Goal: Transaction & Acquisition: Obtain resource

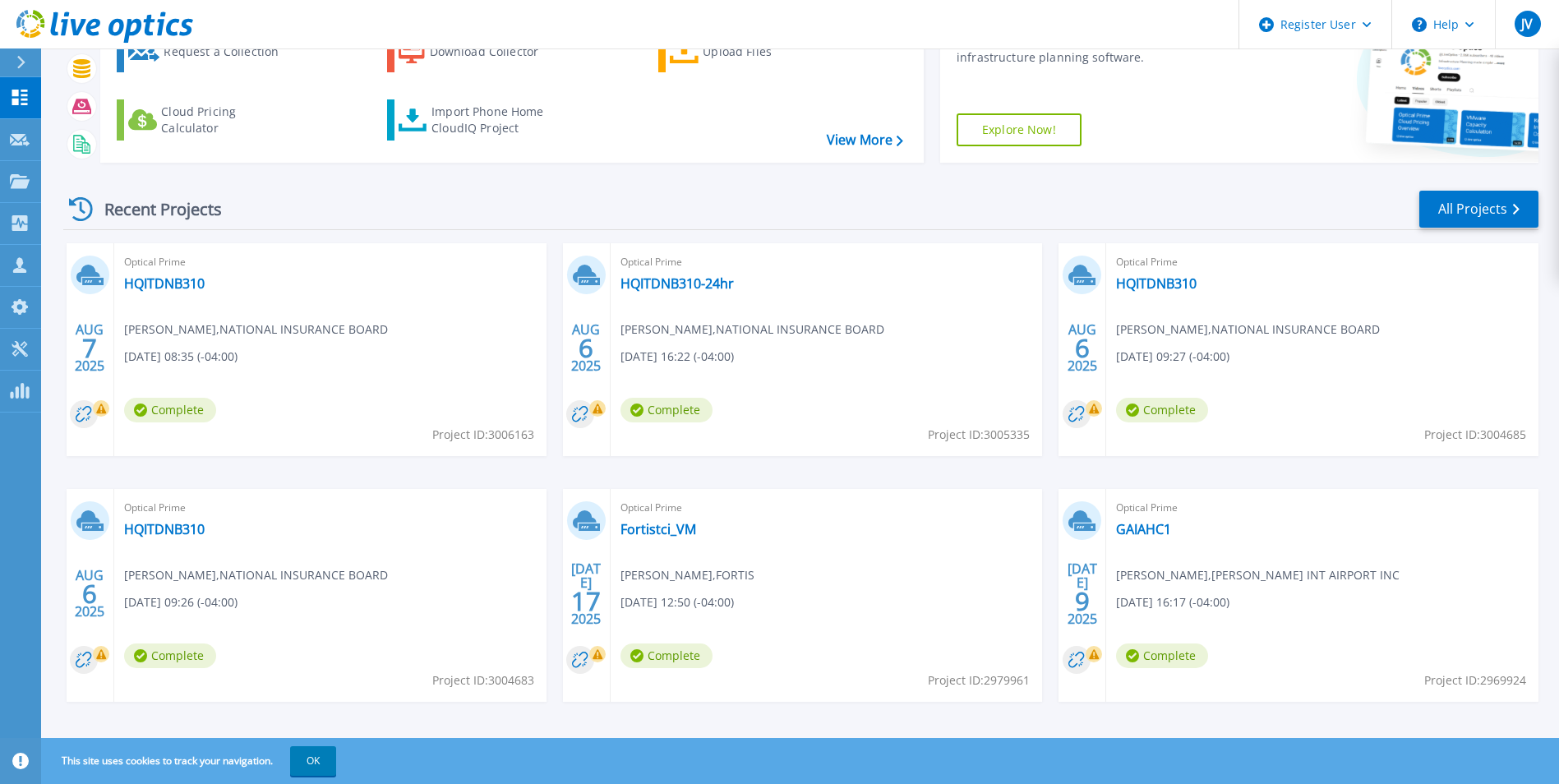
scroll to position [126, 0]
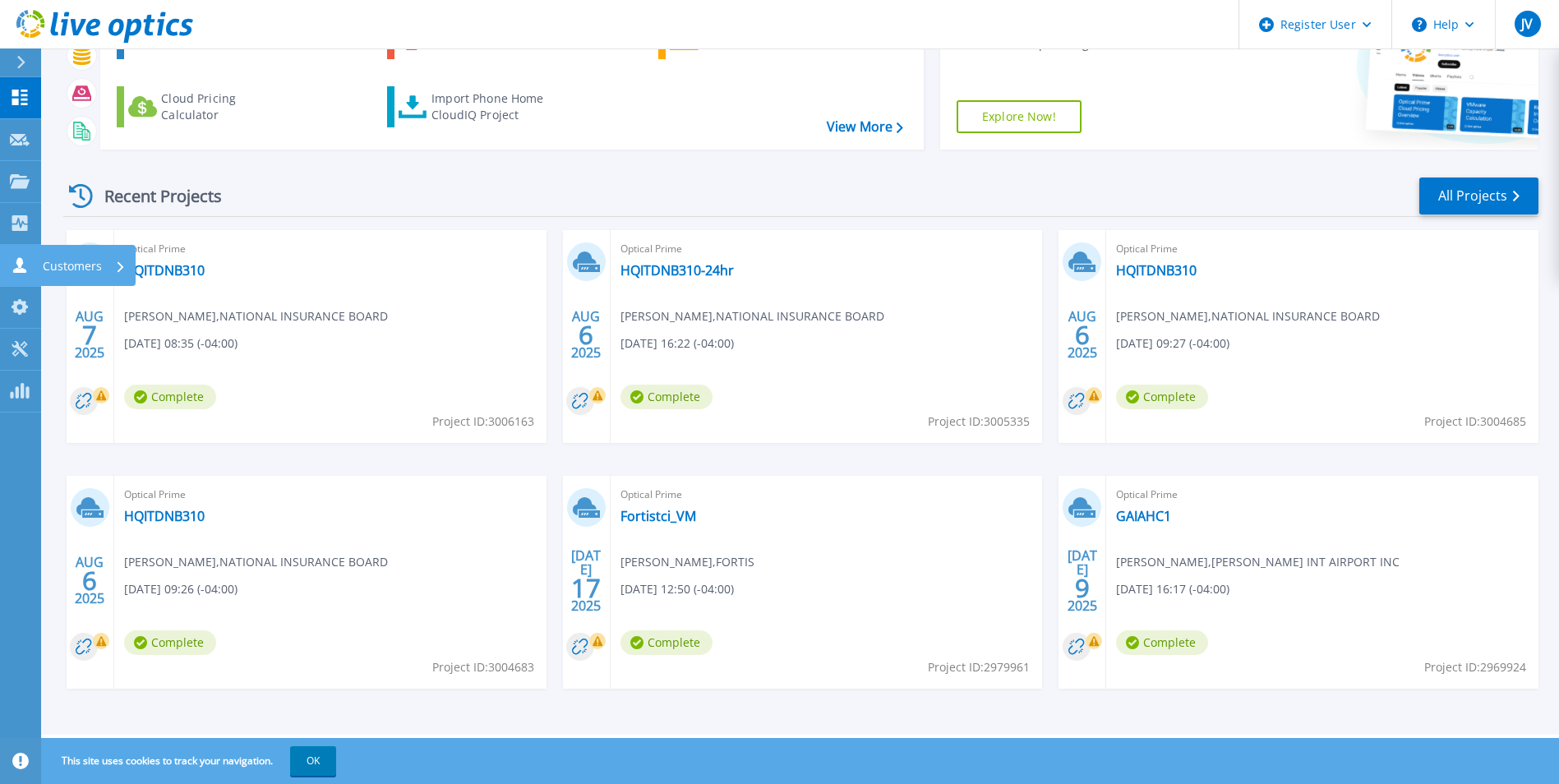
click at [21, 259] on icon at bounding box center [19, 265] width 13 height 16
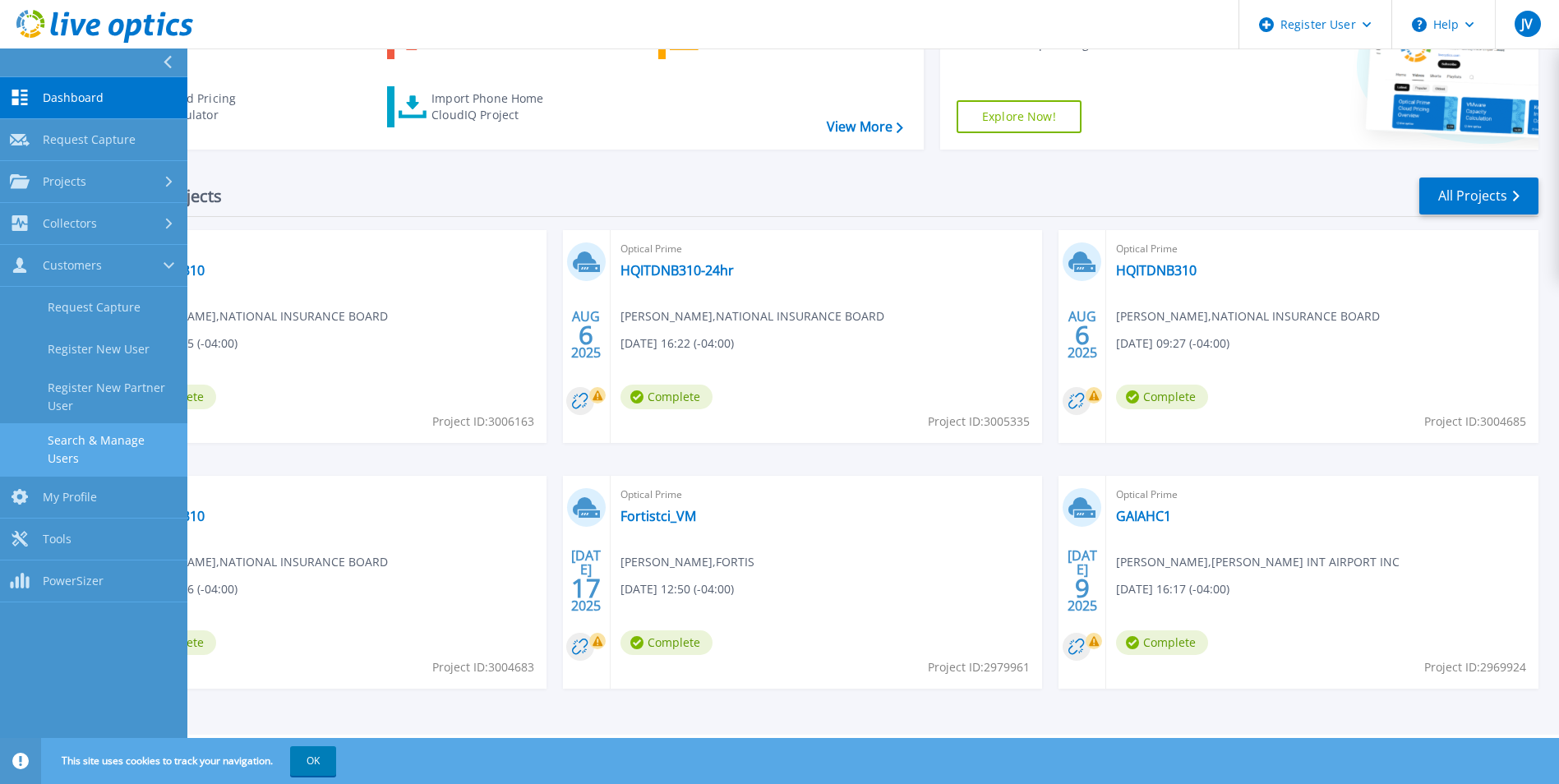
click at [67, 441] on link "Search & Manage Users" at bounding box center [94, 448] width 187 height 52
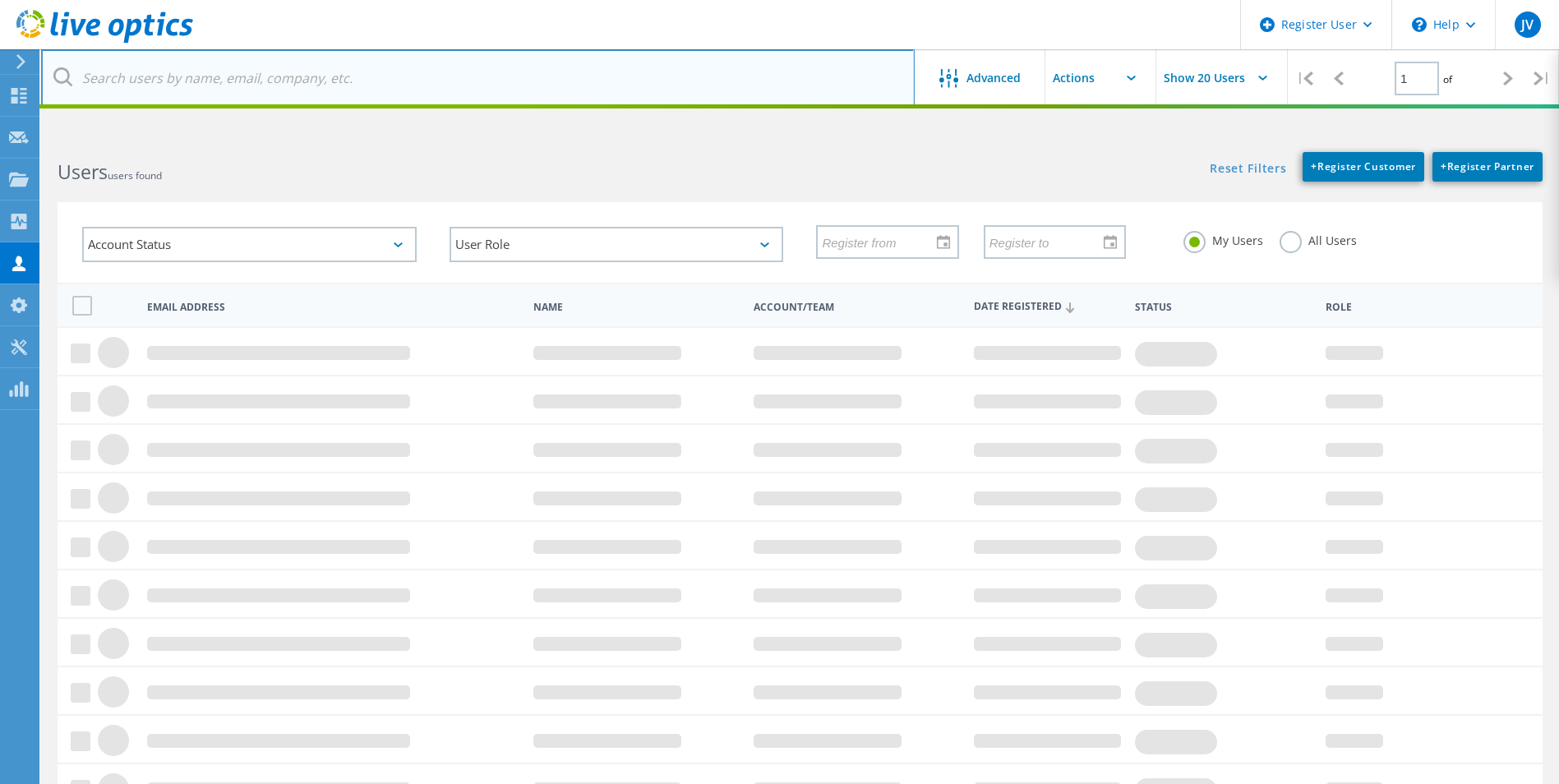
click at [447, 72] on input "text" at bounding box center [478, 78] width 873 height 57
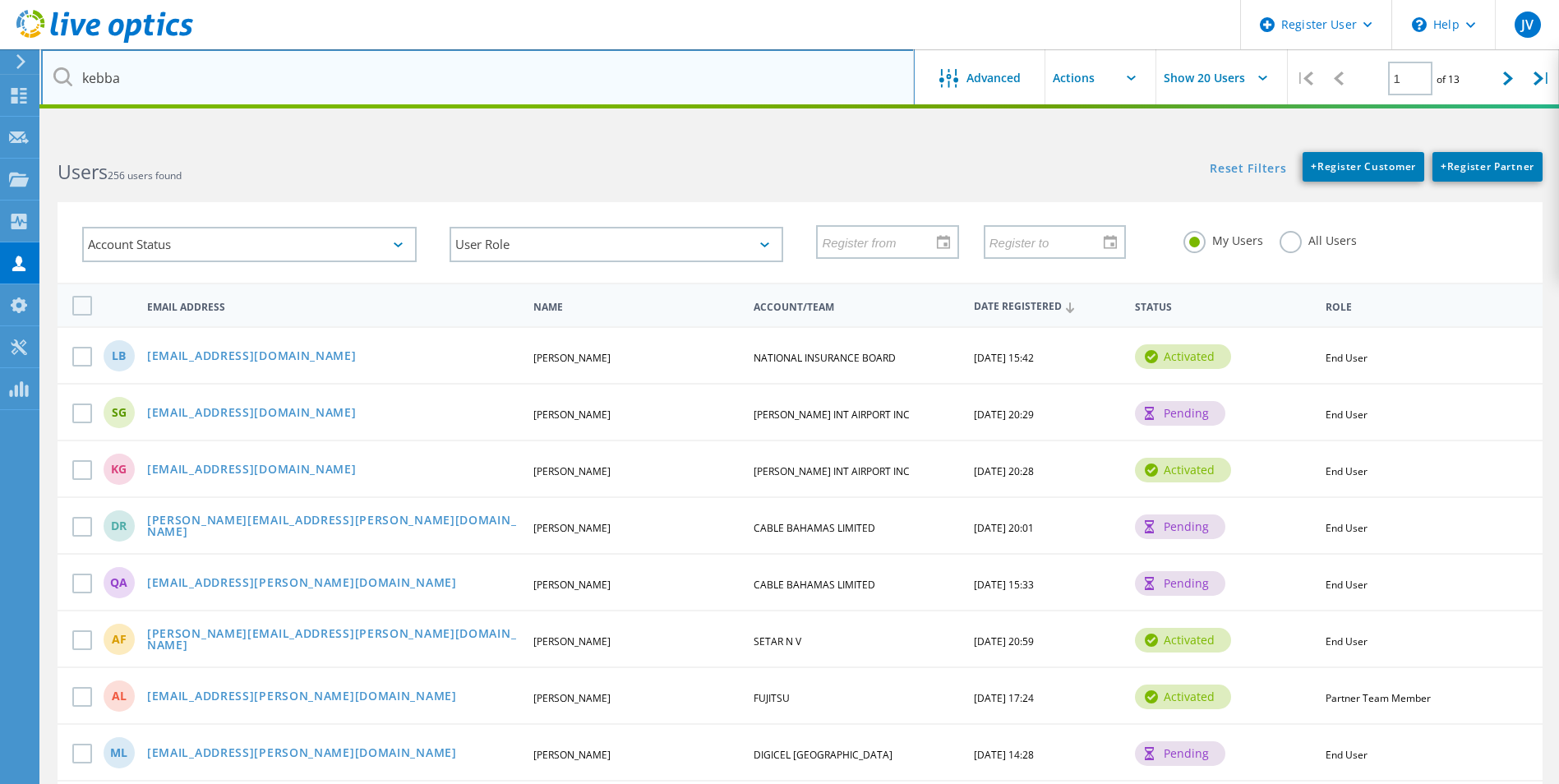
type input "kebba"
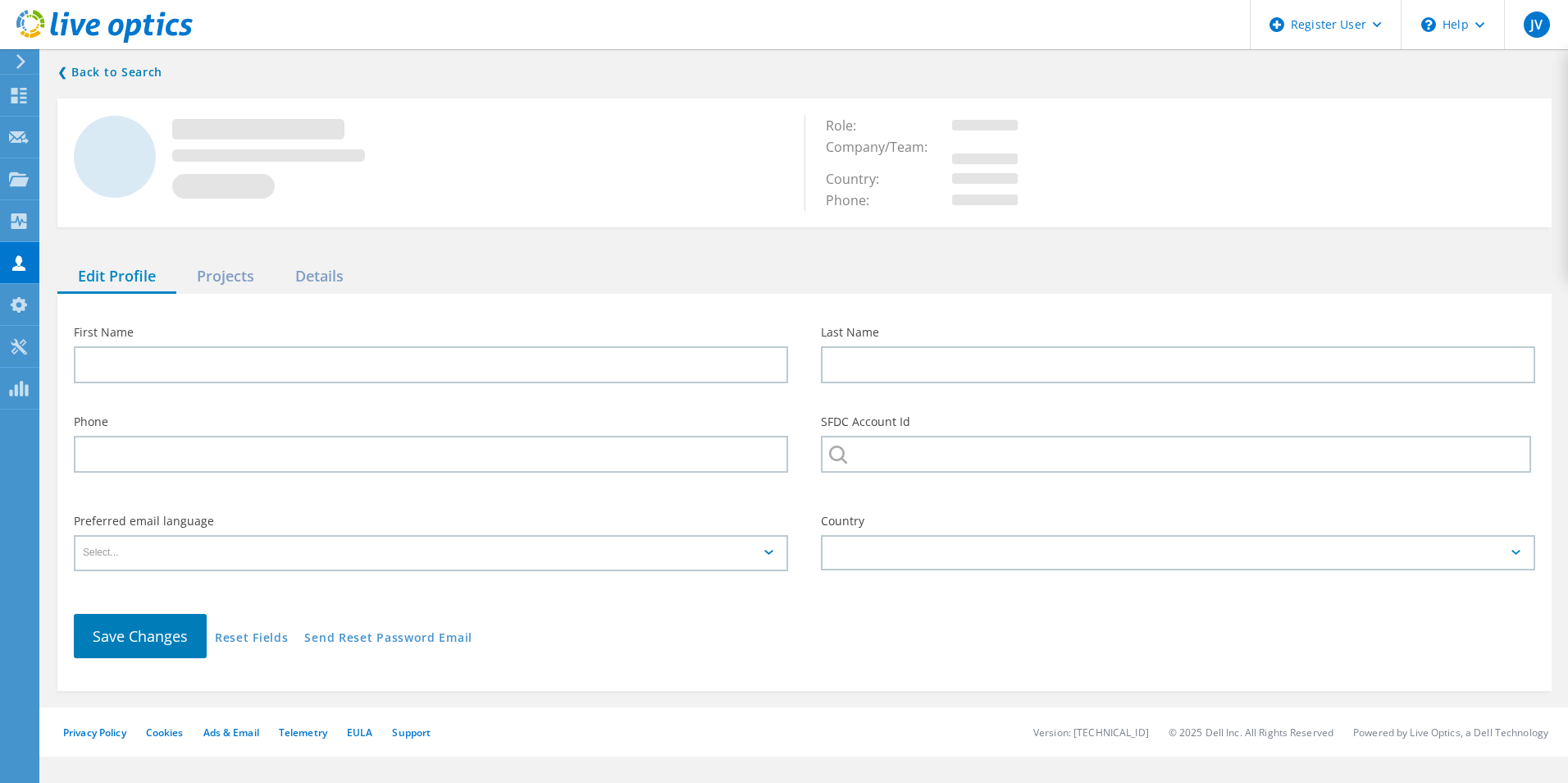
type input "Kebba"
type input "Thomas"
type input "FORTIS"
type input "English"
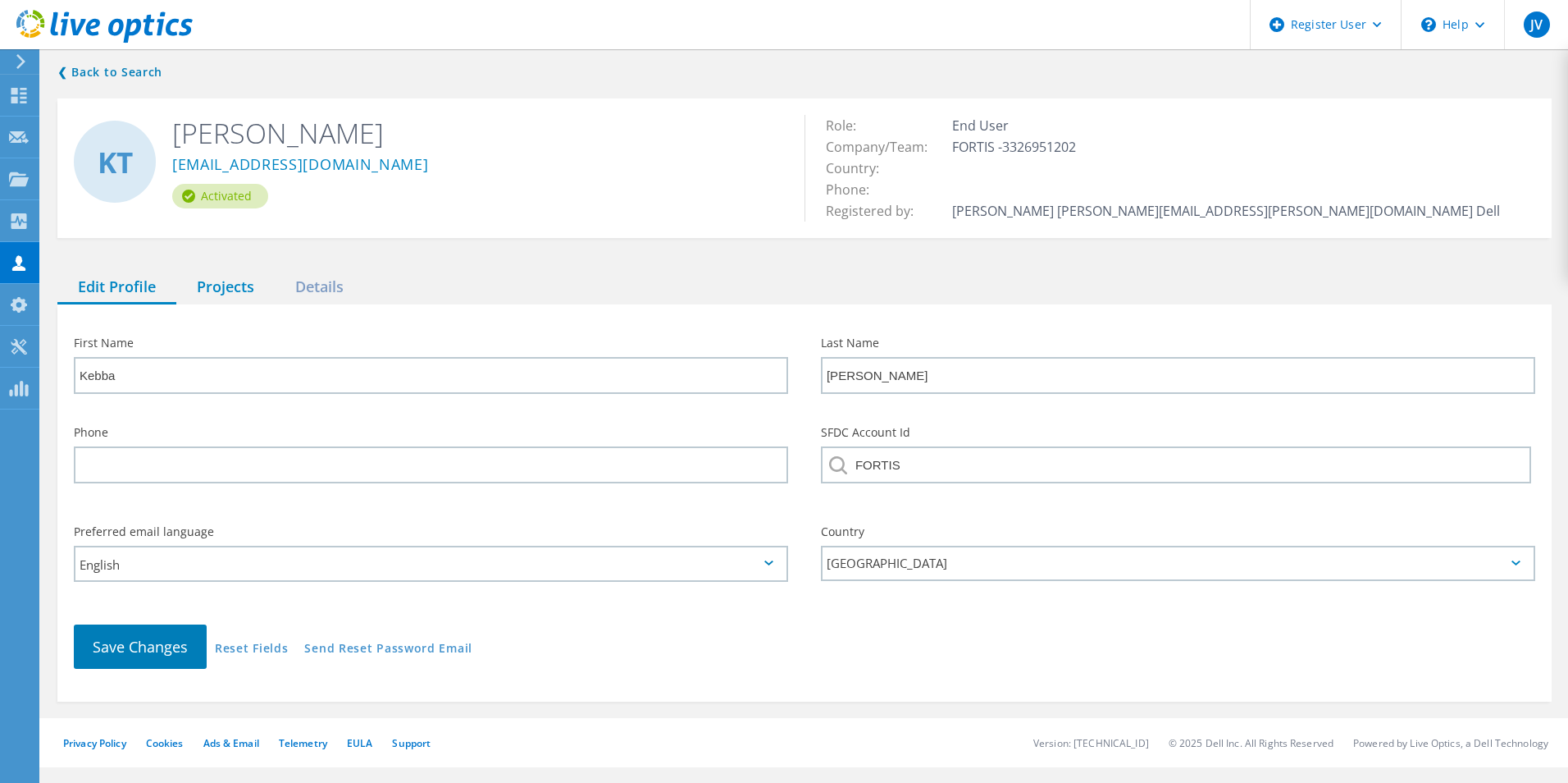
click at [233, 275] on div "Projects" at bounding box center [225, 287] width 98 height 33
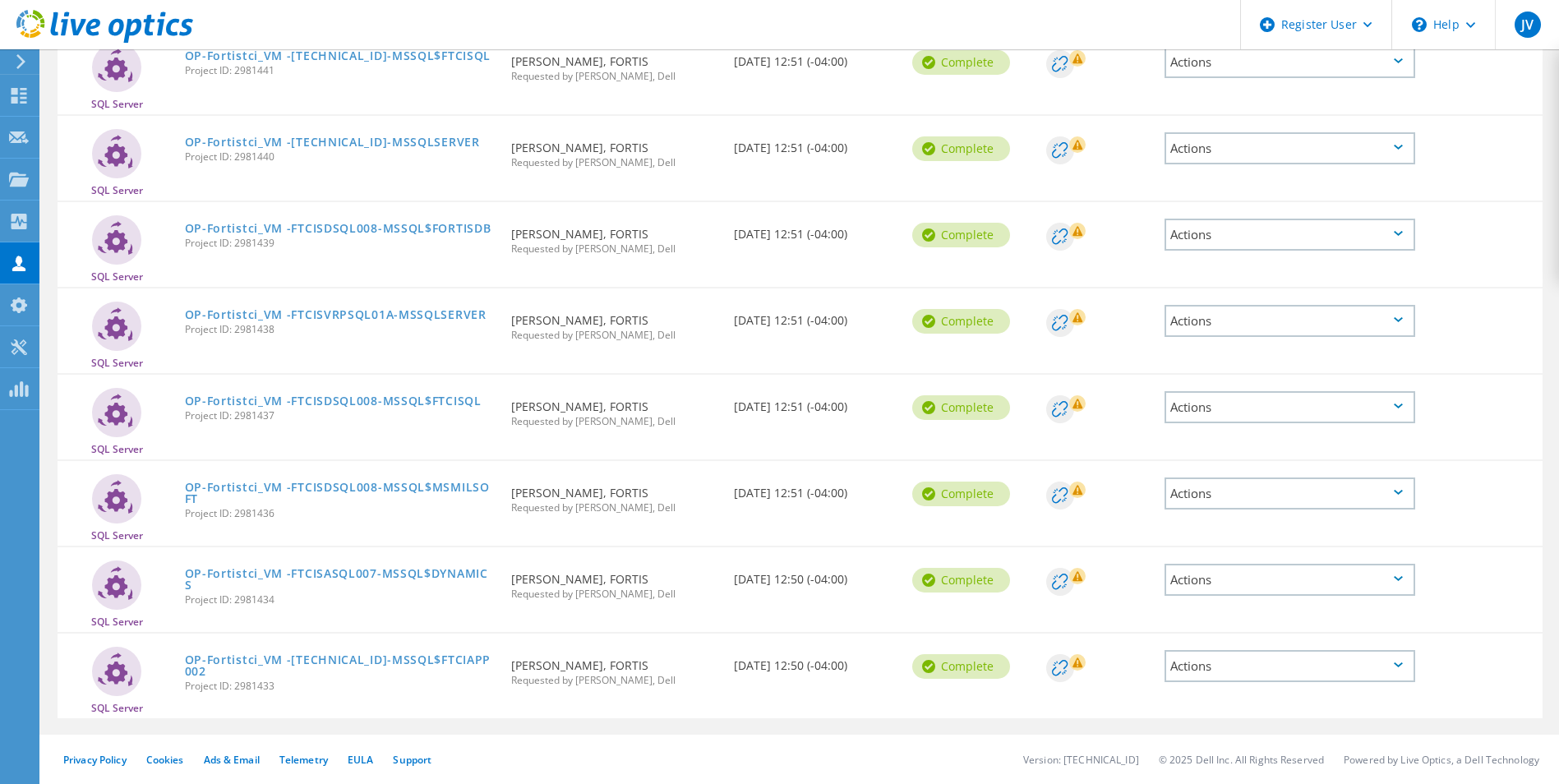
scroll to position [135, 0]
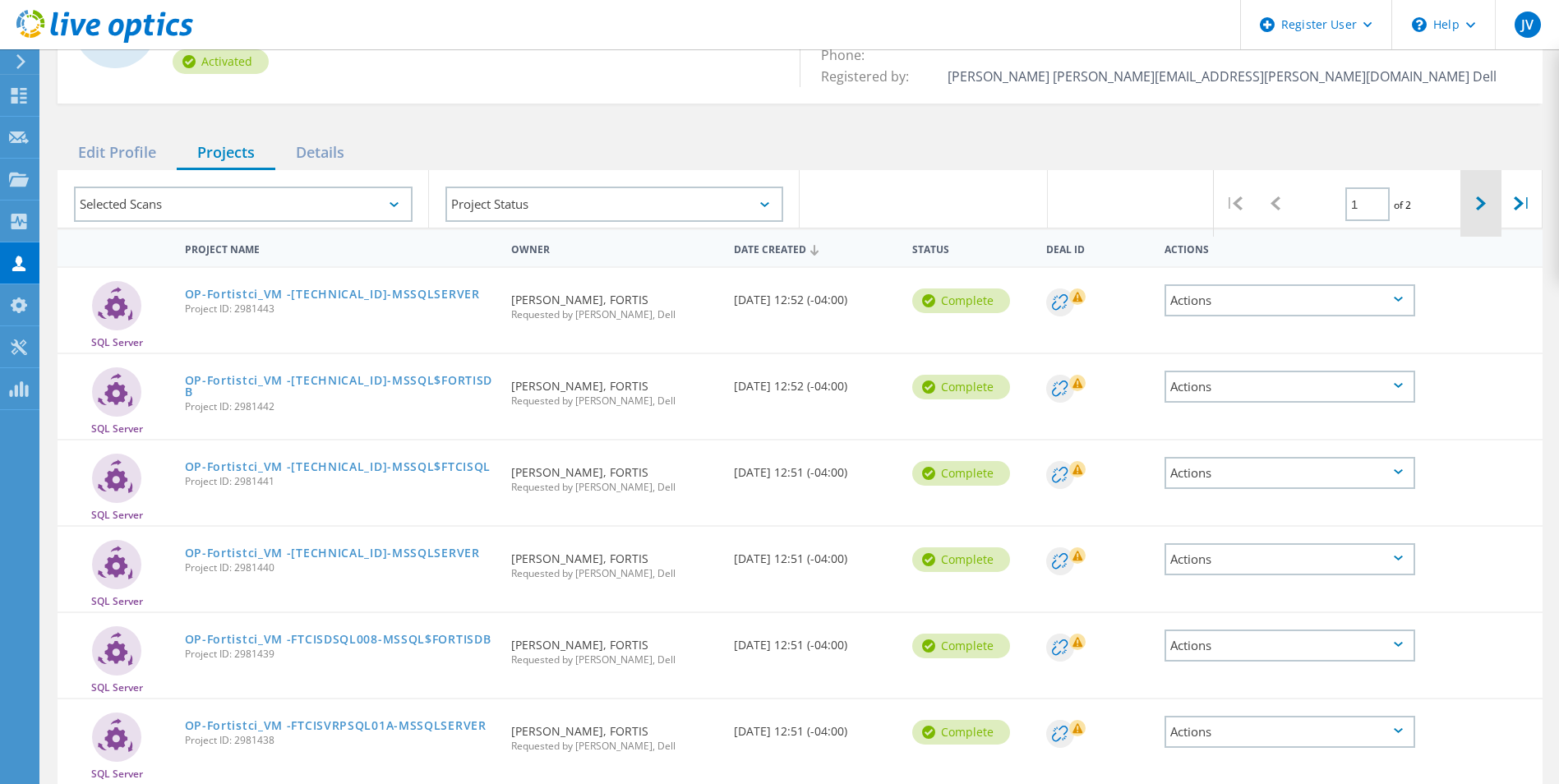
click at [1487, 197] on div at bounding box center [1481, 204] width 41 height 67
type input "2"
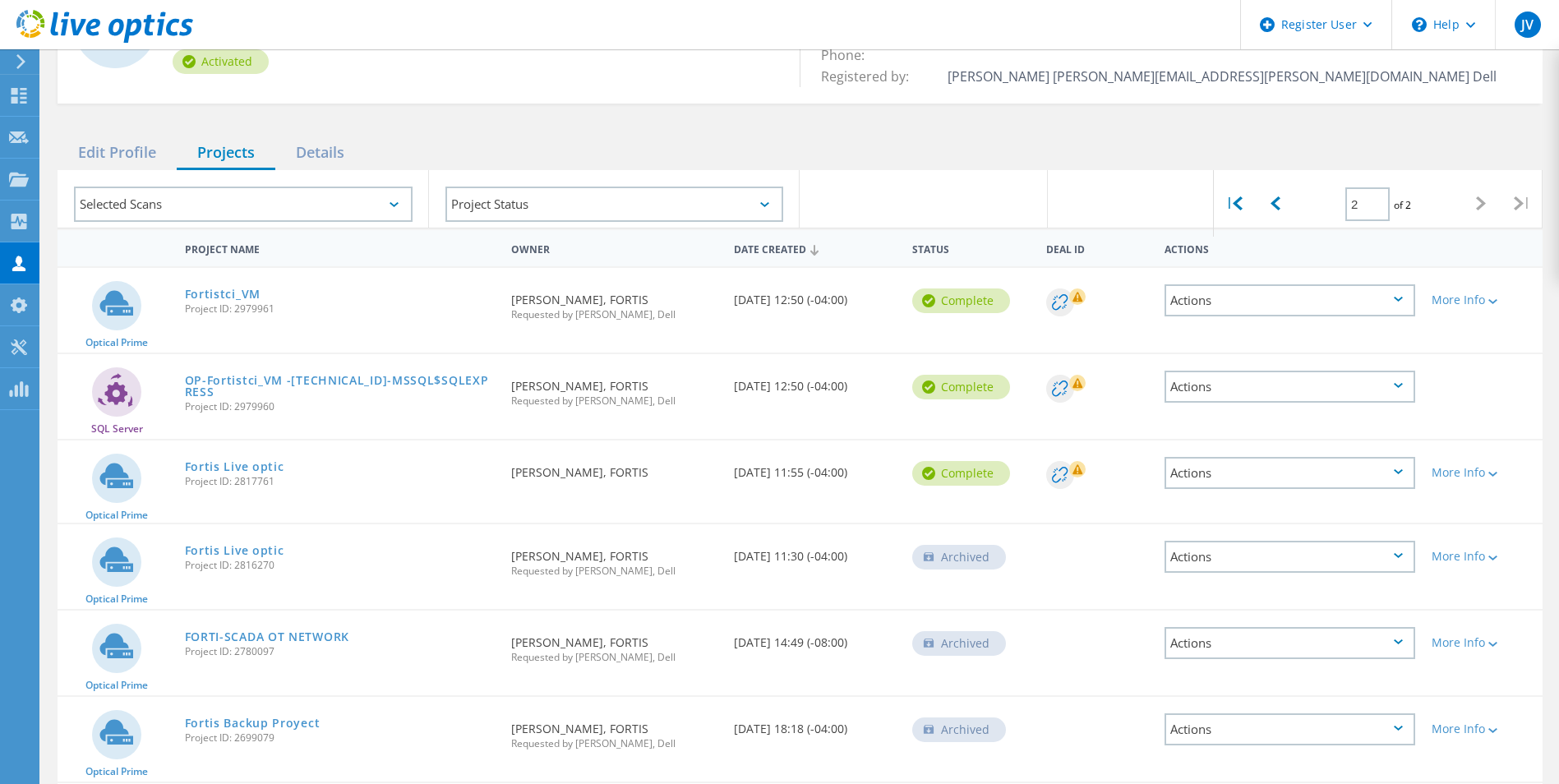
click at [264, 483] on span "Project ID: 2817761" at bounding box center [340, 482] width 310 height 10
copy span "2817761"
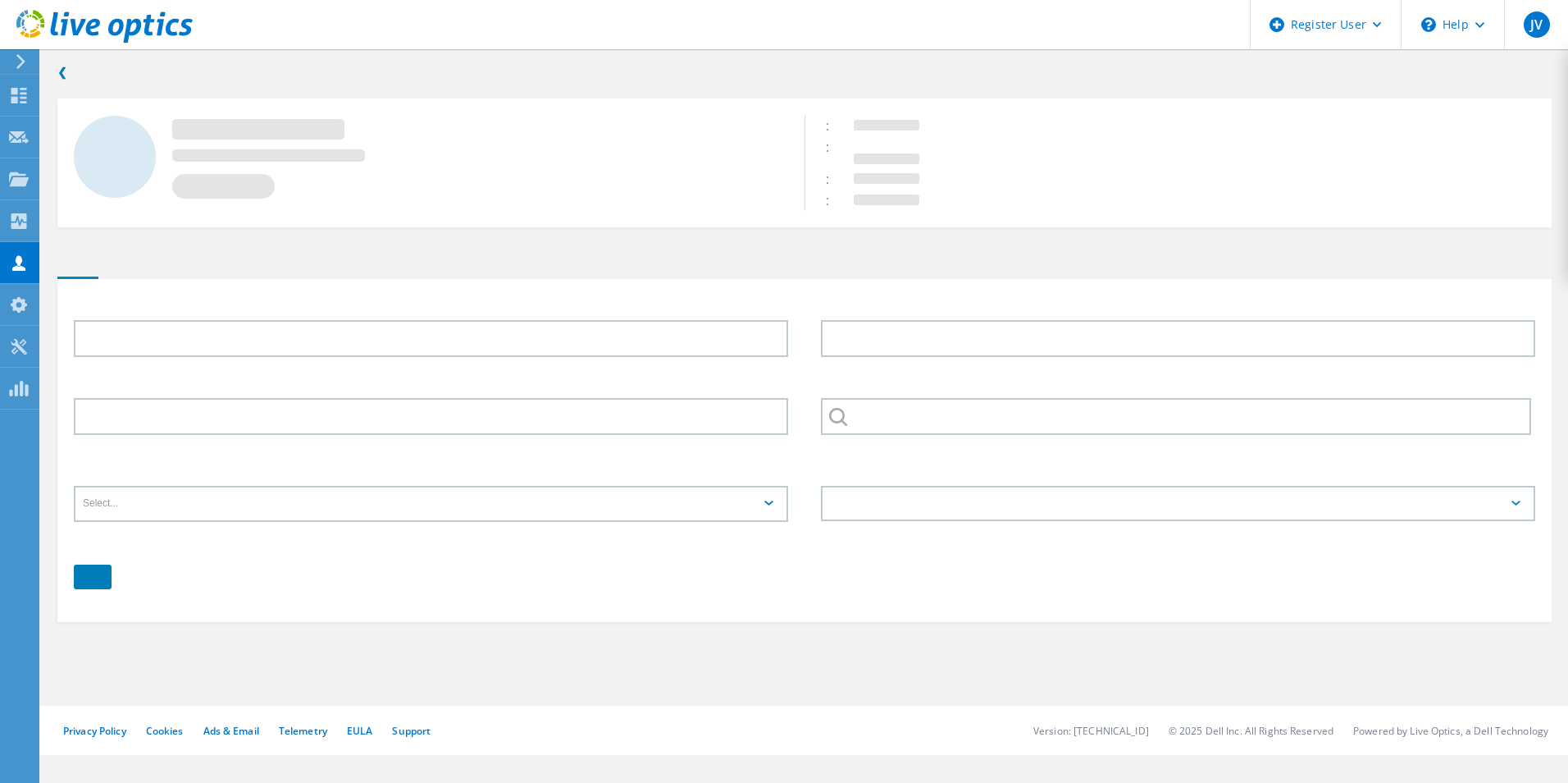
type input "[PERSON_NAME]"
type input "Morgan"
type input "FORTIS"
type input "English"
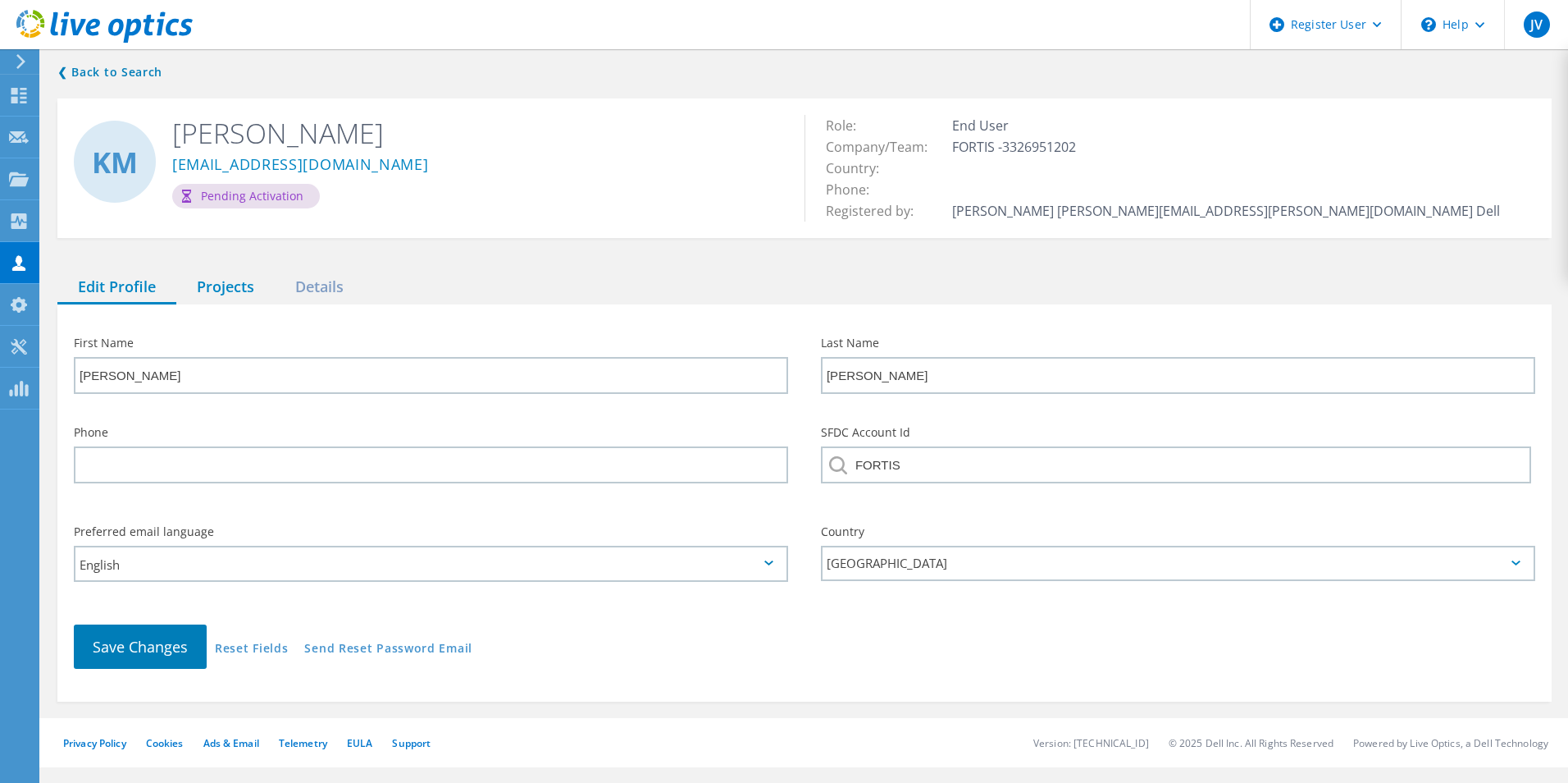
click at [211, 301] on div "Projects" at bounding box center [225, 287] width 98 height 33
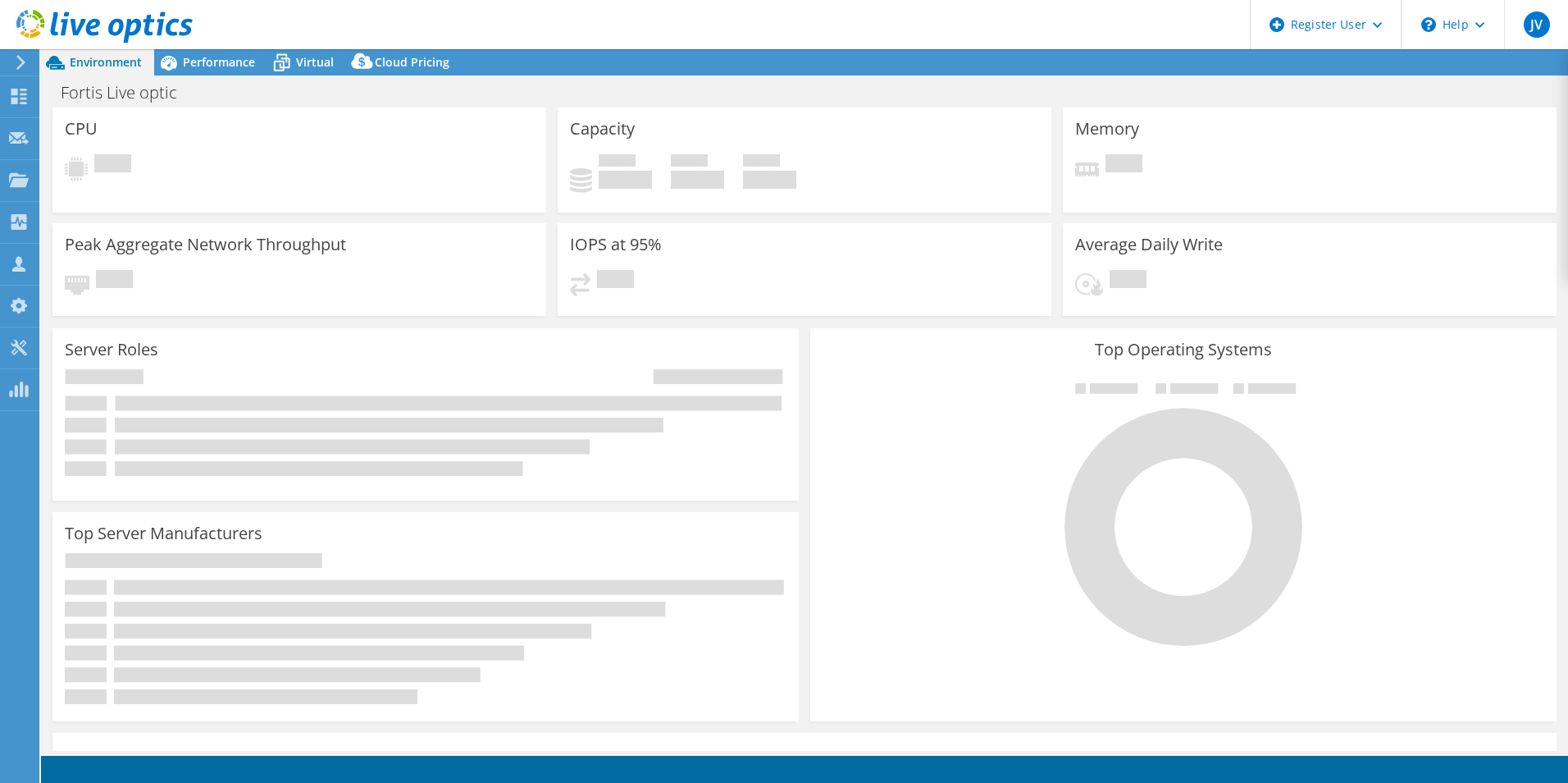
select select "USD"
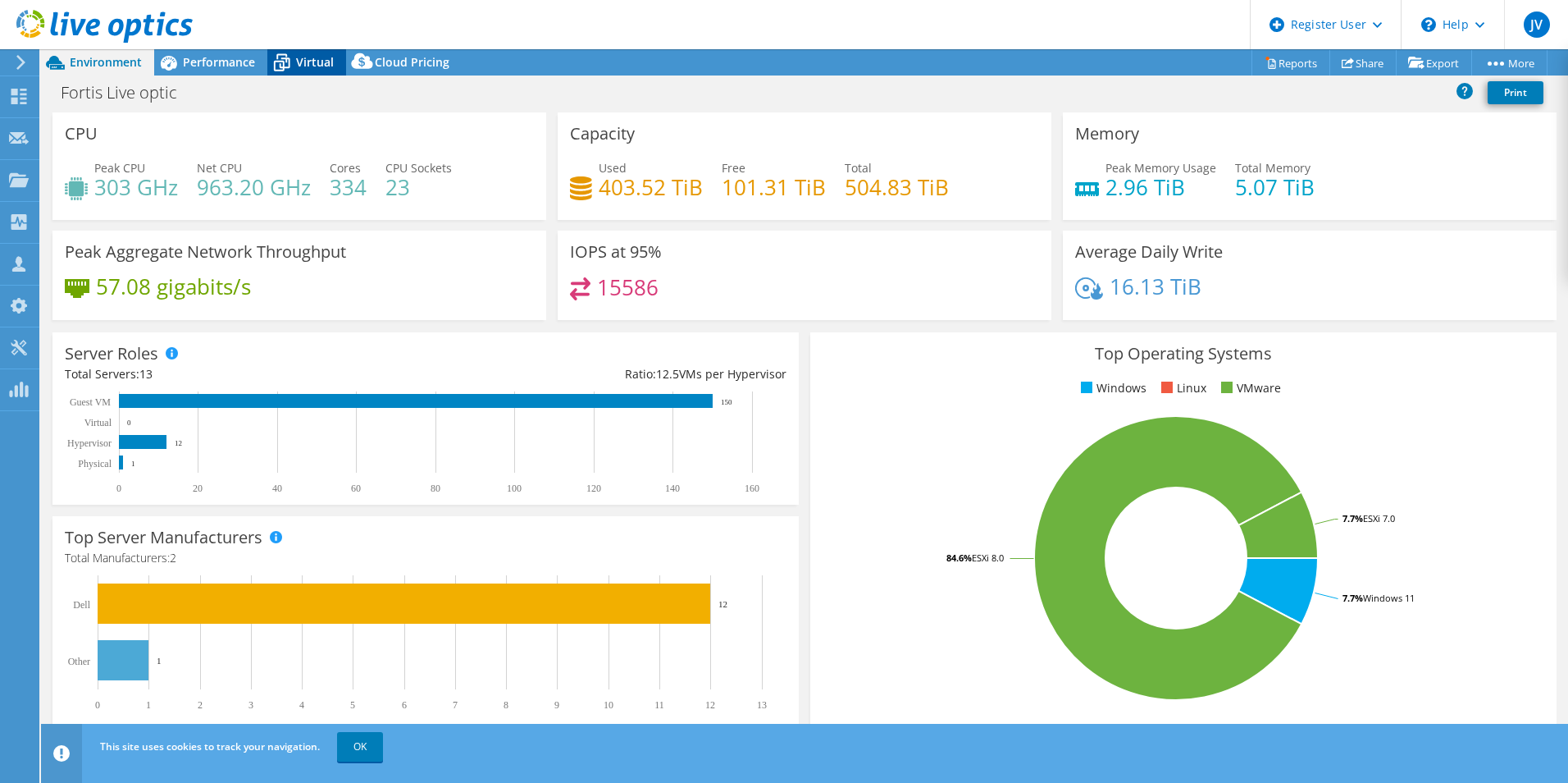
click at [316, 57] on span "Virtual" at bounding box center [315, 62] width 37 height 16
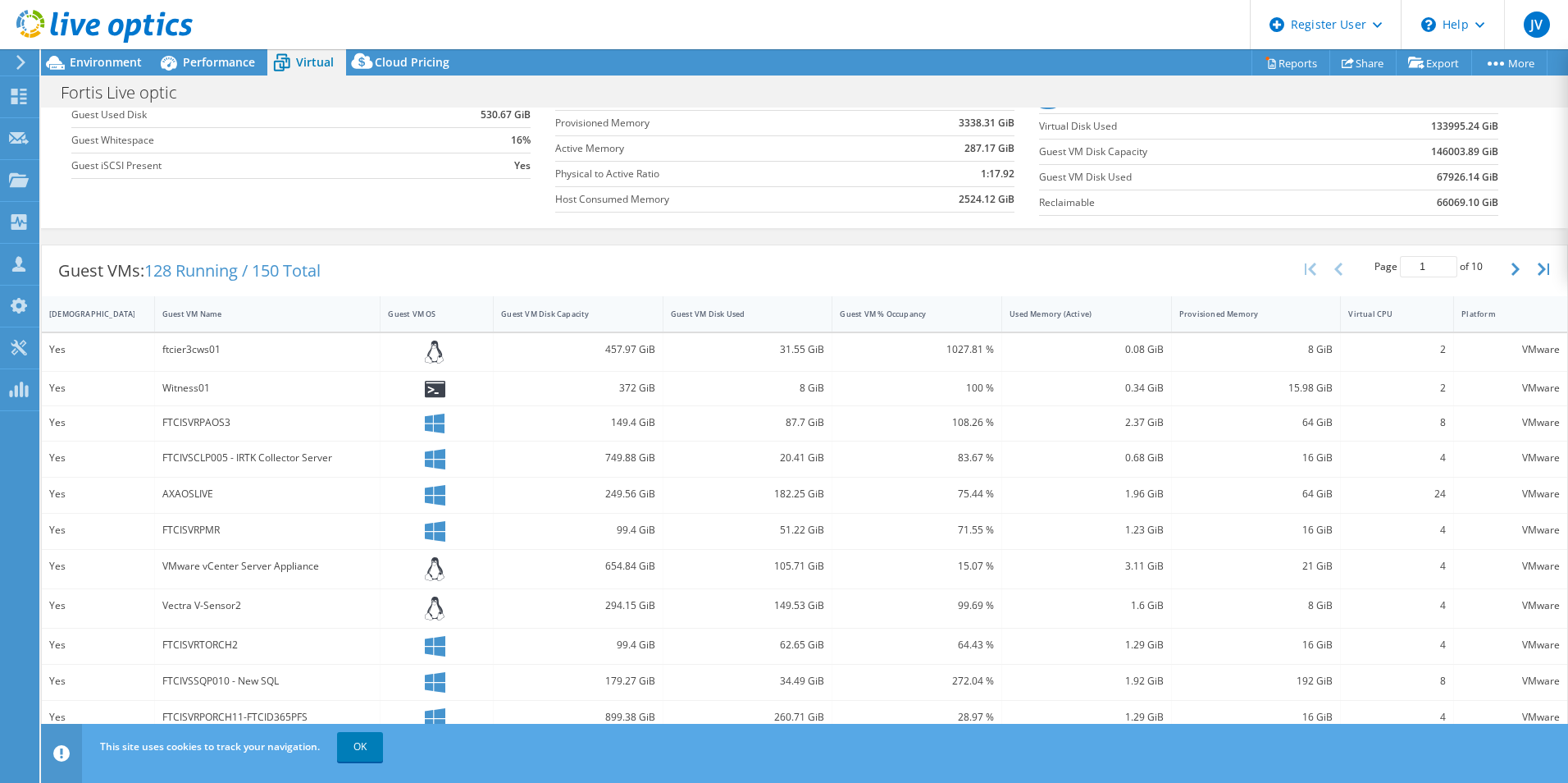
scroll to position [246, 0]
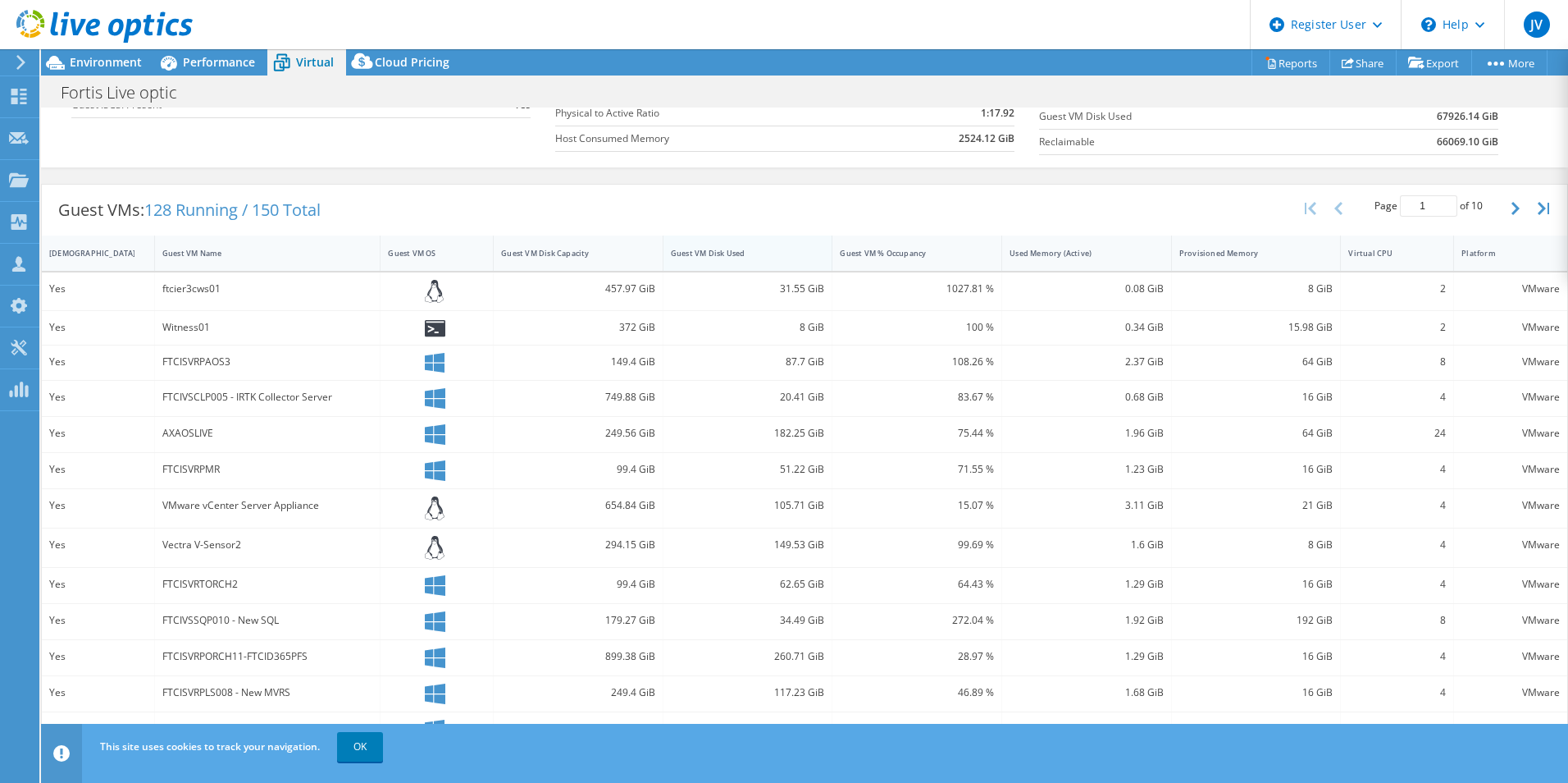
click at [768, 265] on div "Guest VM Disk Used" at bounding box center [739, 253] width 150 height 26
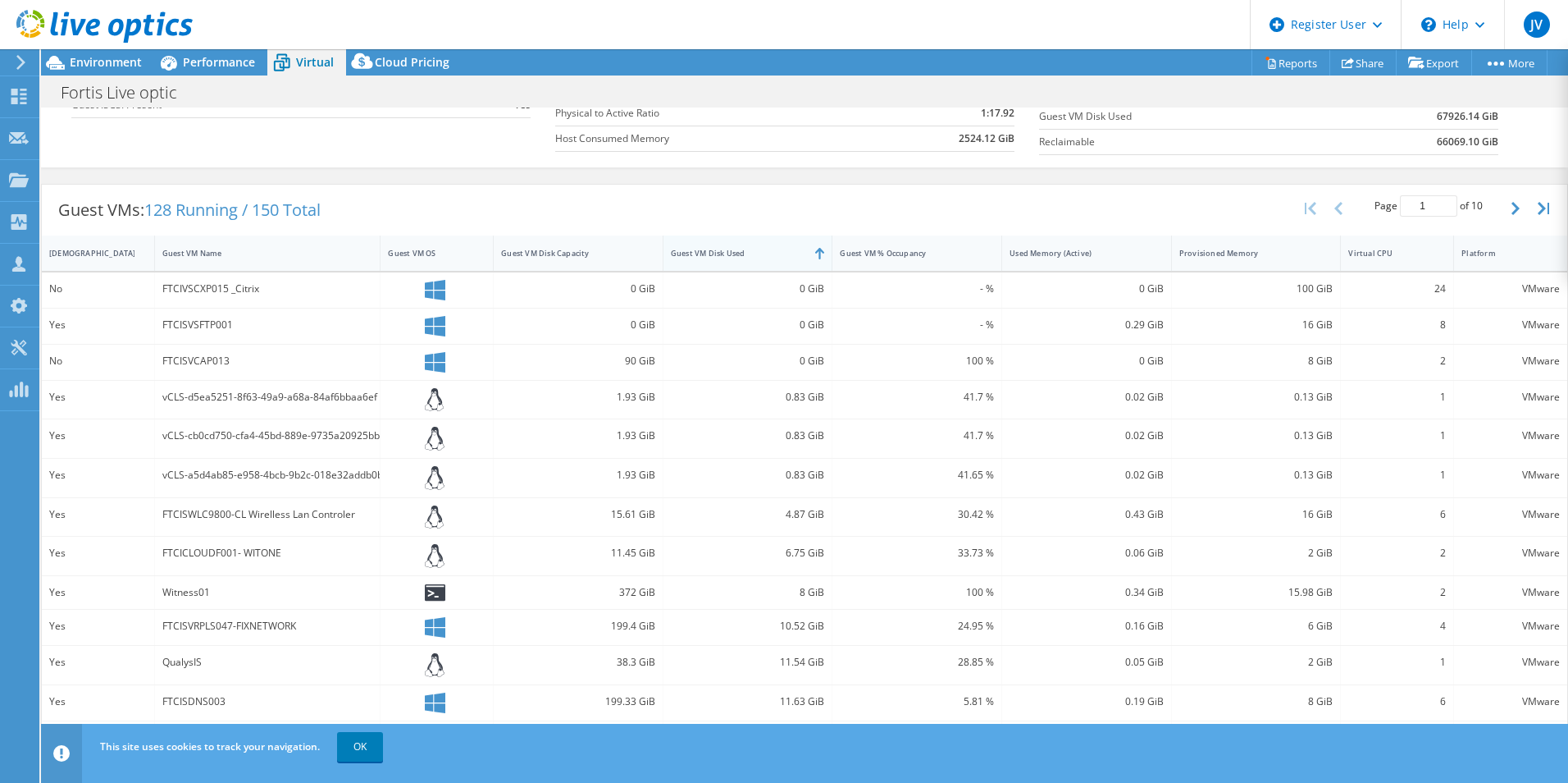
click at [772, 250] on div "Guest VM Disk Used" at bounding box center [738, 253] width 135 height 11
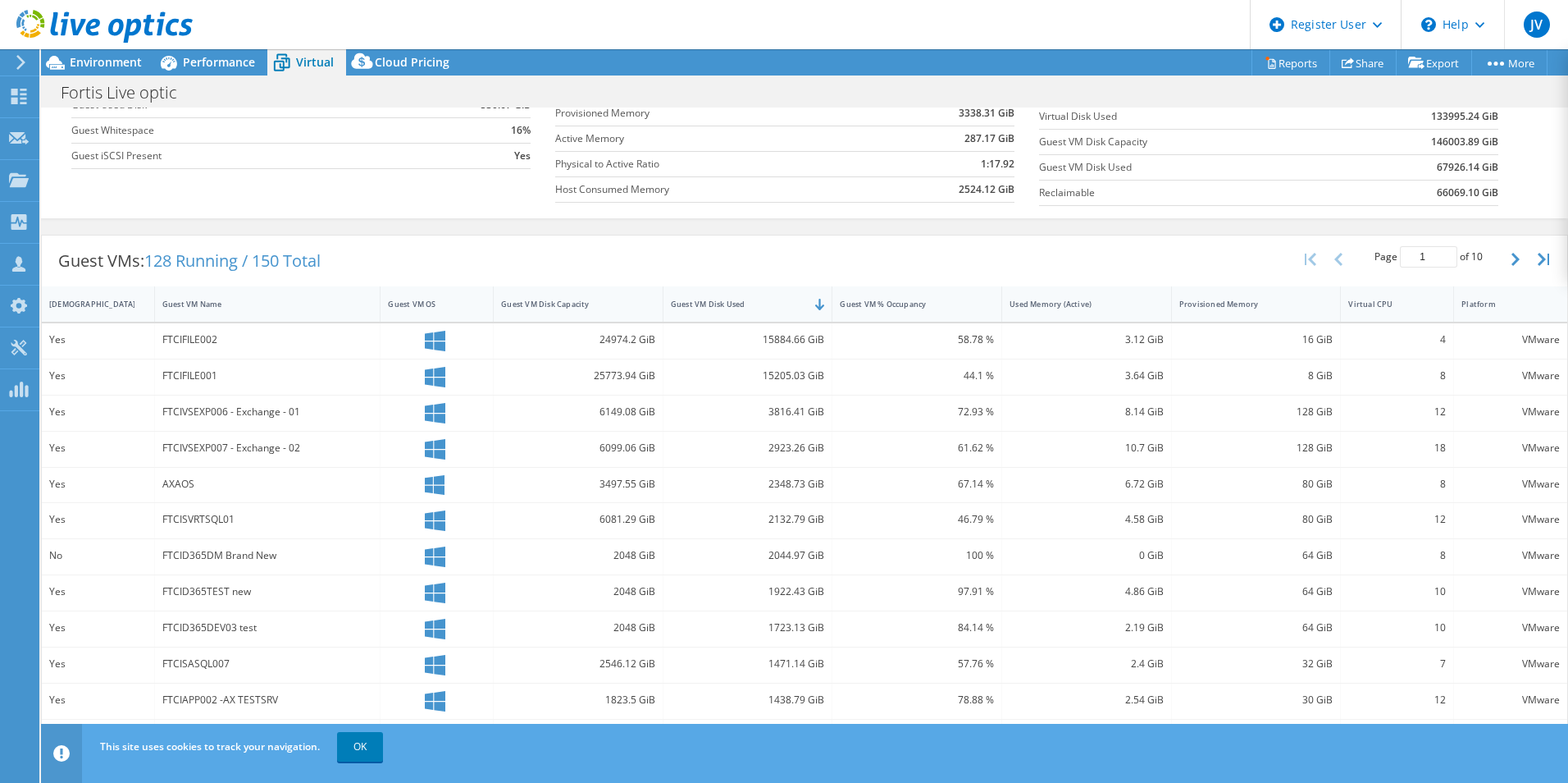
scroll to position [317, 0]
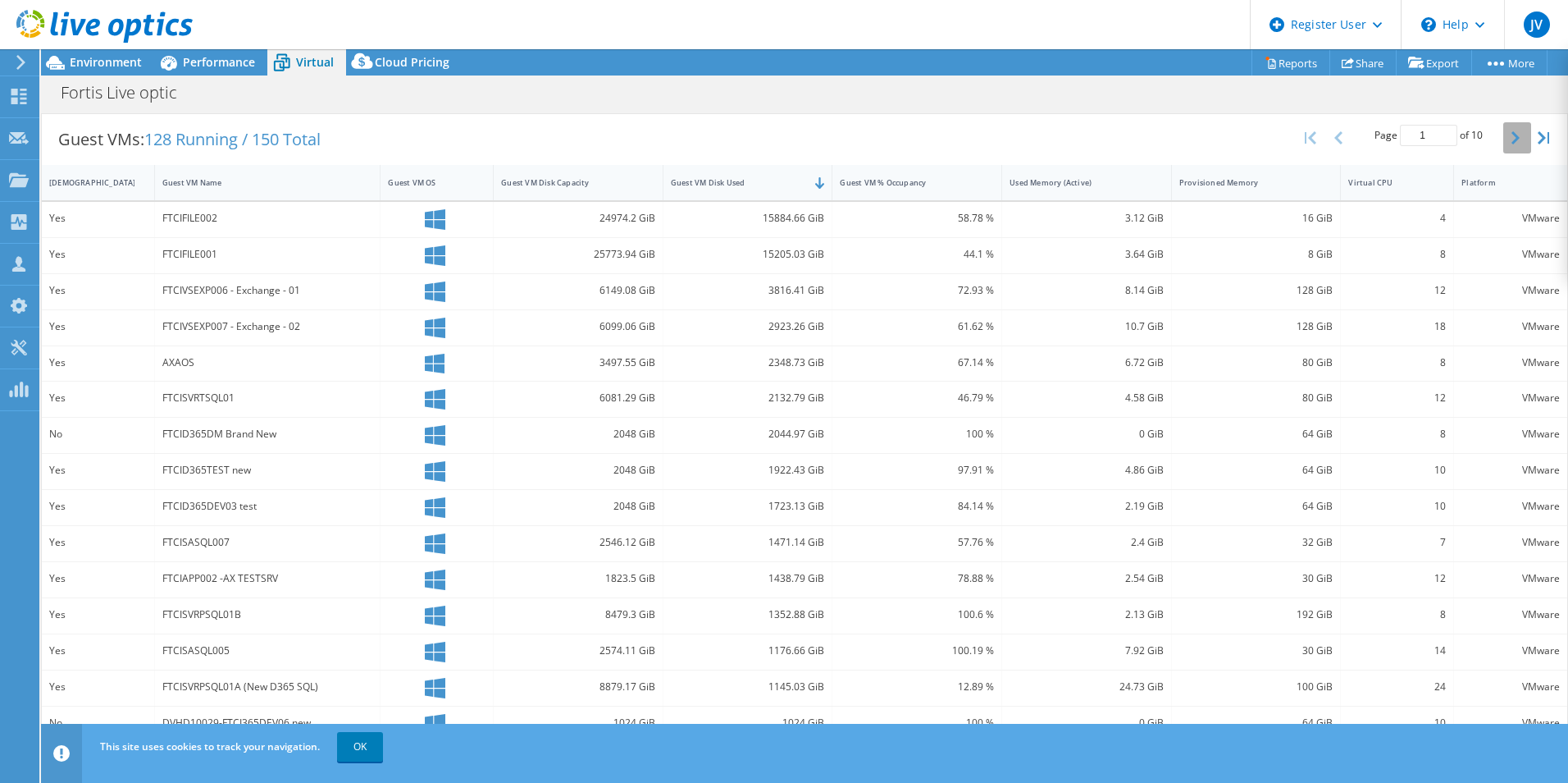
click at [1512, 136] on icon "button" at bounding box center [1516, 137] width 8 height 13
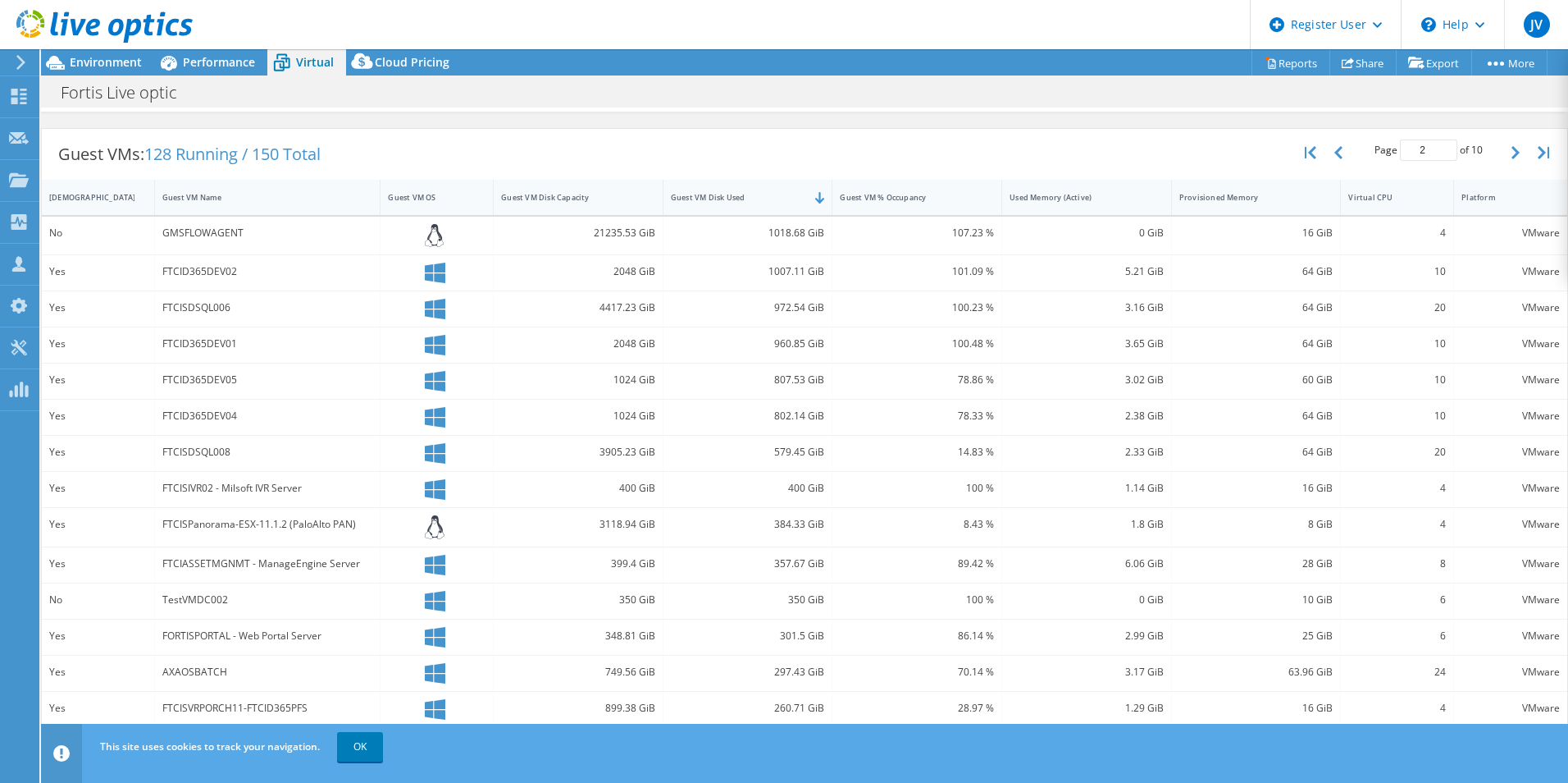
scroll to position [323, 0]
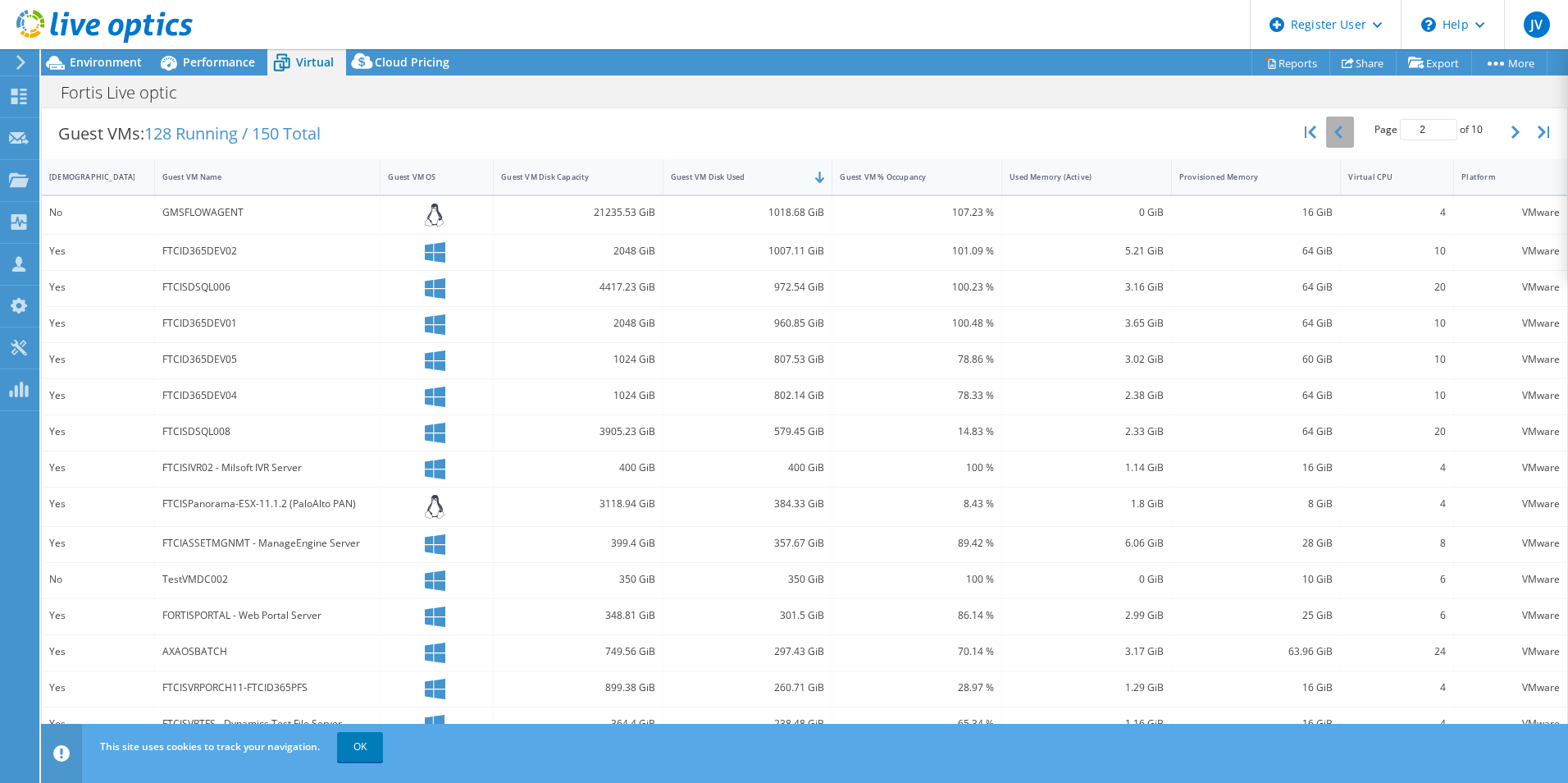
click at [1333, 130] on button "button" at bounding box center [1340, 132] width 28 height 31
type input "1"
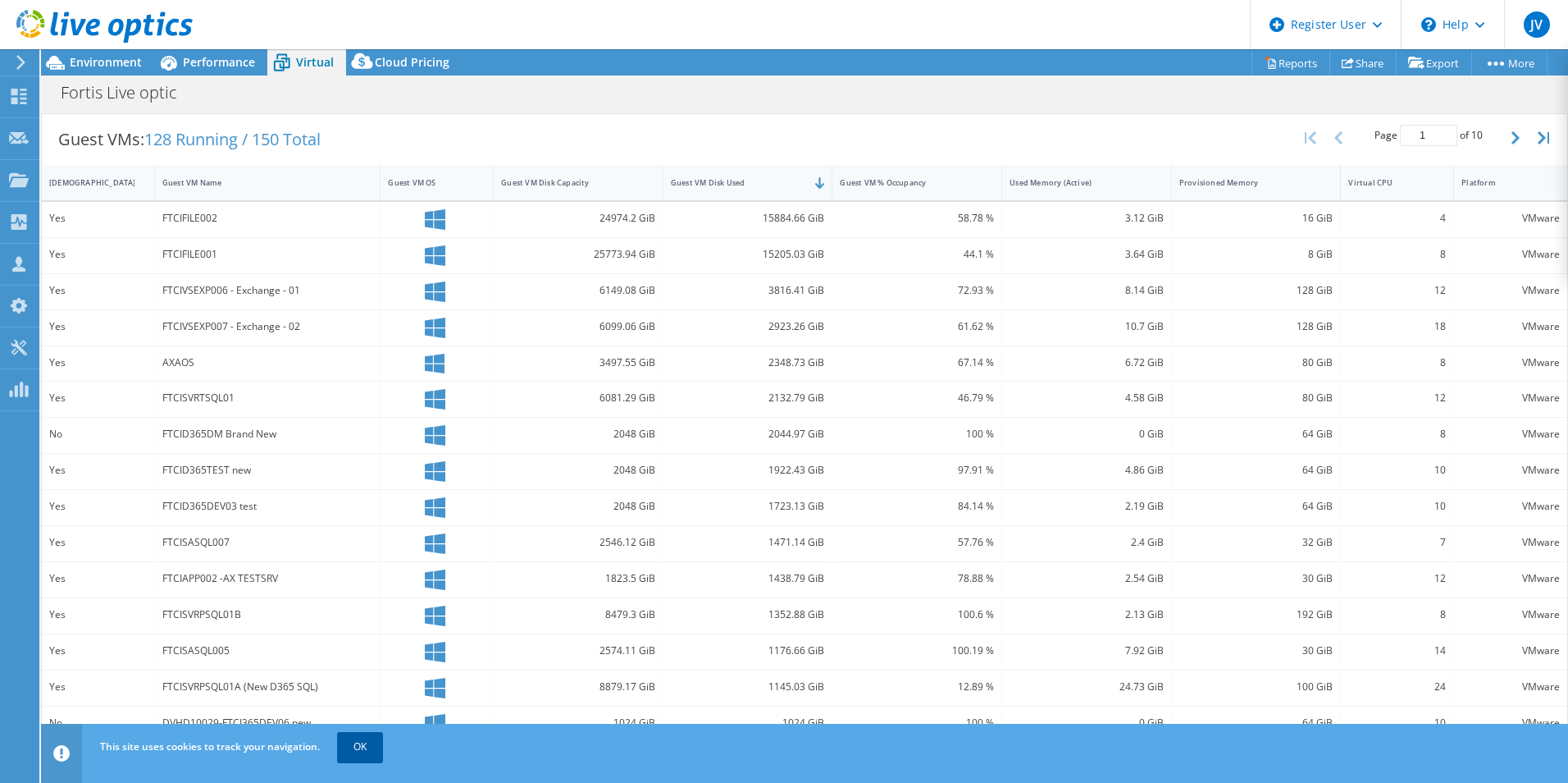
click at [342, 753] on link "OK" at bounding box center [360, 747] width 46 height 30
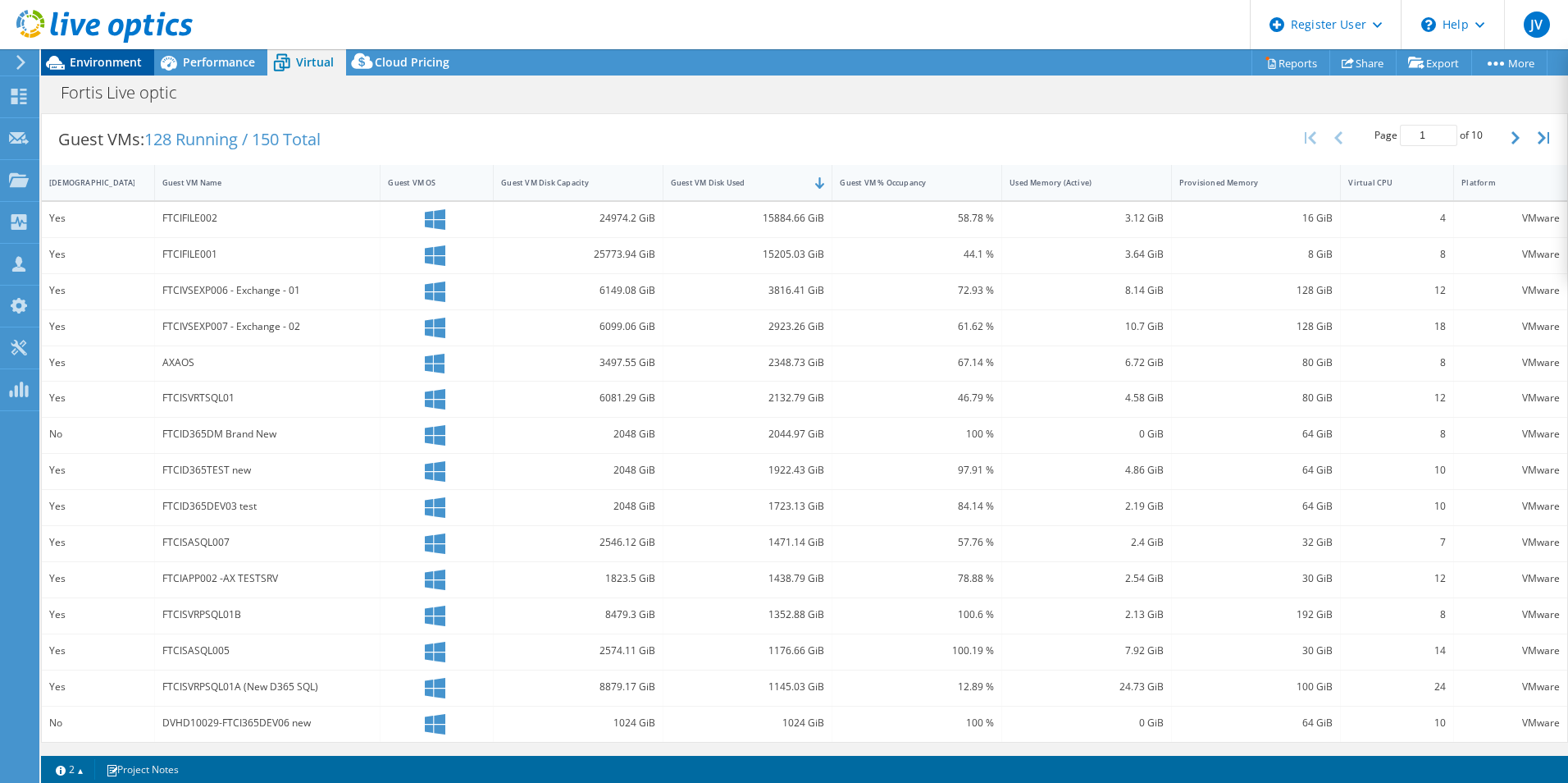
click at [119, 62] on span "Environment" at bounding box center [105, 62] width 72 height 16
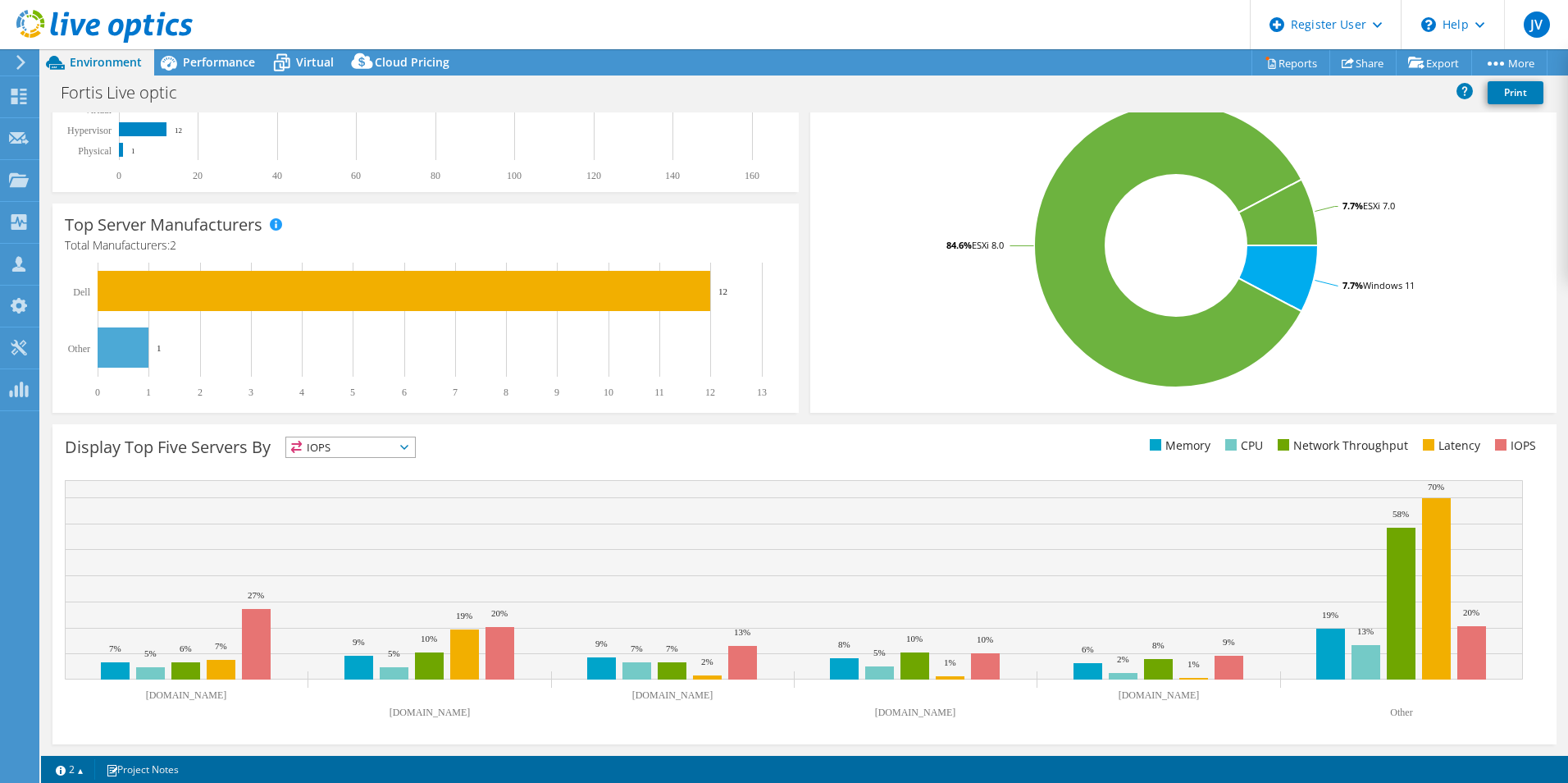
scroll to position [0, 0]
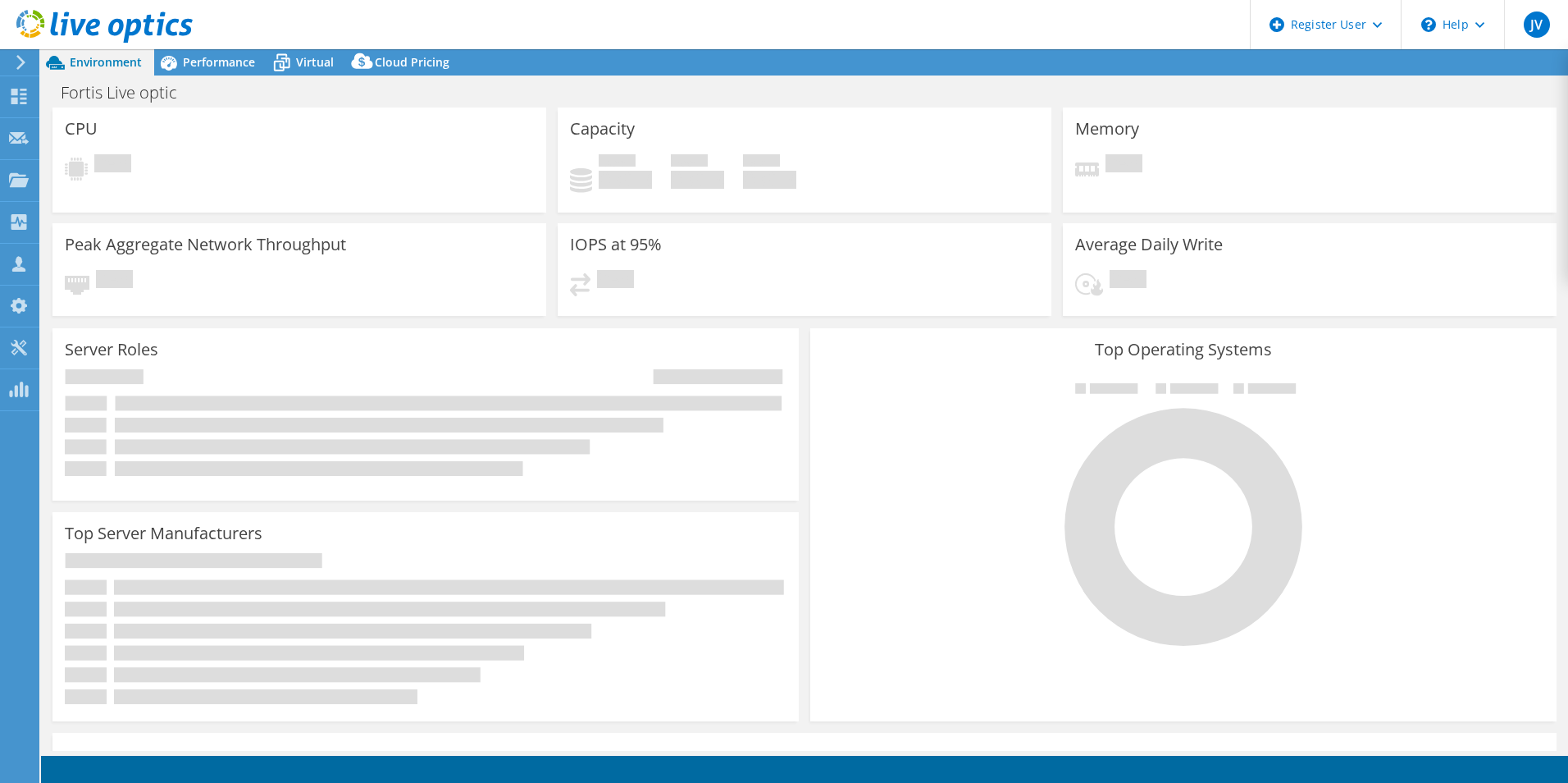
select select "USD"
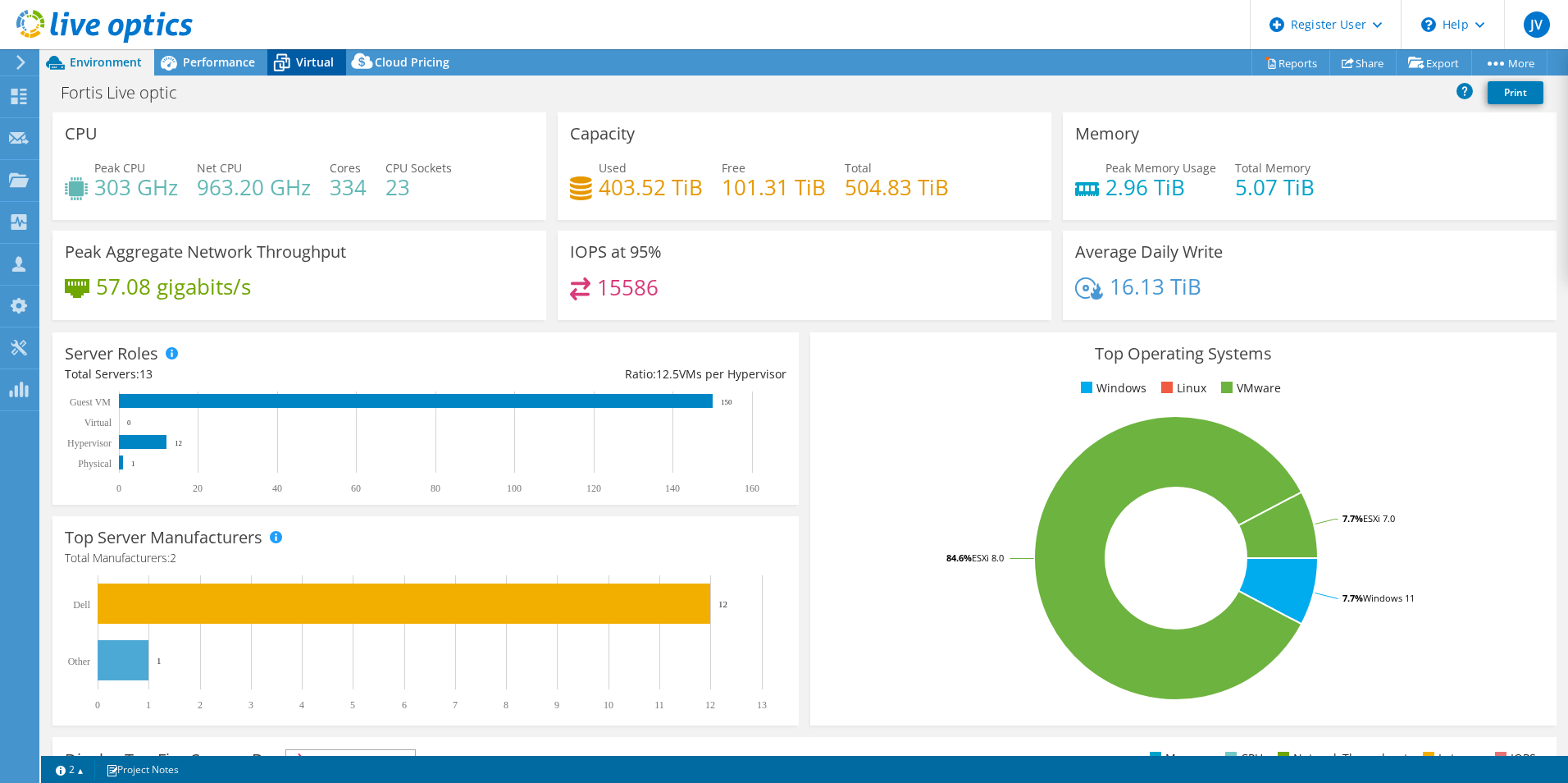
click at [300, 64] on span "Virtual" at bounding box center [315, 62] width 37 height 16
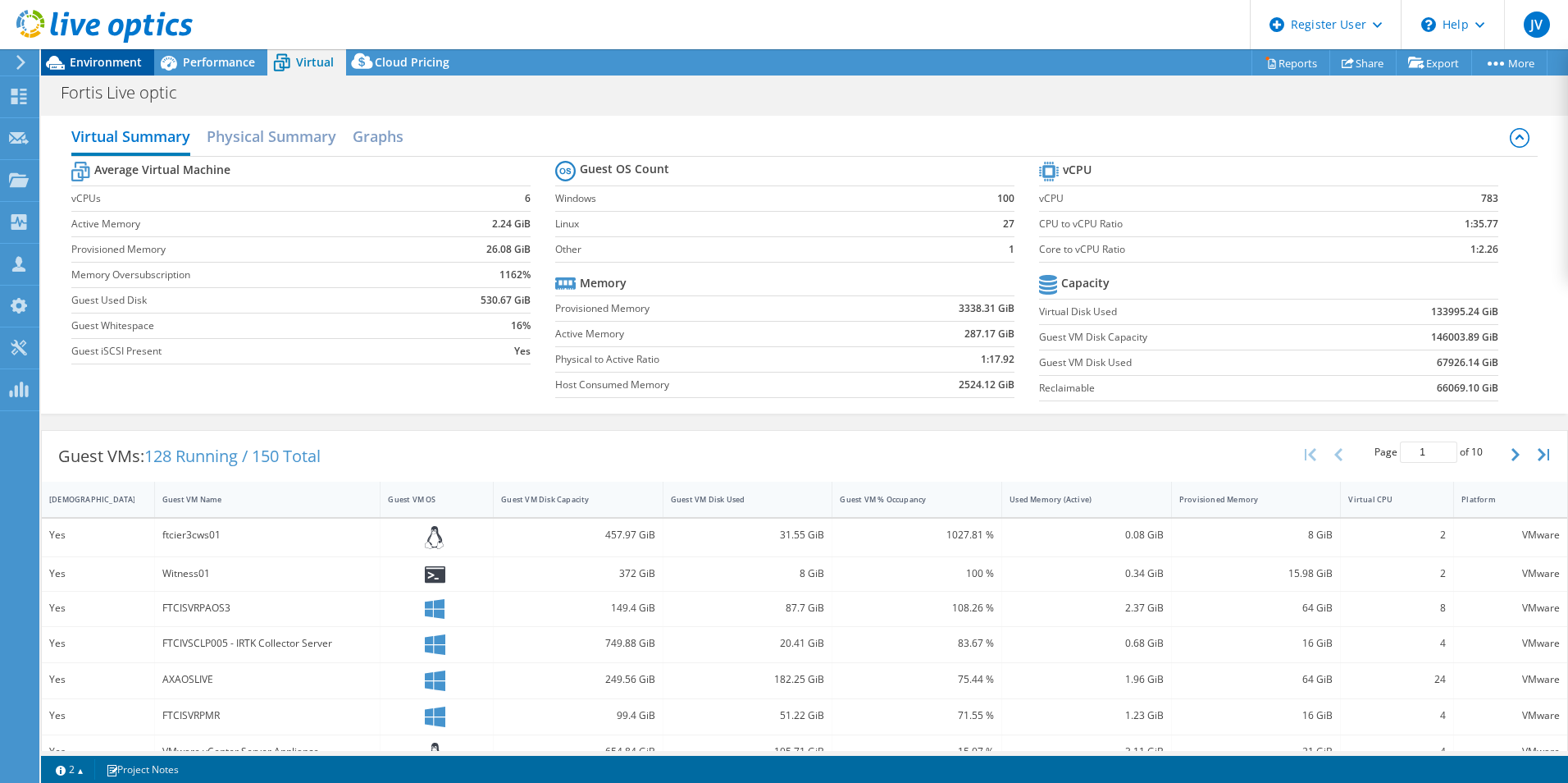
click at [120, 65] on span "Environment" at bounding box center [105, 62] width 72 height 16
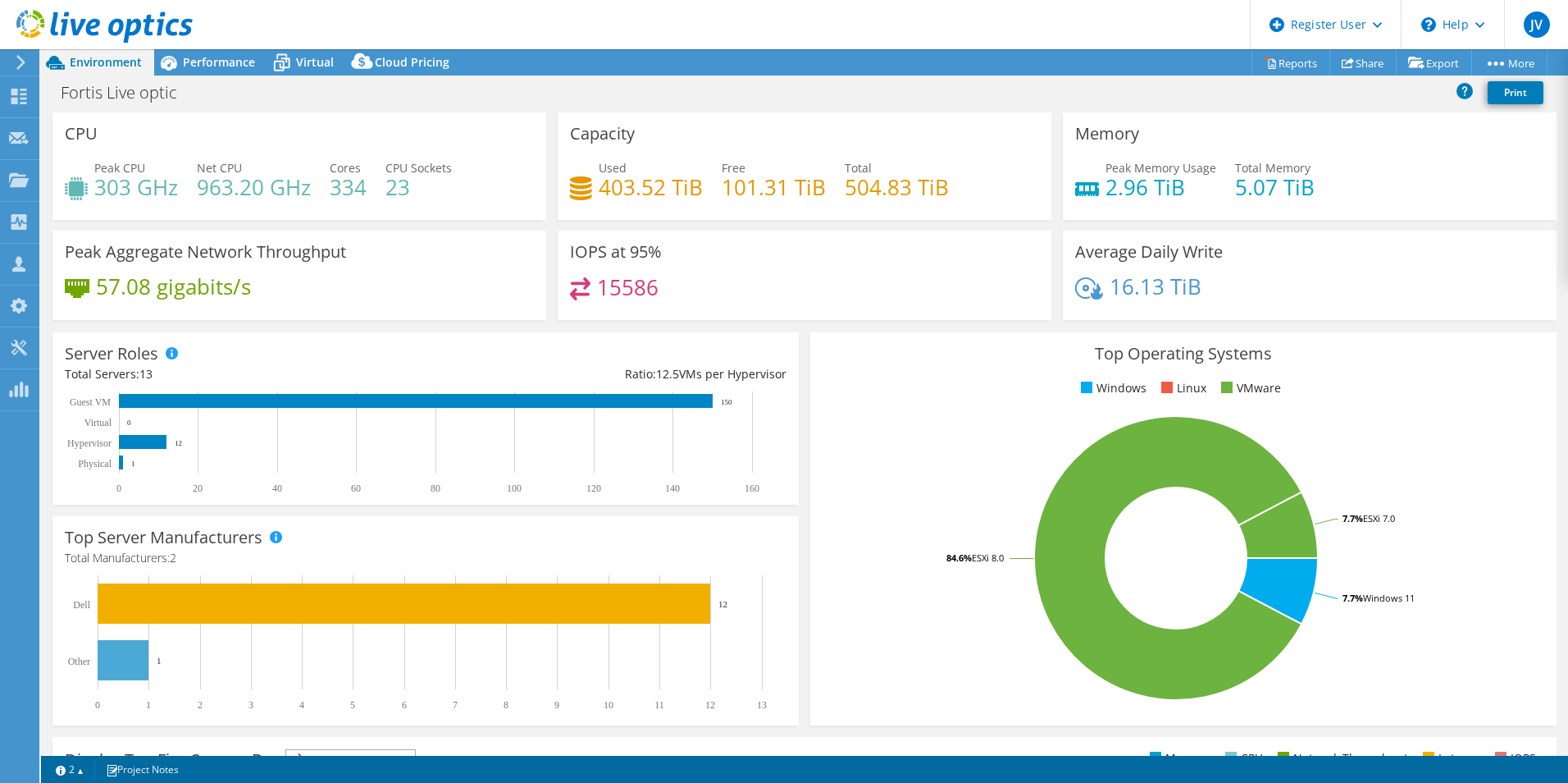
click at [796, 389] on div "Server Roles Physical Servers represent bare metal servers that were targets of…" at bounding box center [426, 418] width 758 height 184
click at [224, 62] on span "Performance" at bounding box center [218, 62] width 72 height 16
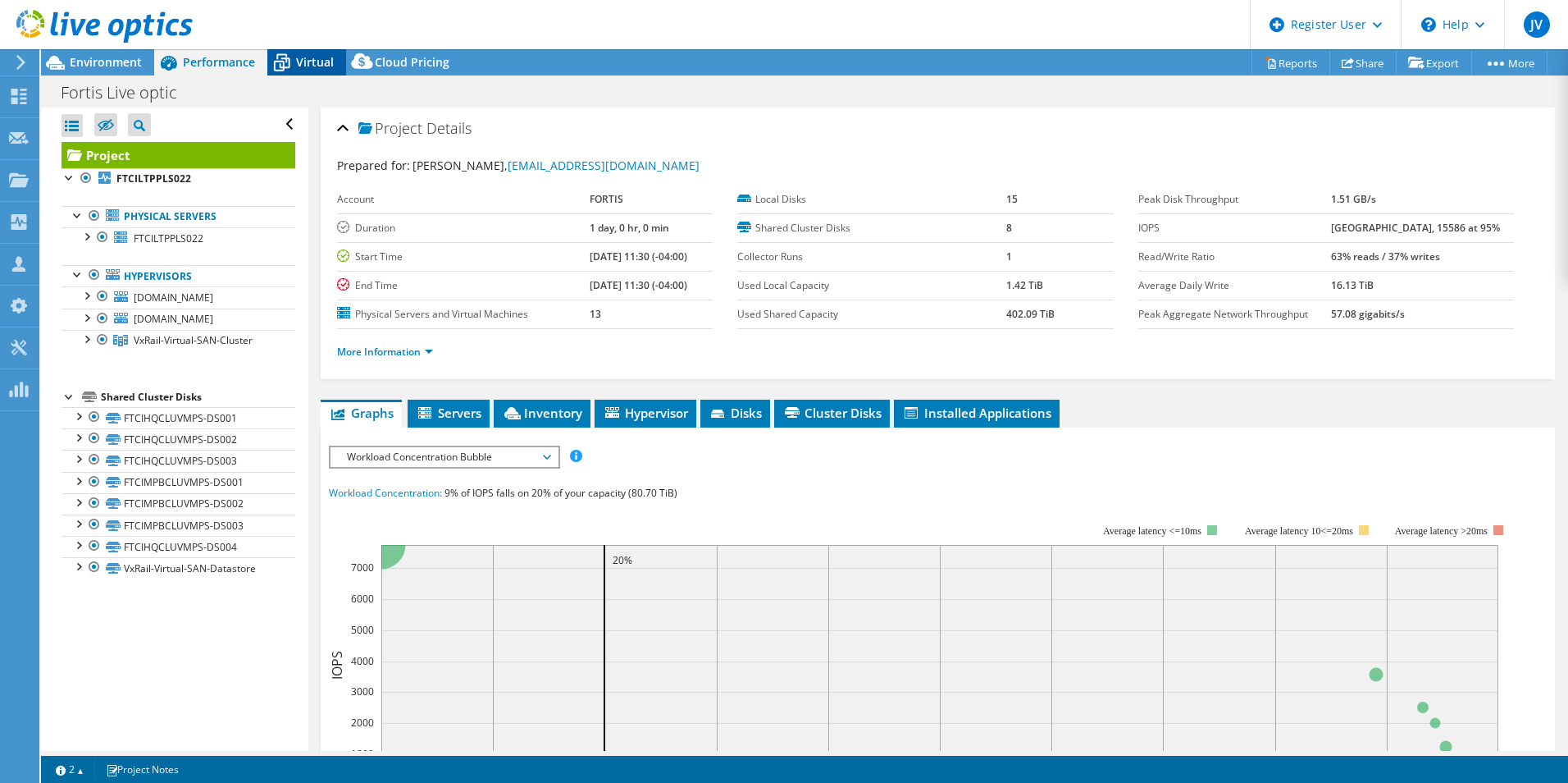
click at [314, 56] on span "Virtual" at bounding box center [315, 62] width 37 height 16
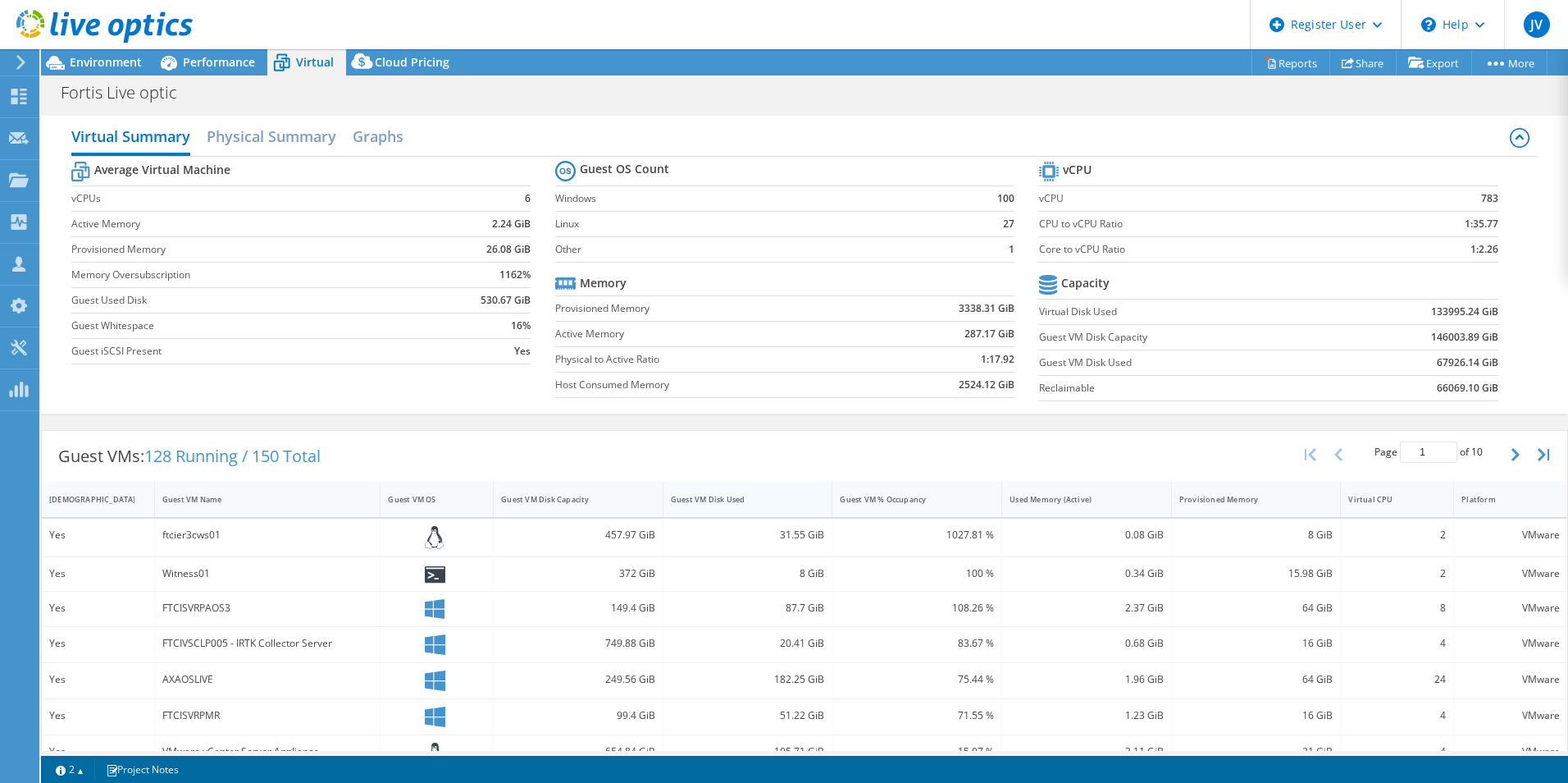
click at [757, 501] on div "Guest VM Disk Used" at bounding box center [738, 499] width 135 height 11
click at [758, 501] on div "Guest VM Disk Used" at bounding box center [738, 499] width 135 height 11
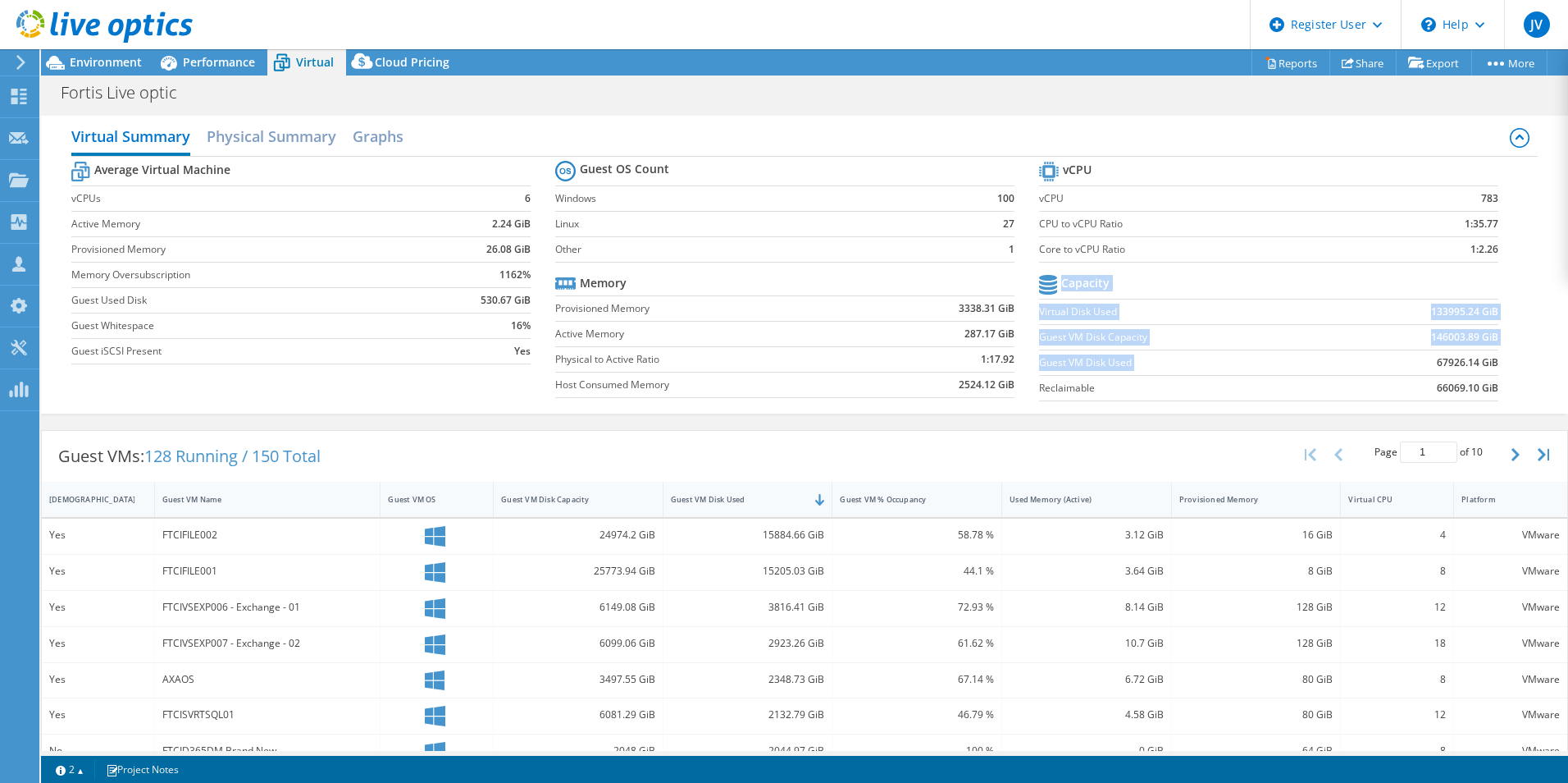
drag, startPoint x: 1478, startPoint y: 358, endPoint x: 1387, endPoint y: 372, distance: 92.1
click at [1387, 372] on section "vCPU vCPU 783 CPU to vCPU Ratio 1:35.77 Core to vCPU Ratio 1:2.26 Capacity Virt…" at bounding box center [1282, 283] width 484 height 252
drag, startPoint x: 1387, startPoint y: 372, endPoint x: 1375, endPoint y: 370, distance: 12.2
click at [1384, 370] on td "67926.14 GiB" at bounding box center [1415, 362] width 168 height 26
drag, startPoint x: 1468, startPoint y: 362, endPoint x: 1396, endPoint y: 354, distance: 72.4
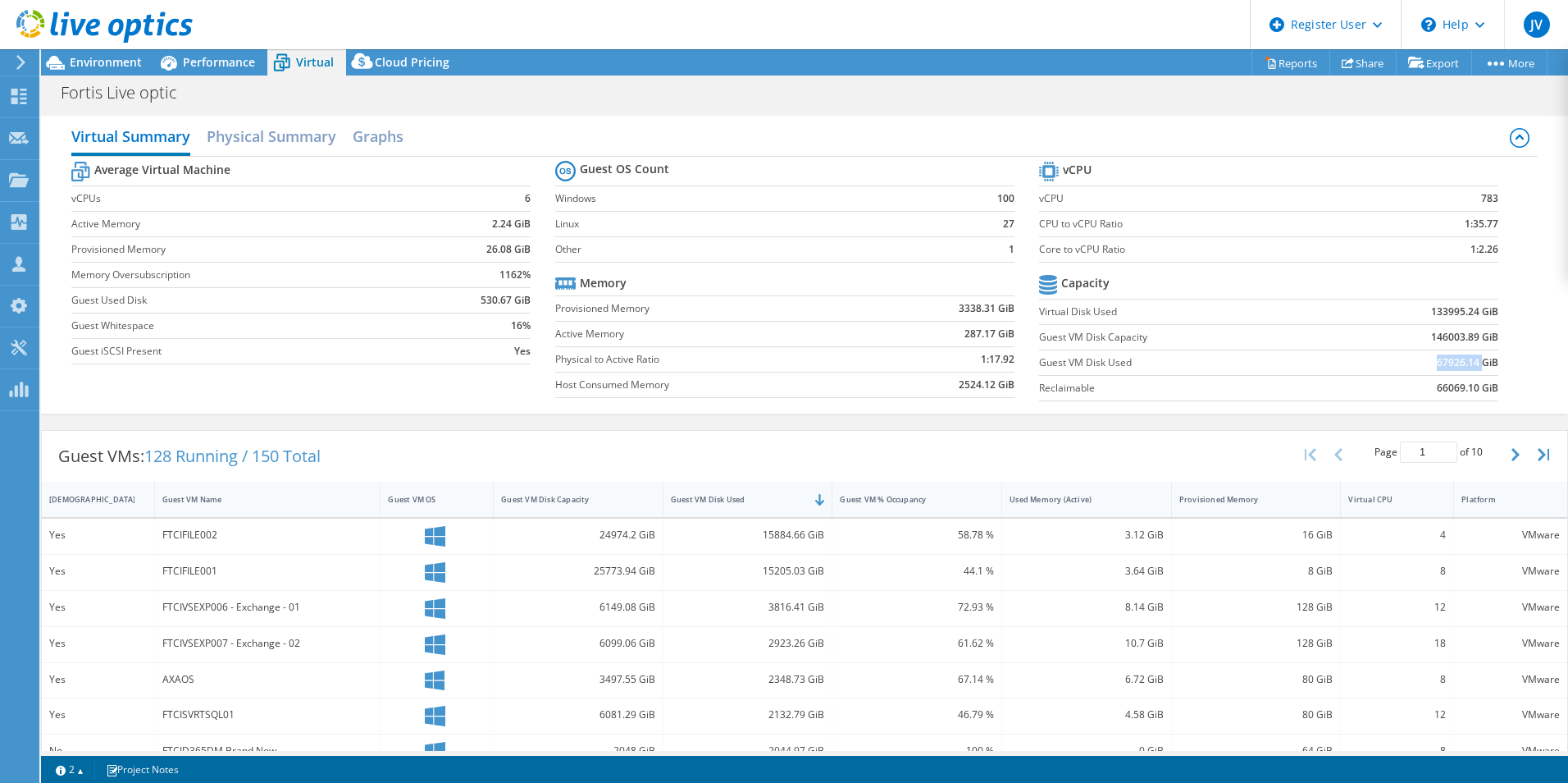
click at [1396, 354] on td "67926.14 GiB" at bounding box center [1415, 362] width 168 height 26
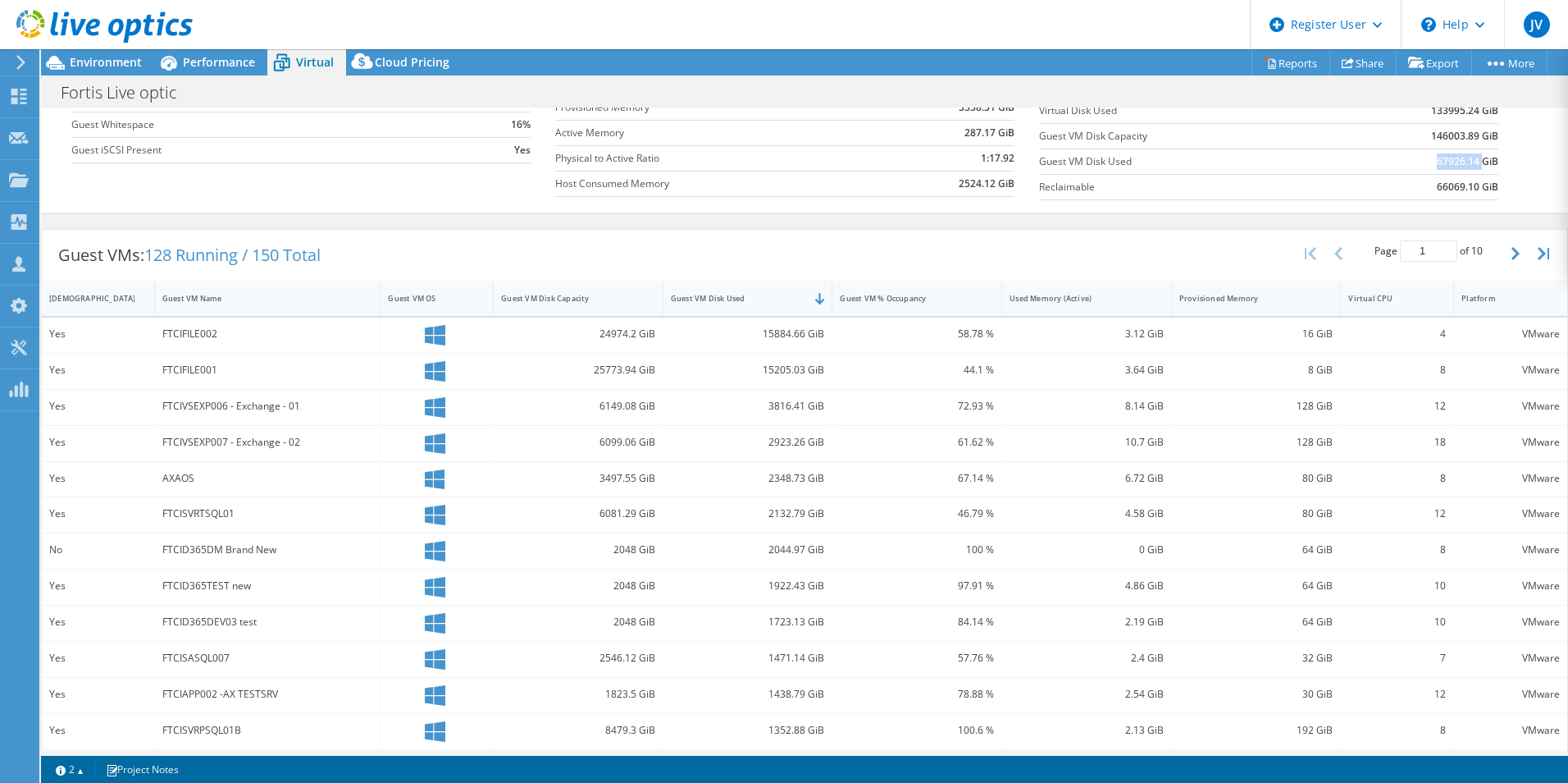
scroll to position [317, 0]
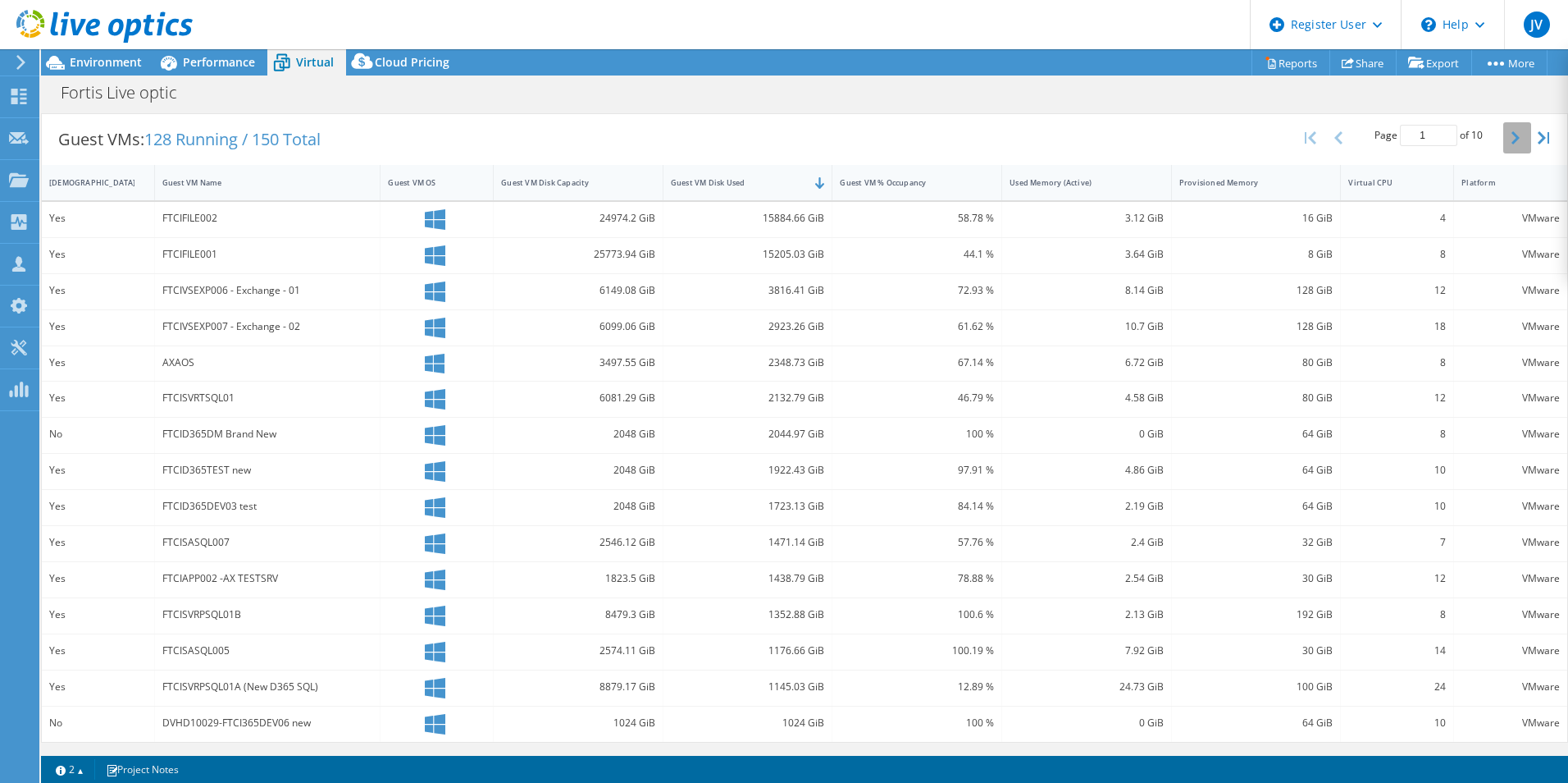
click at [1504, 145] on button "button" at bounding box center [1518, 138] width 28 height 31
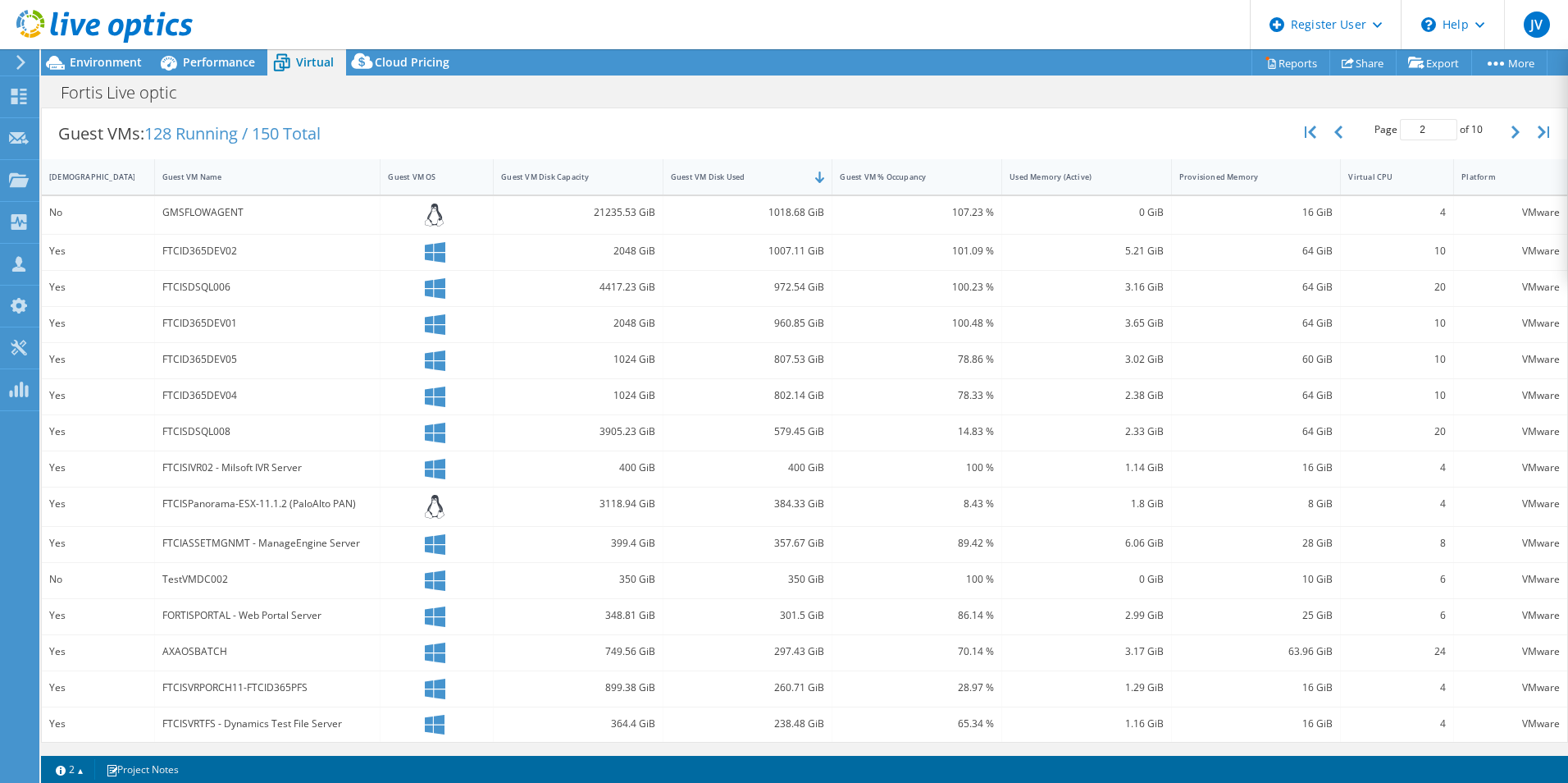
scroll to position [0, 0]
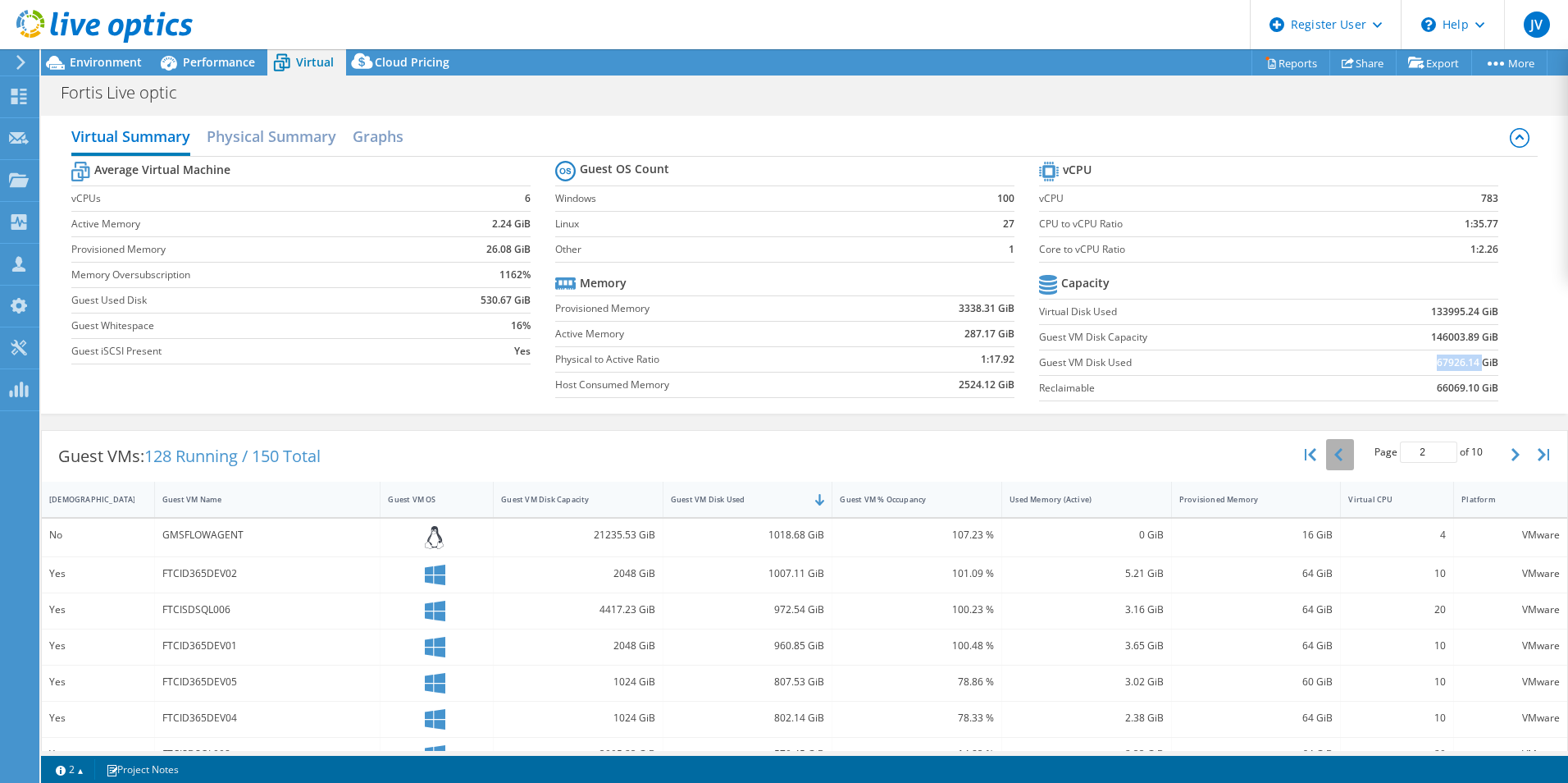
click at [1331, 449] on button "button" at bounding box center [1340, 454] width 28 height 31
type input "1"
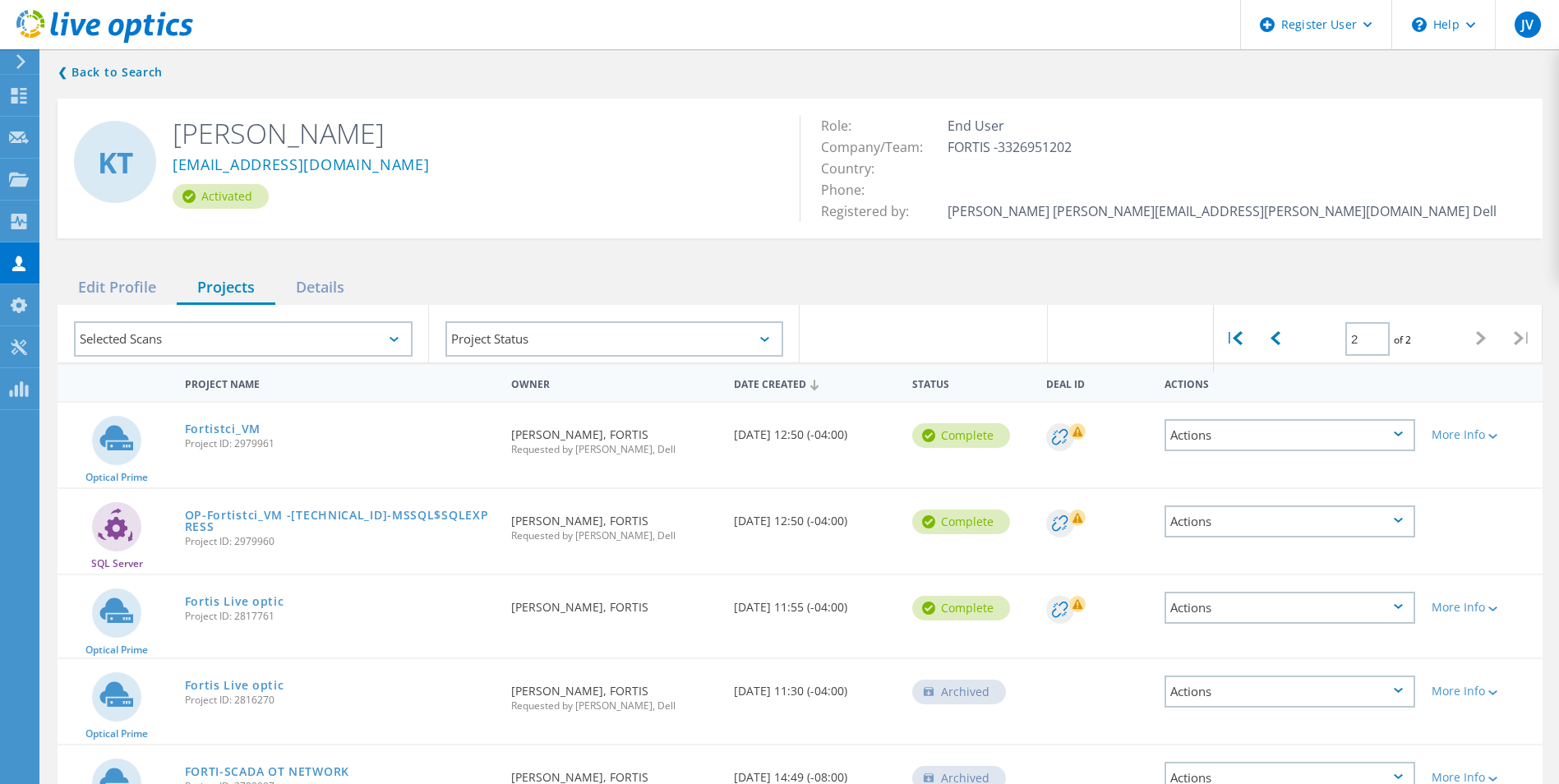
scroll to position [135, 0]
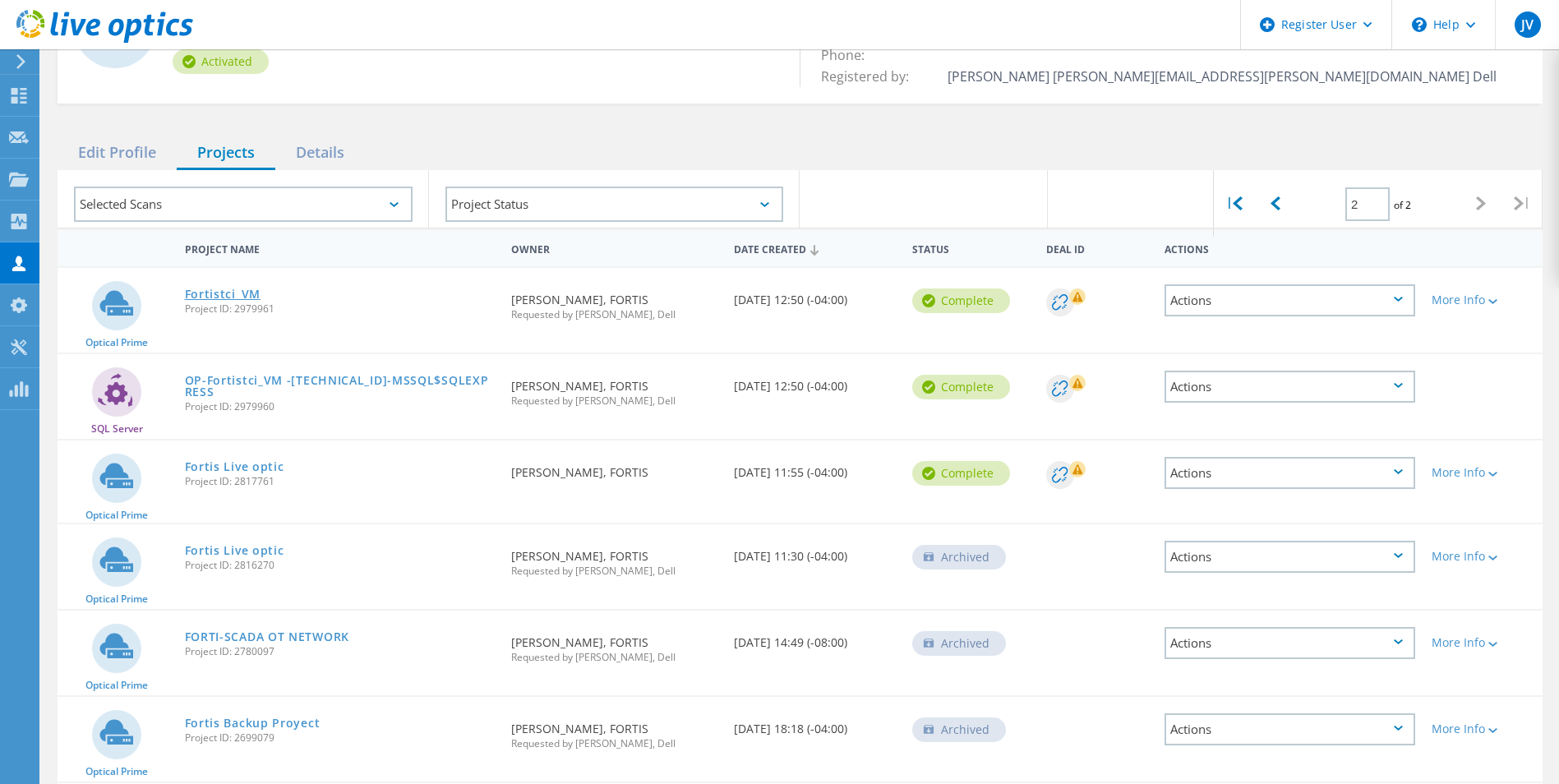
click at [250, 297] on link "Fortistci_VM" at bounding box center [223, 294] width 76 height 12
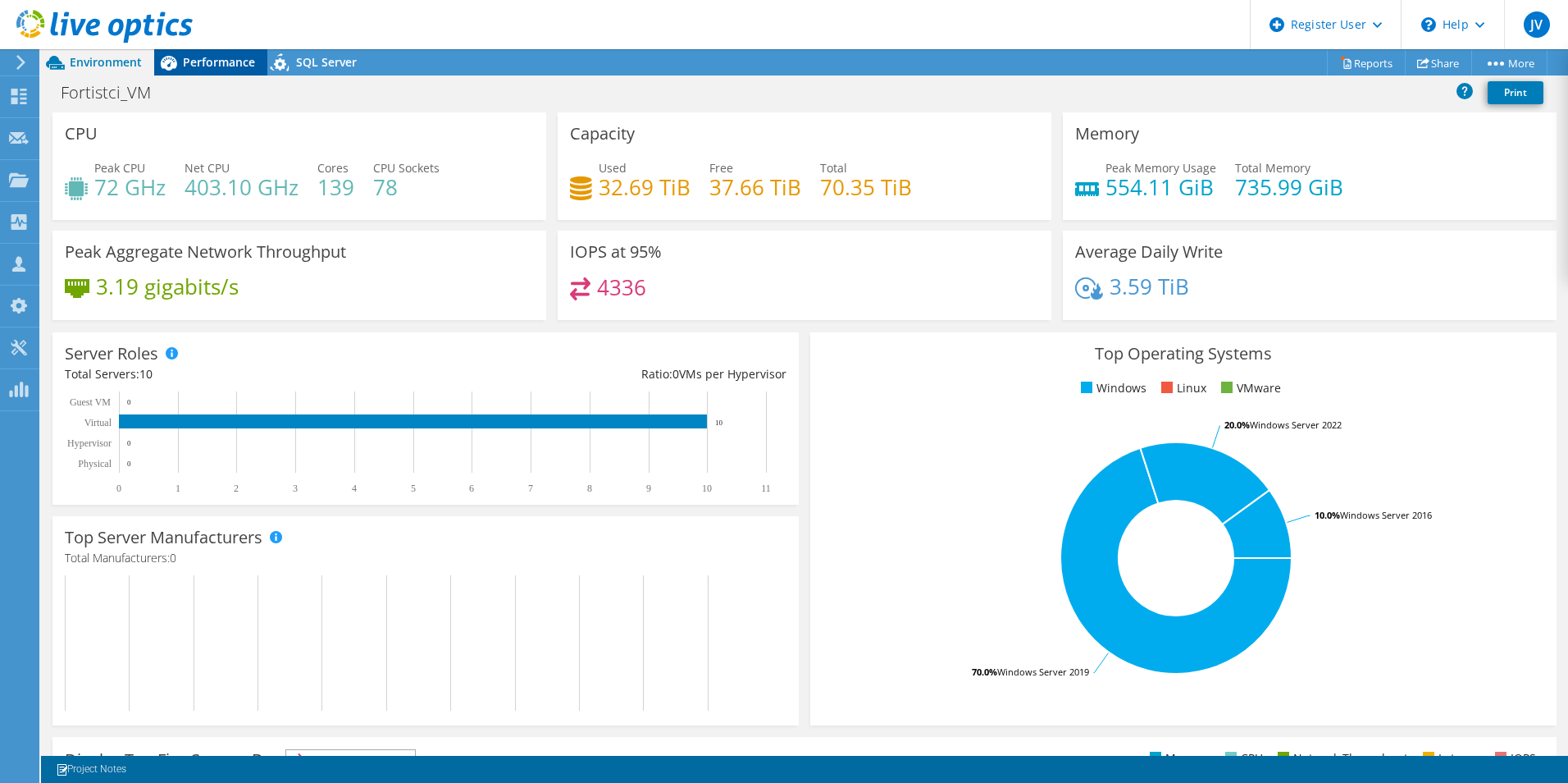
click at [179, 61] on icon at bounding box center [168, 62] width 29 height 29
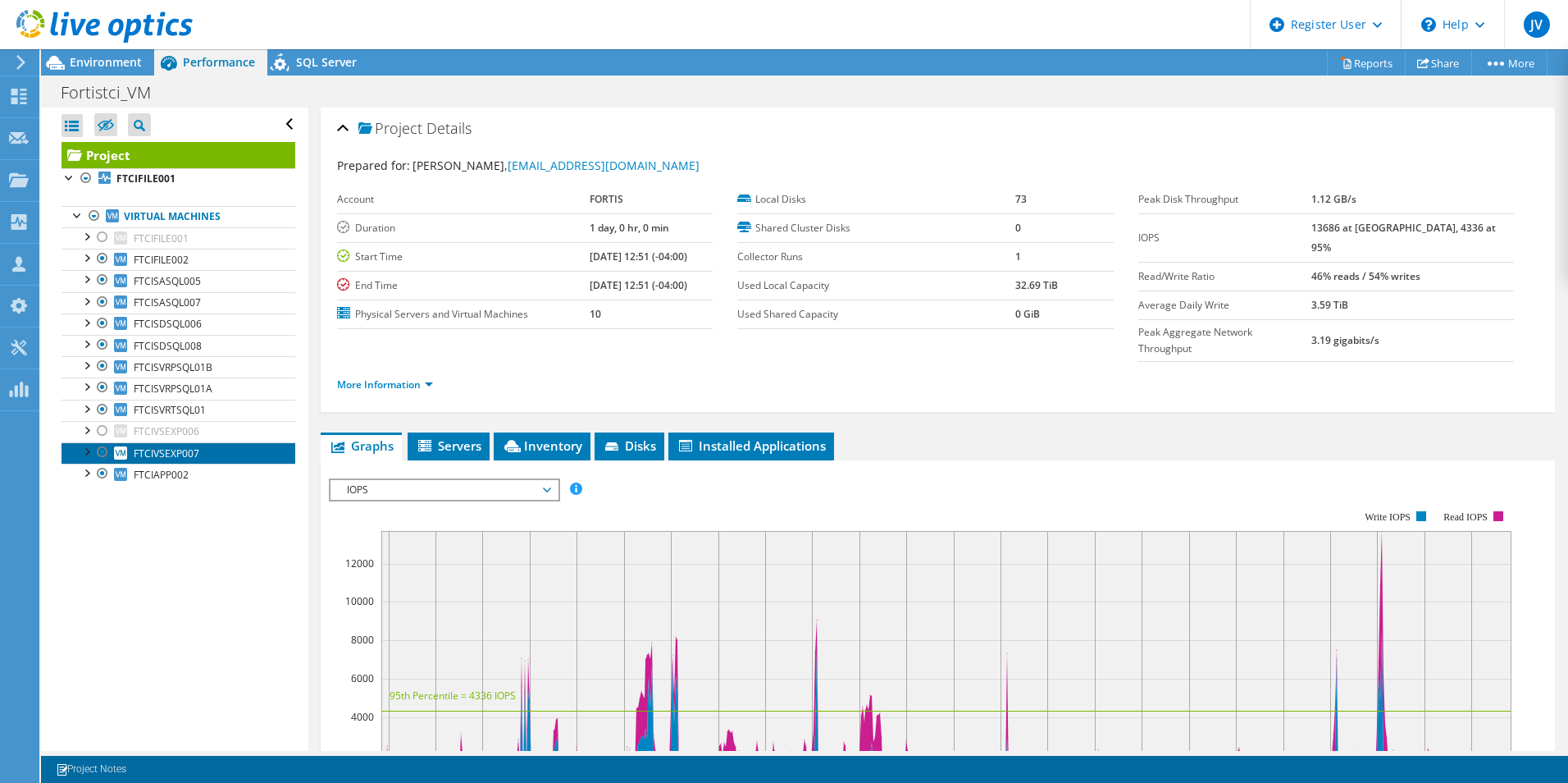
click at [167, 452] on span "FTCIVSEXP007" at bounding box center [166, 453] width 66 height 14
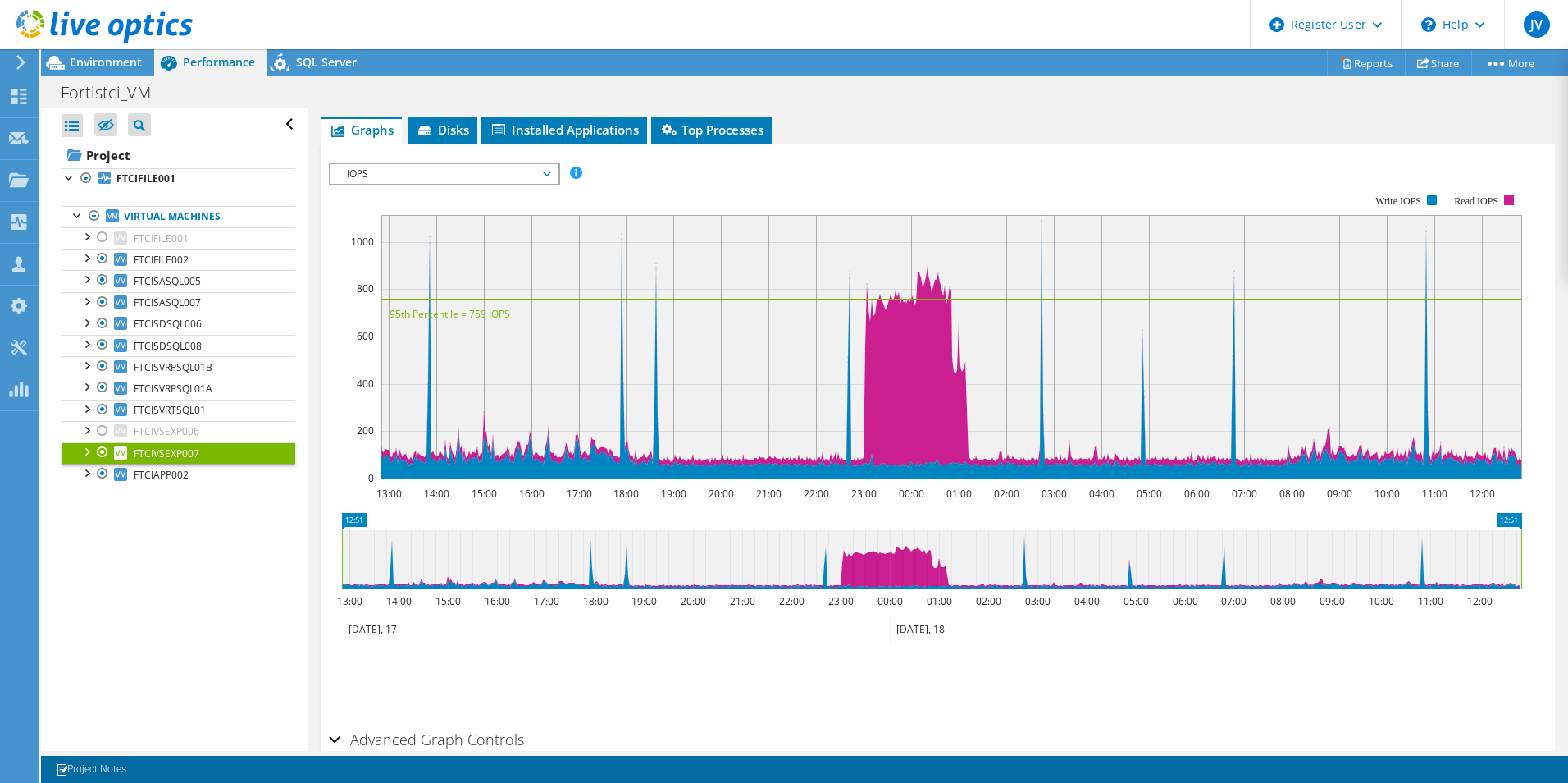
scroll to position [246, 0]
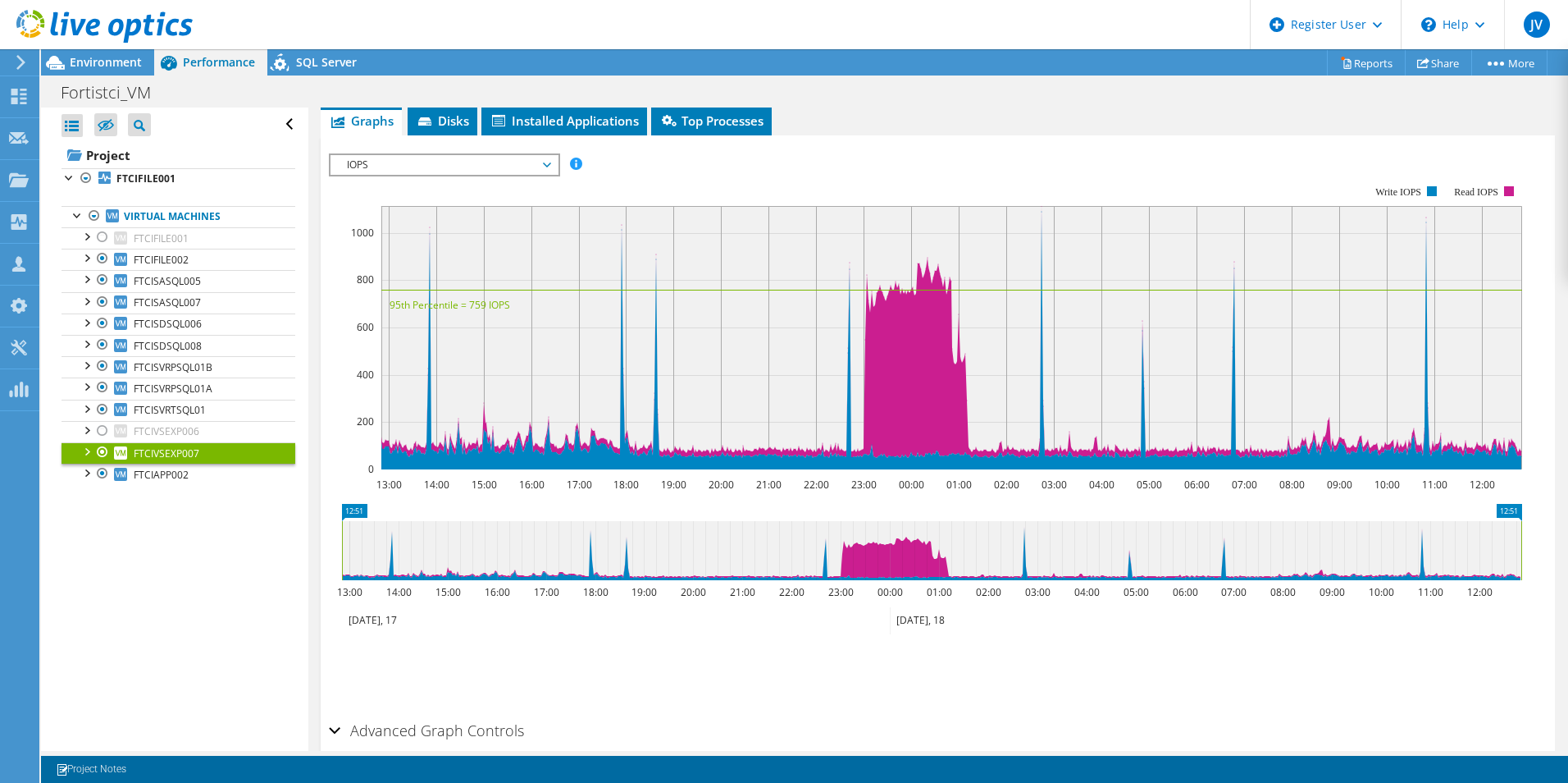
click at [454, 119] on span "Disks" at bounding box center [443, 120] width 53 height 17
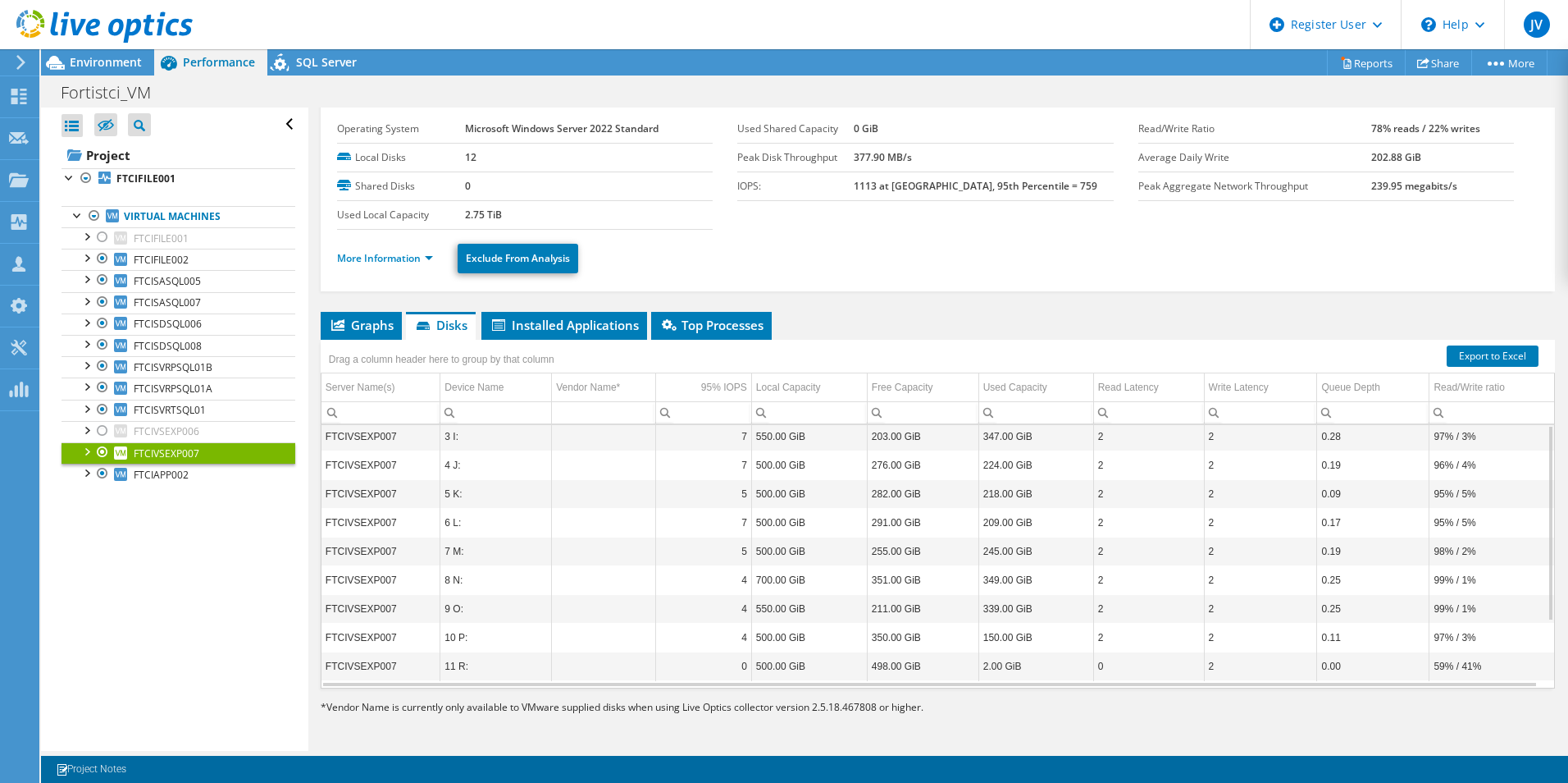
scroll to position [0, 0]
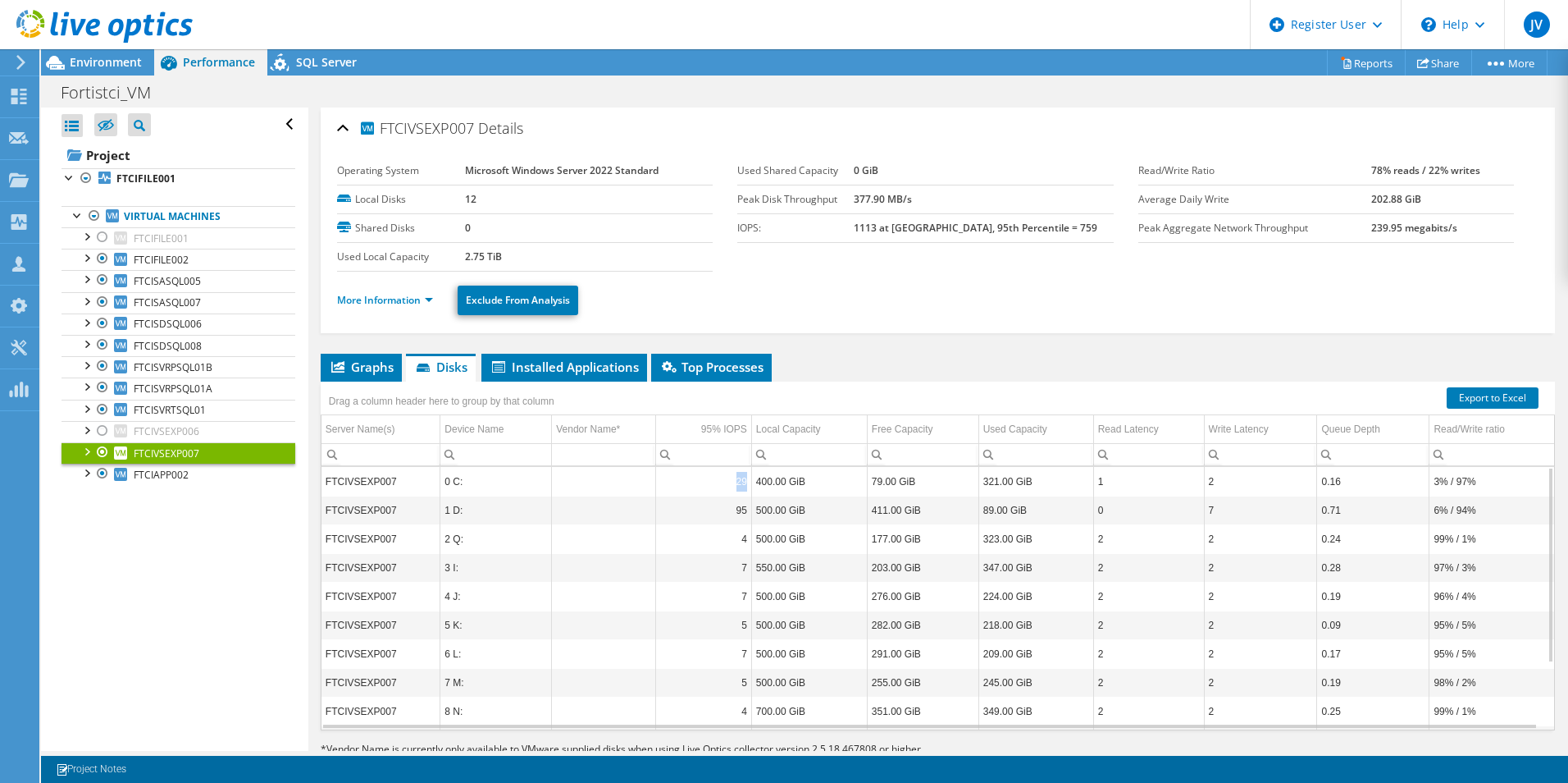
drag, startPoint x: 734, startPoint y: 481, endPoint x: 752, endPoint y: 474, distance: 19.3
click at [752, 474] on tr "FTCIVSEXP007 0 C: 29 400.00 GiB 79.00 GiB 321.00 GiB 1 2 0.16 3% / 97%" at bounding box center [937, 481] width 1233 height 29
drag, startPoint x: 752, startPoint y: 474, endPoint x: 746, endPoint y: 516, distance: 42.4
click at [746, 516] on td "95" at bounding box center [704, 510] width 96 height 29
click at [693, 361] on span "Top Processes" at bounding box center [711, 366] width 104 height 17
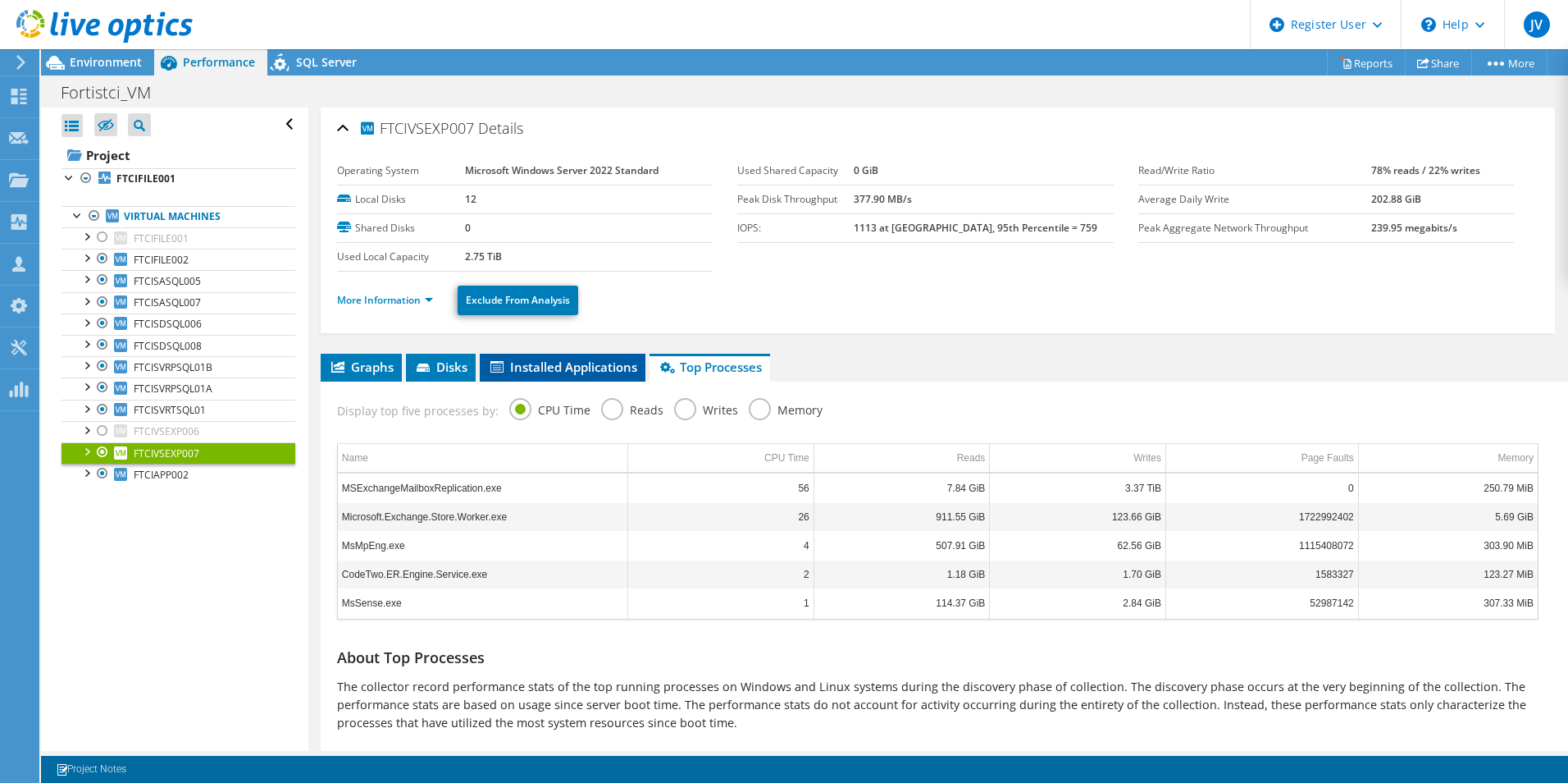
click at [558, 374] on span "Installed Applications" at bounding box center [563, 366] width 150 height 17
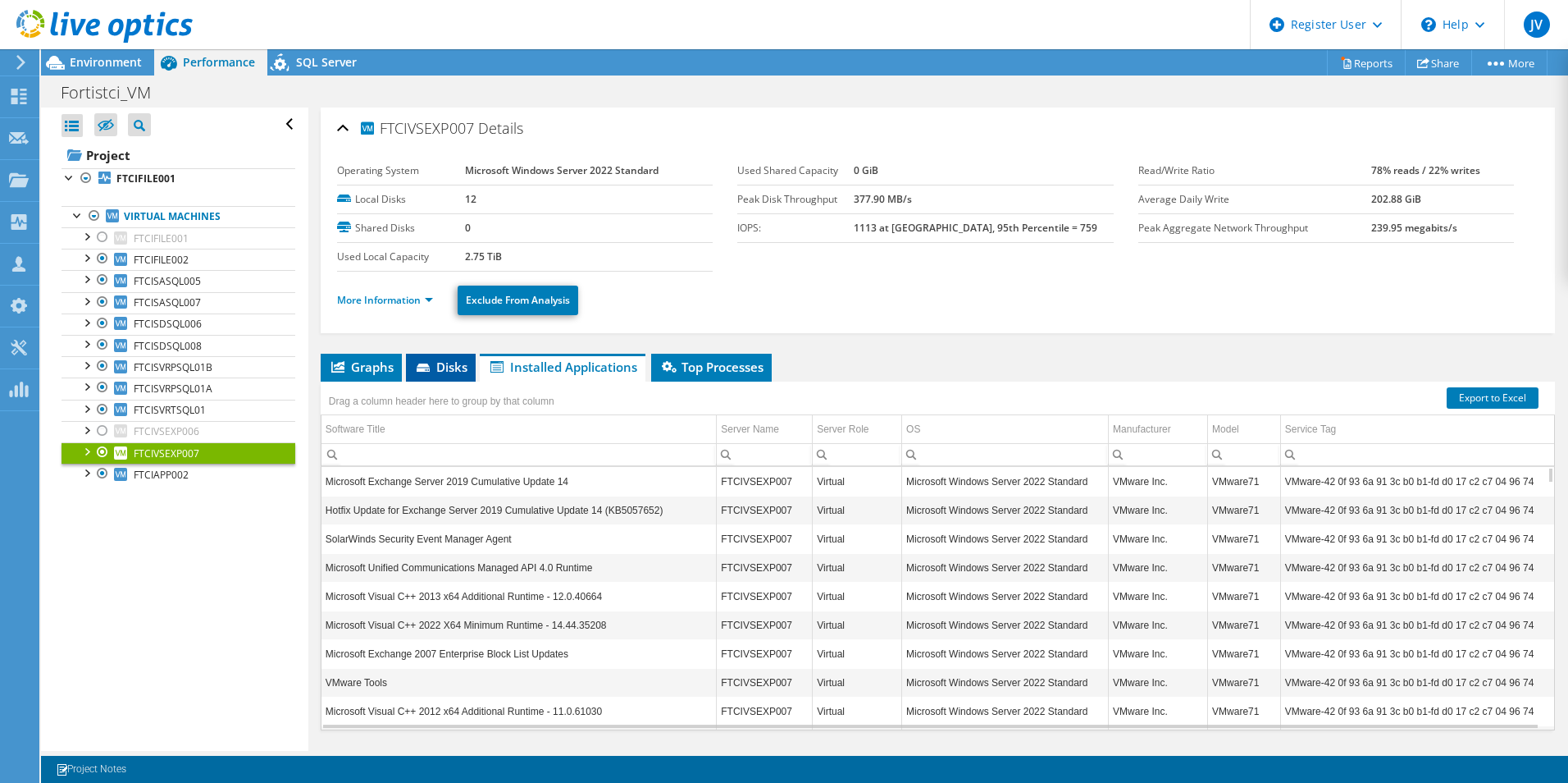
click at [443, 363] on span "Disks" at bounding box center [441, 366] width 53 height 17
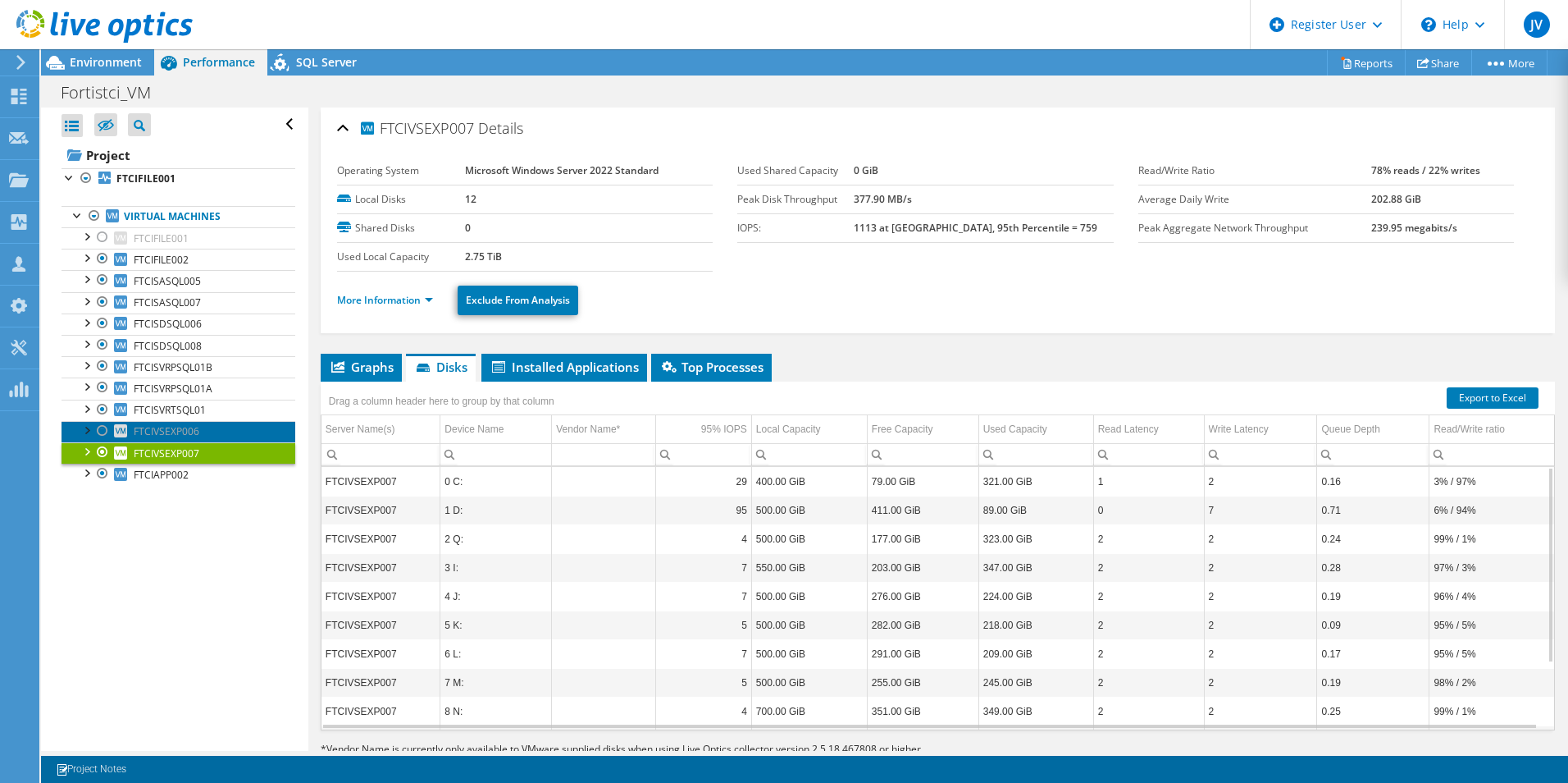
click at [143, 431] on span "FTCIVSEXP006" at bounding box center [166, 431] width 66 height 14
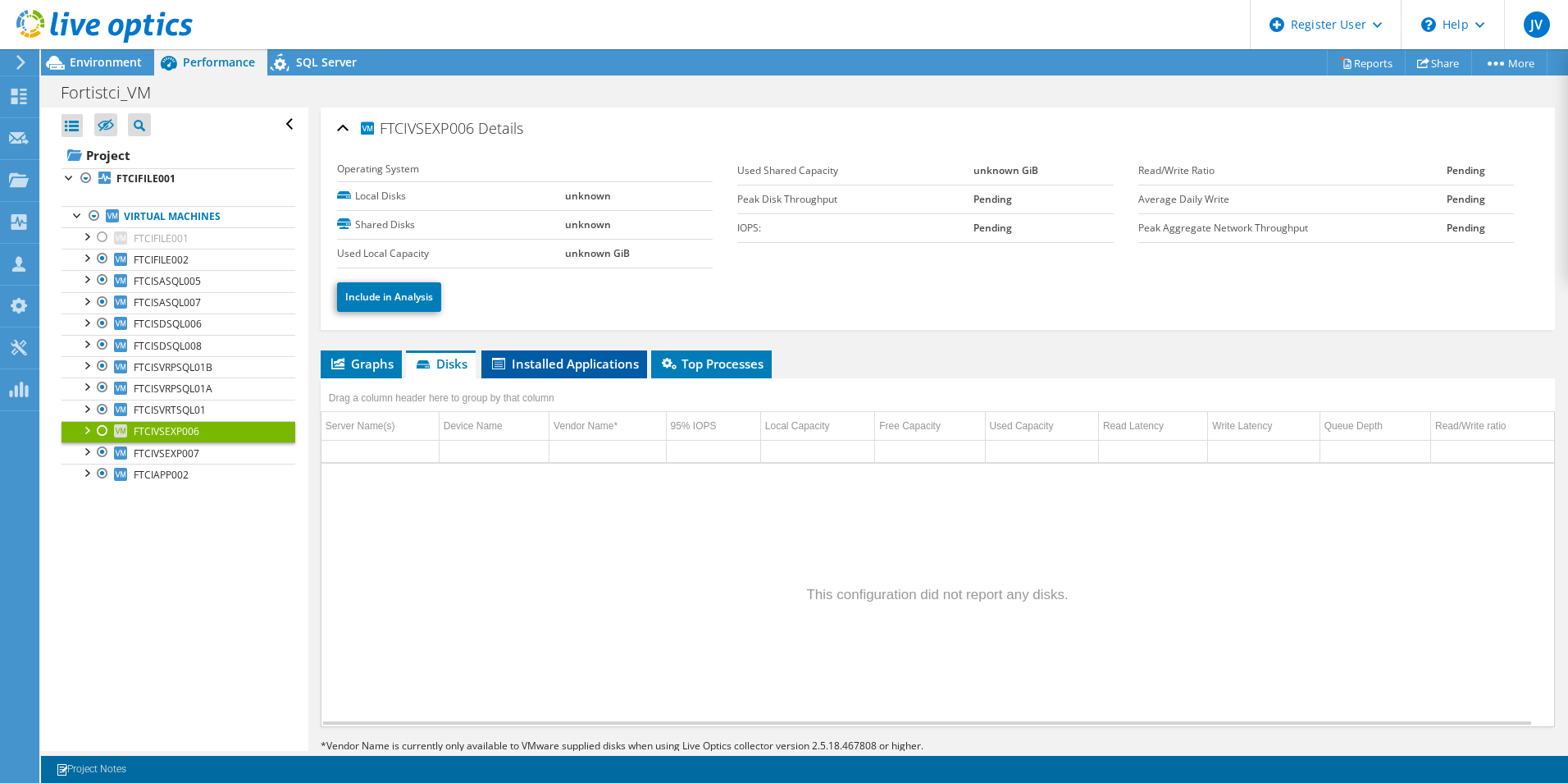
click at [530, 357] on span "Installed Applications" at bounding box center [565, 363] width 150 height 17
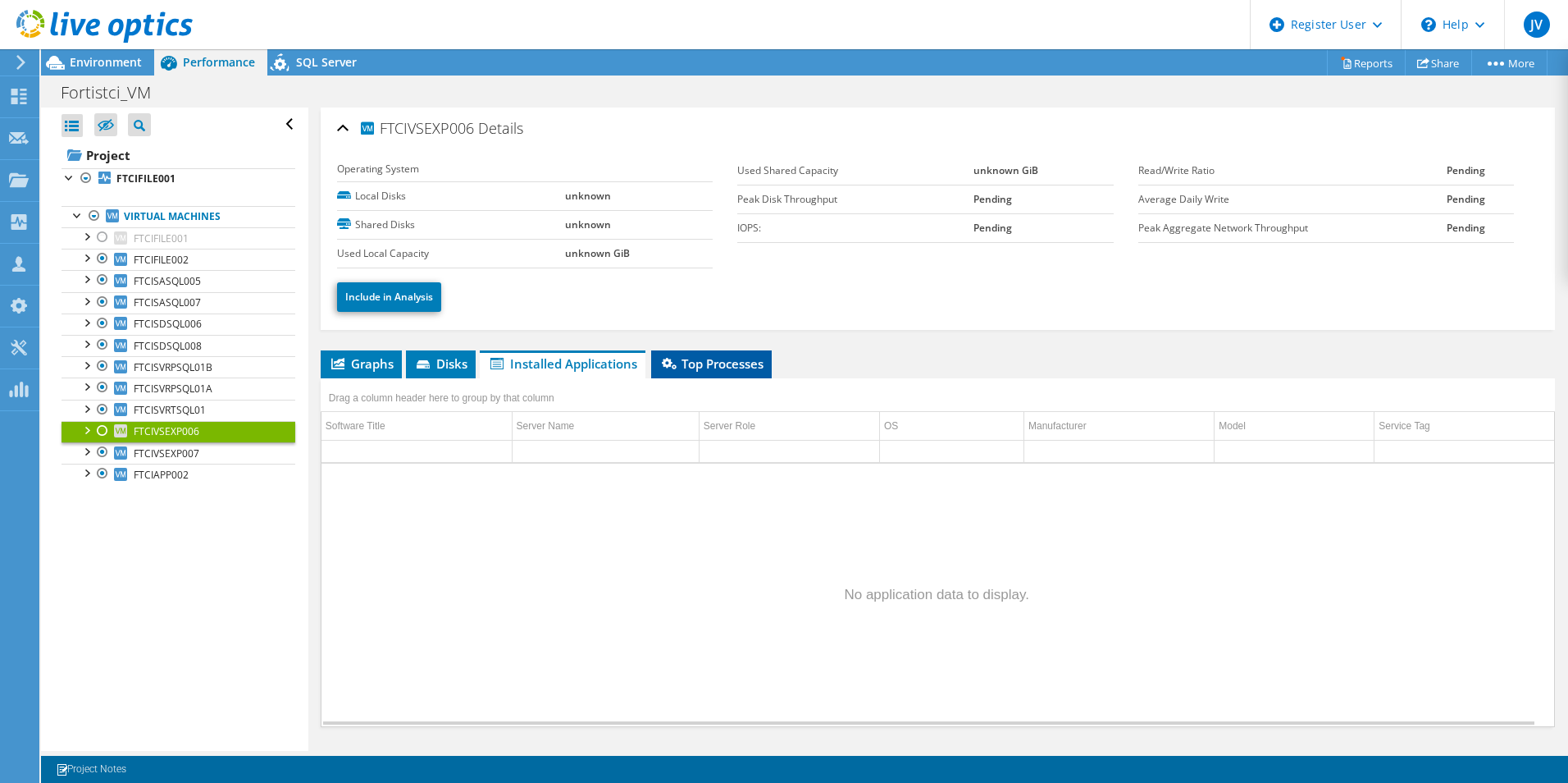
click at [744, 363] on span "Top Processes" at bounding box center [711, 363] width 104 height 17
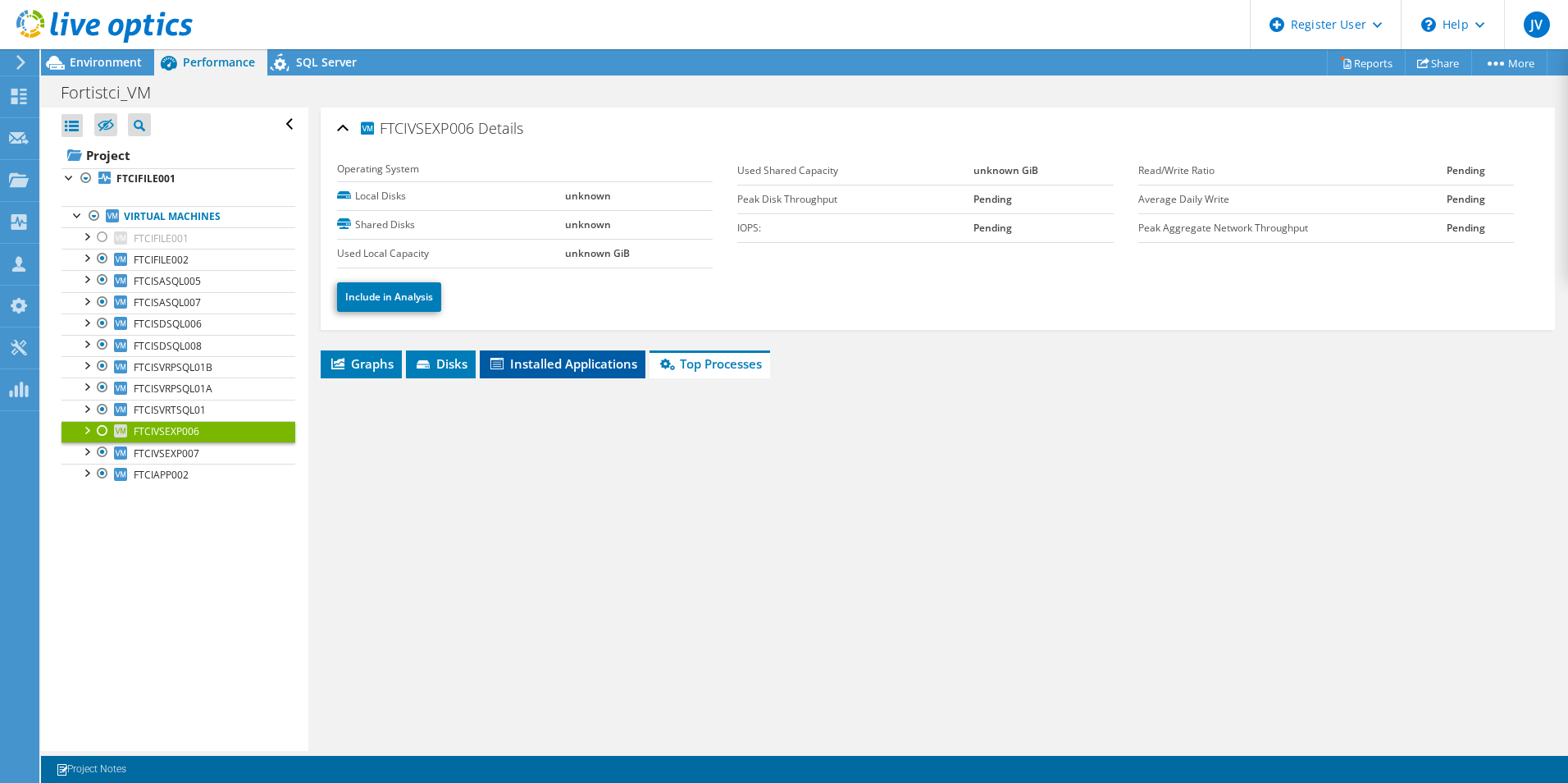
click at [567, 364] on span "Installed Applications" at bounding box center [563, 363] width 150 height 17
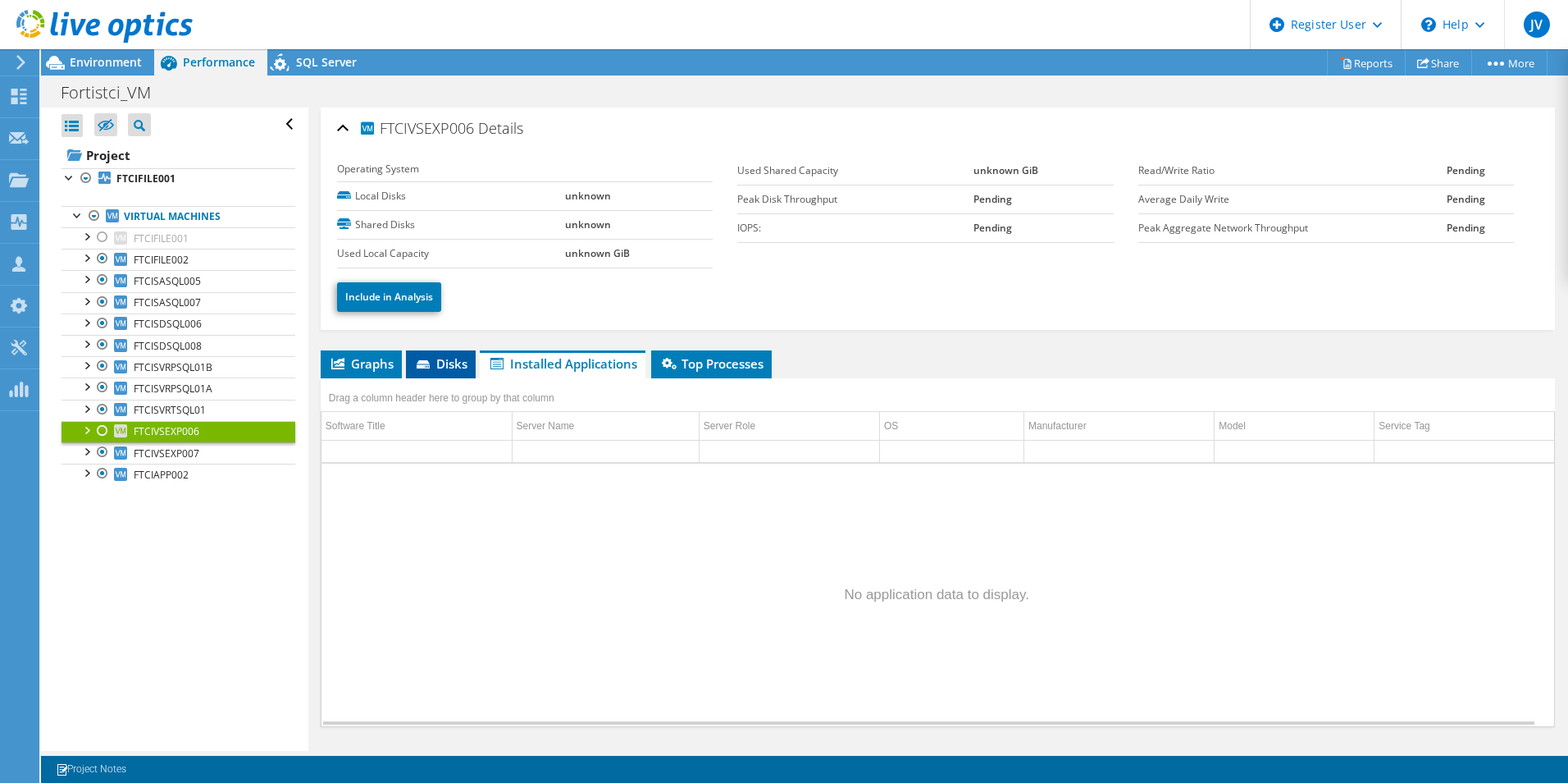
click at [426, 363] on icon at bounding box center [423, 364] width 13 height 8
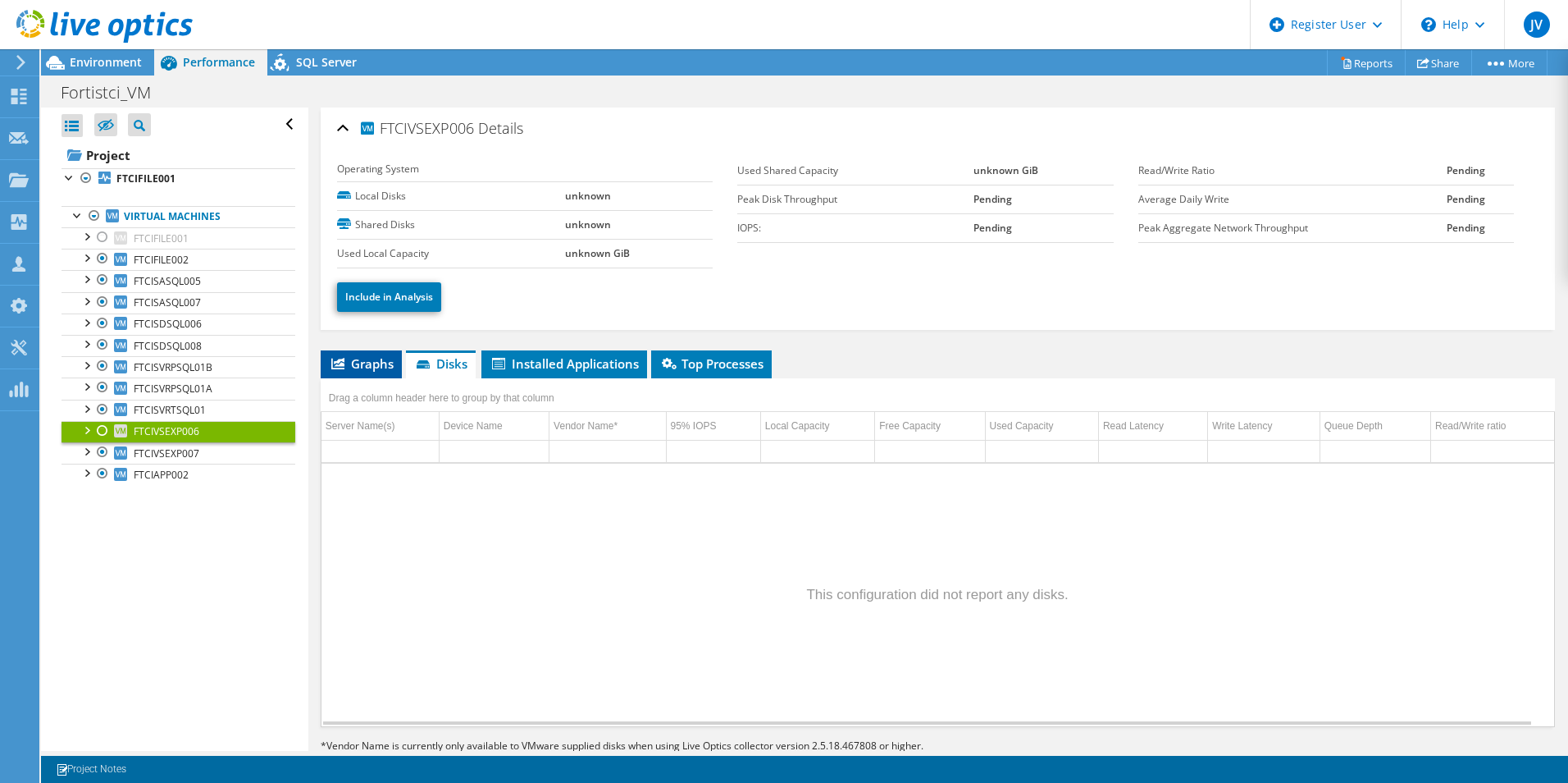
click at [359, 363] on span "Graphs" at bounding box center [361, 363] width 65 height 17
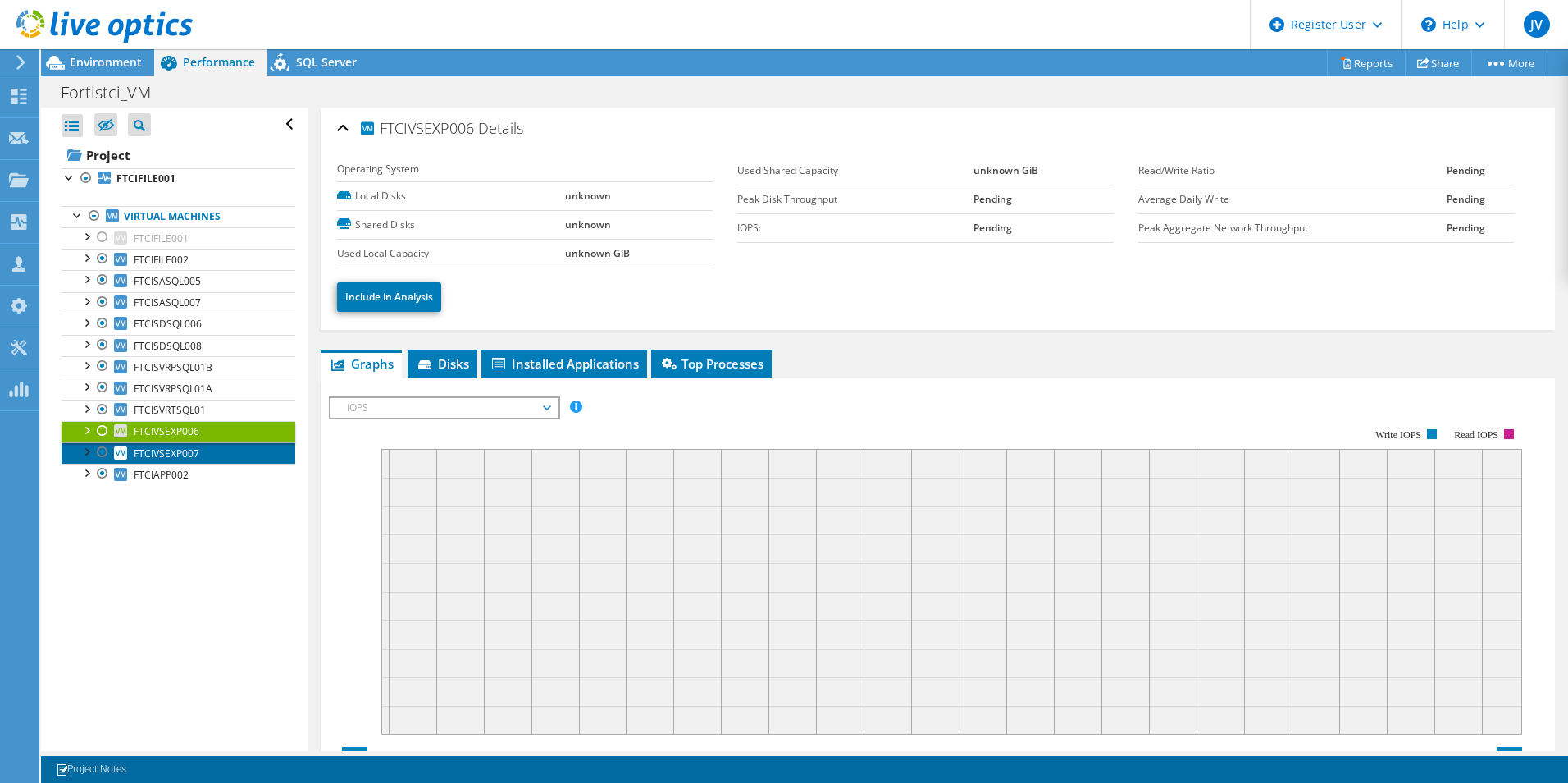
click at [200, 455] on link "FTCIVSEXP007" at bounding box center [179, 452] width 234 height 22
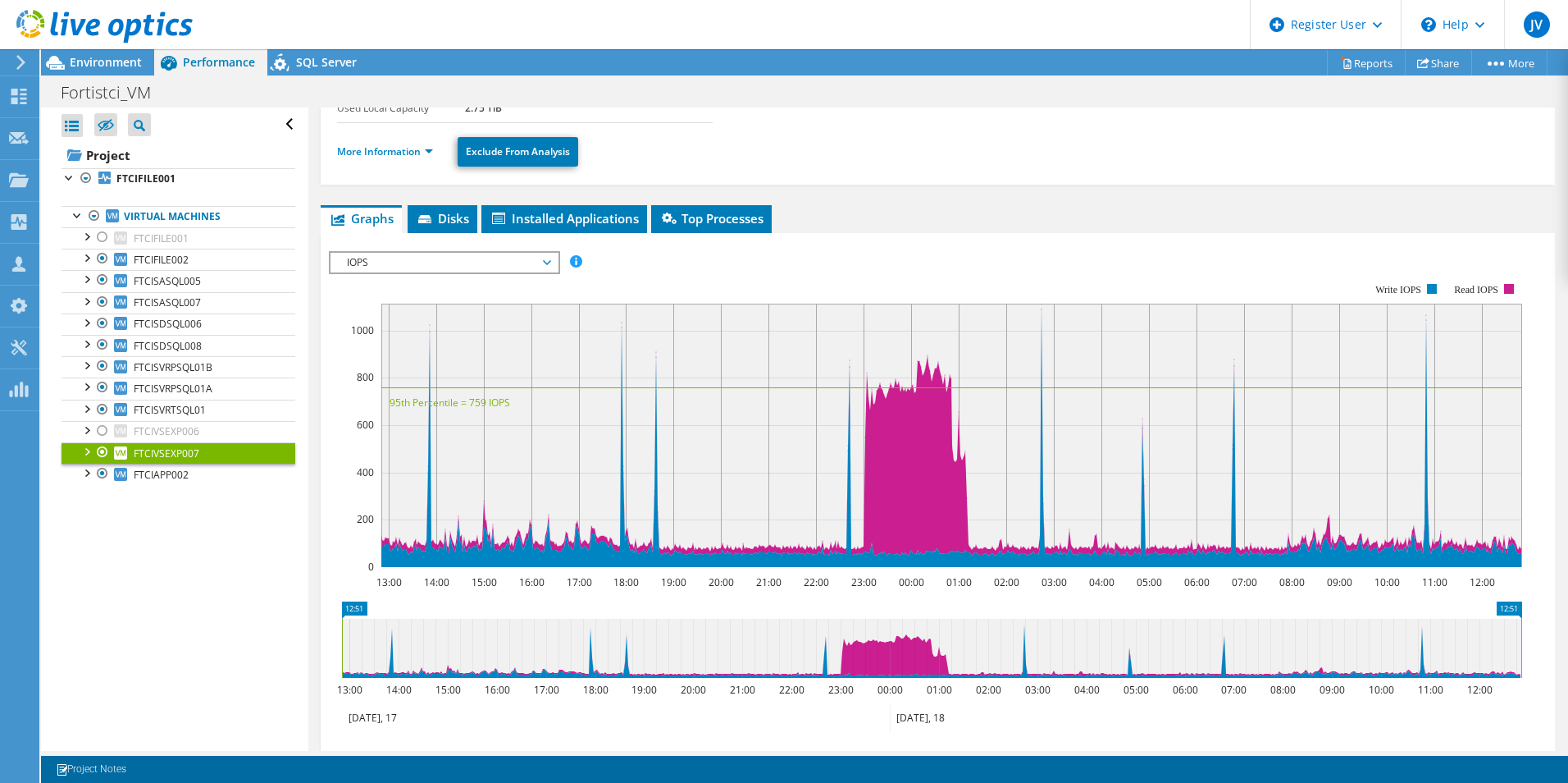
scroll to position [164, 0]
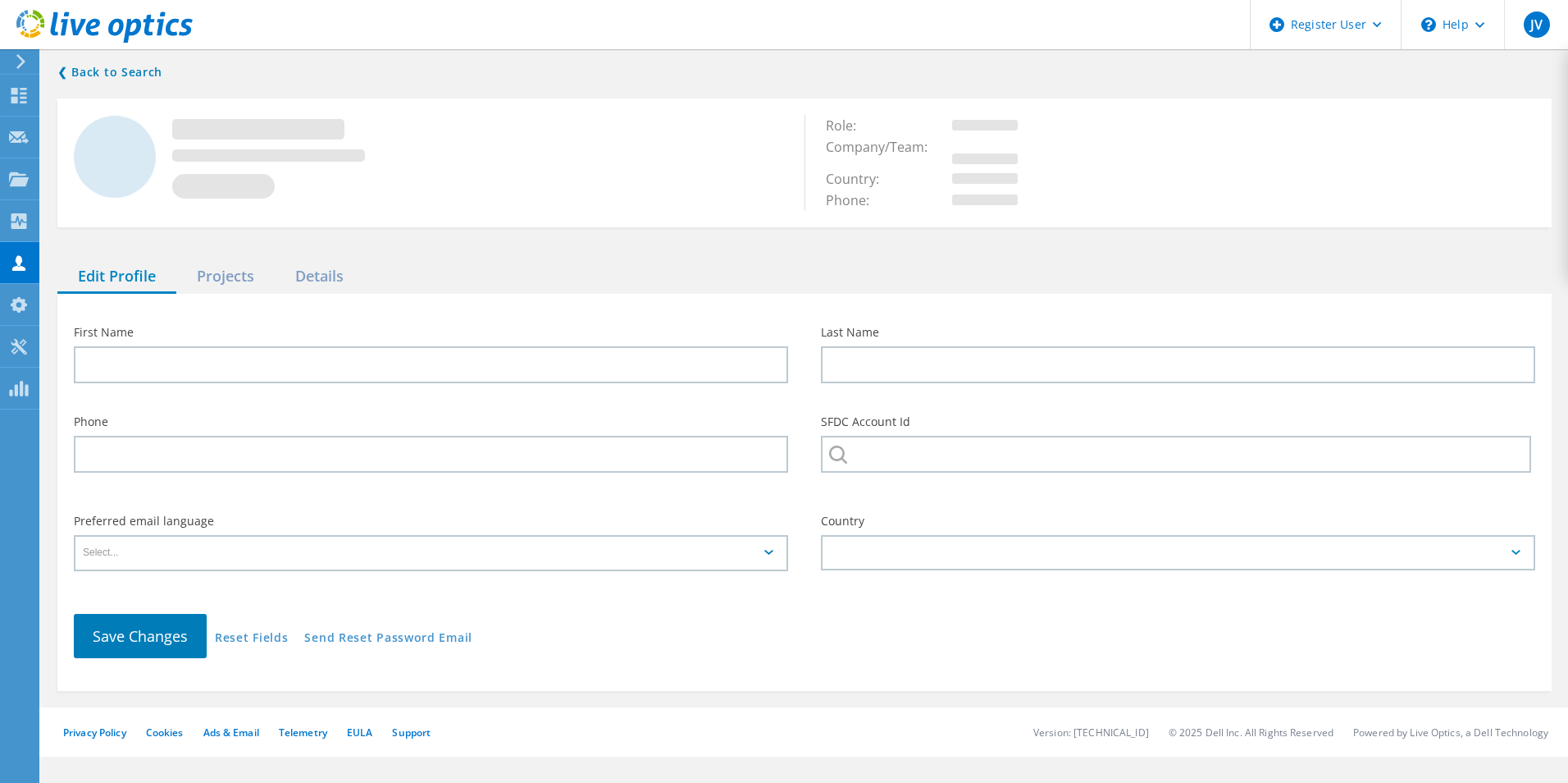
type input "Kebba"
type input "[PERSON_NAME]"
type input "FORTIS"
type input "English"
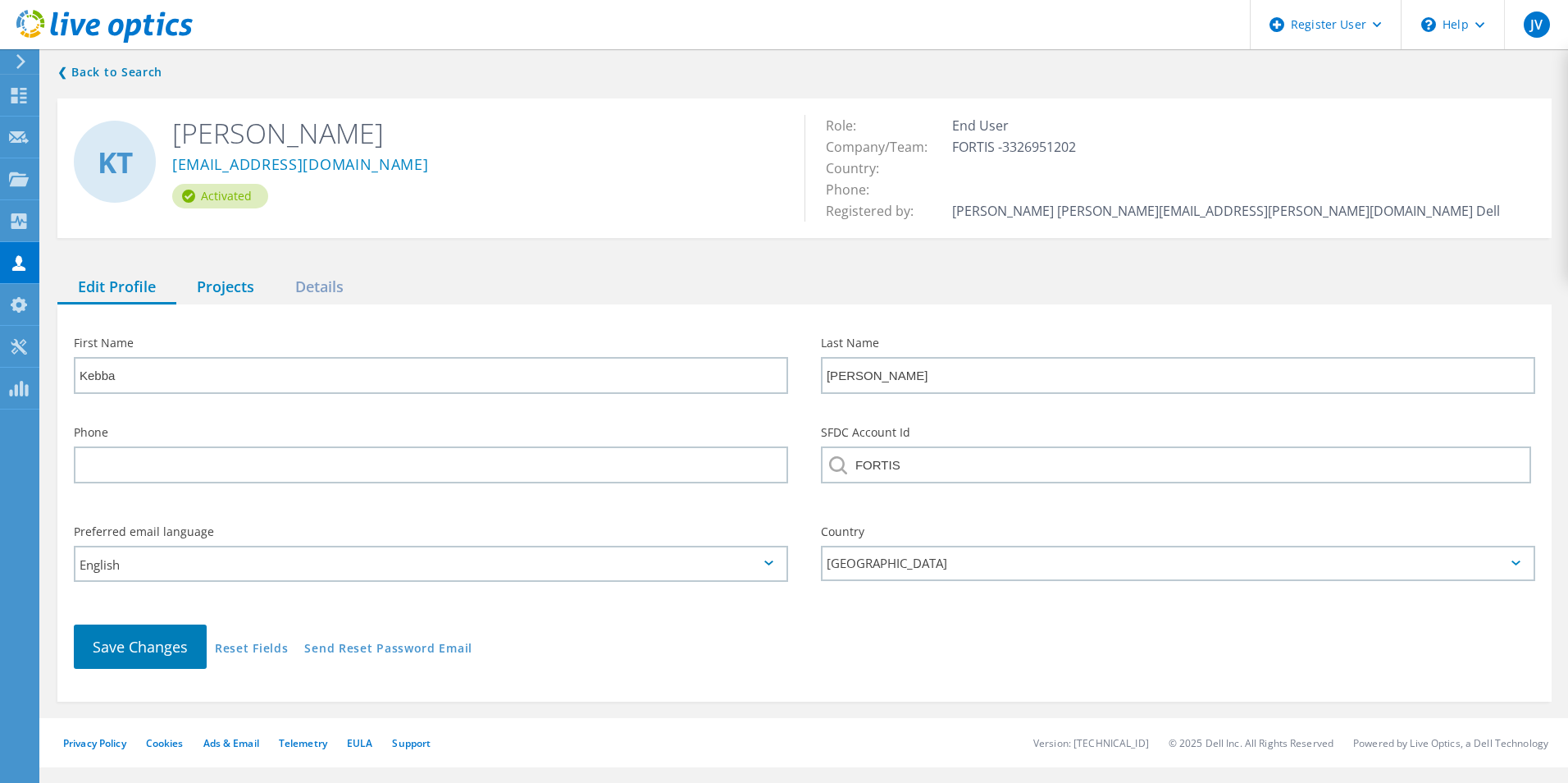
click at [208, 289] on div "Projects" at bounding box center [225, 287] width 98 height 33
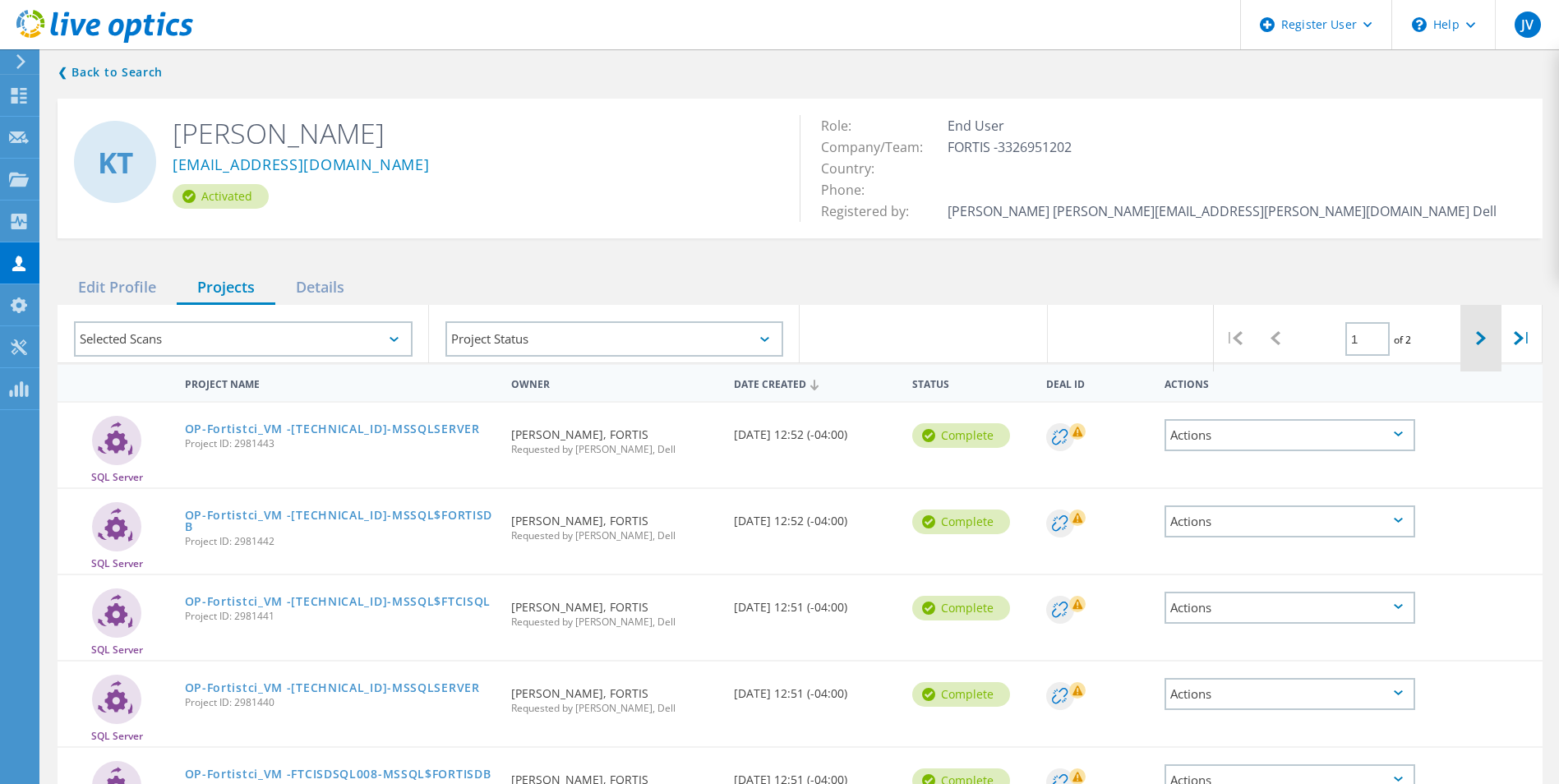
click at [1482, 336] on icon at bounding box center [1481, 338] width 10 height 14
type input "2"
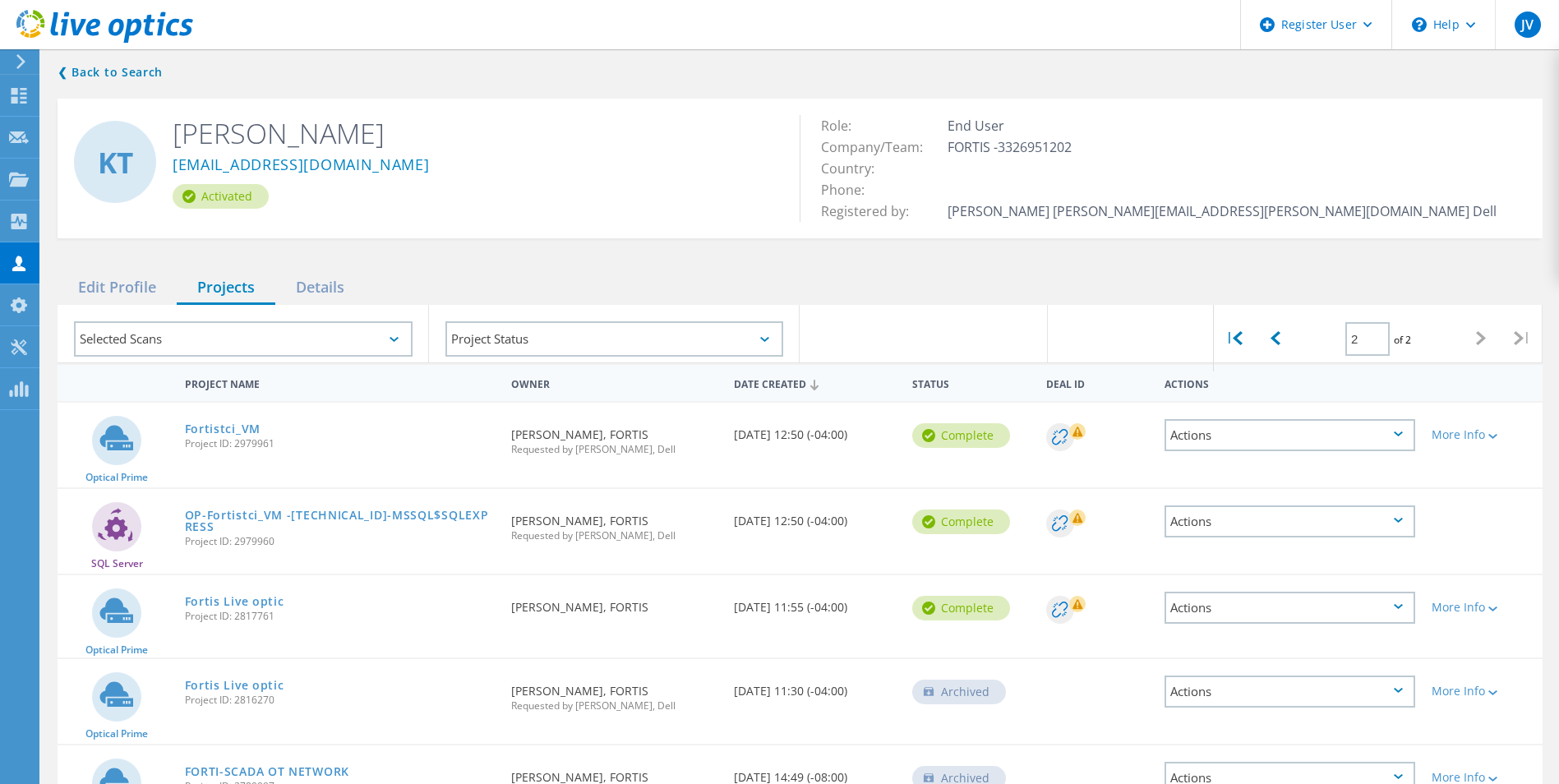
click at [1478, 338] on icon at bounding box center [1481, 338] width 10 height 14
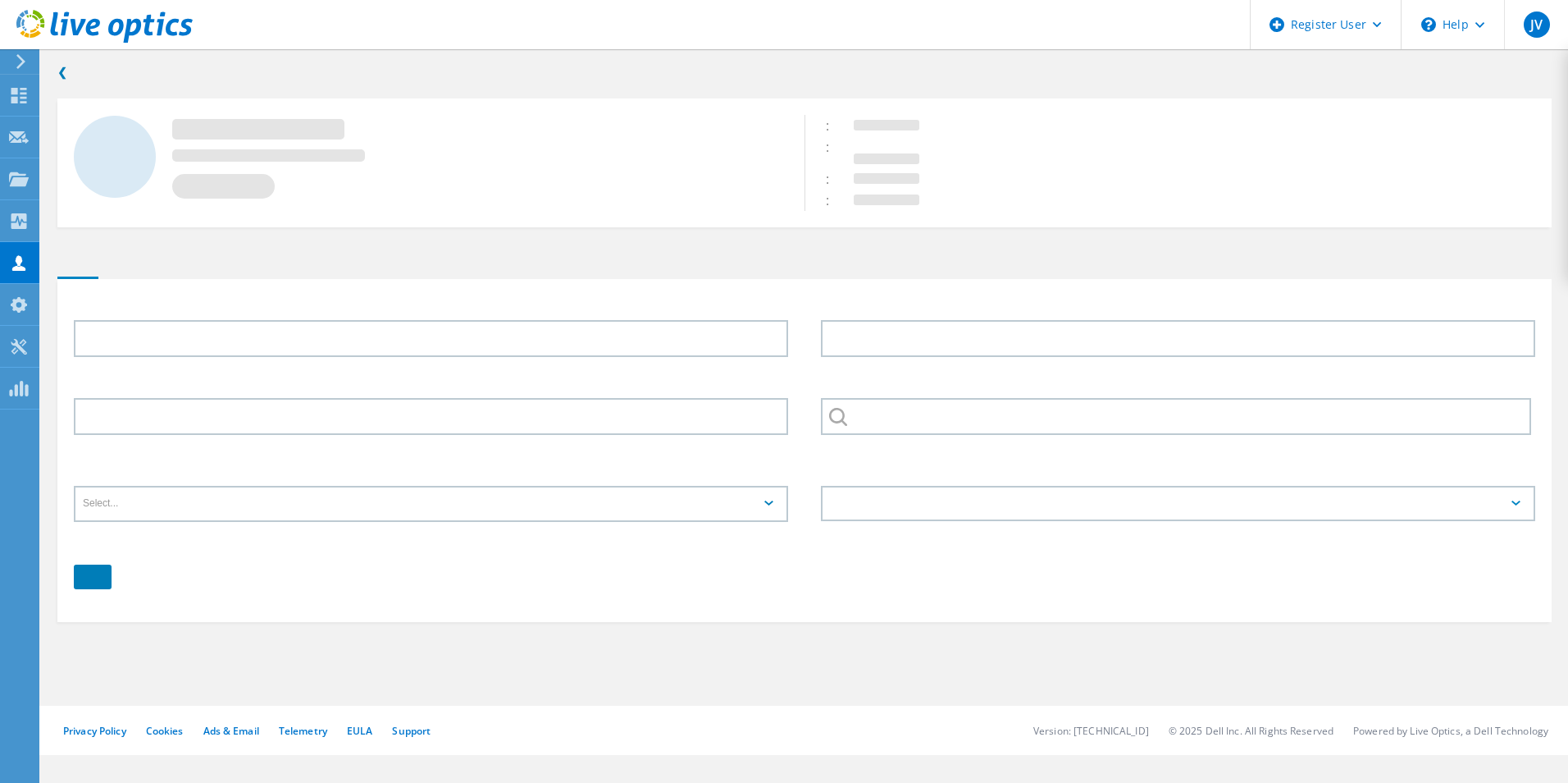
type input "[PERSON_NAME]"
type input "FORTIS"
type input "English"
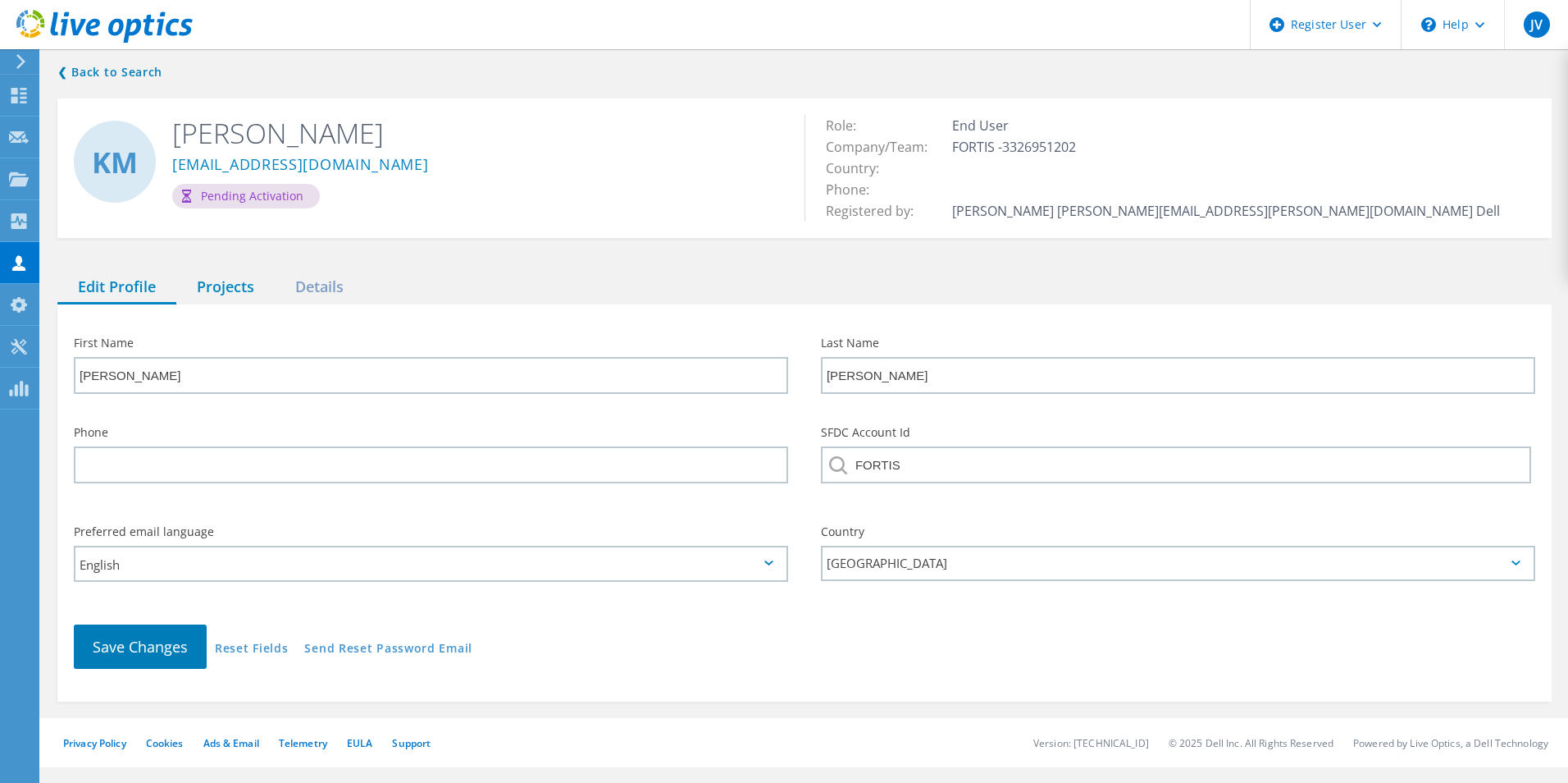
click at [210, 287] on div "Projects" at bounding box center [225, 287] width 98 height 33
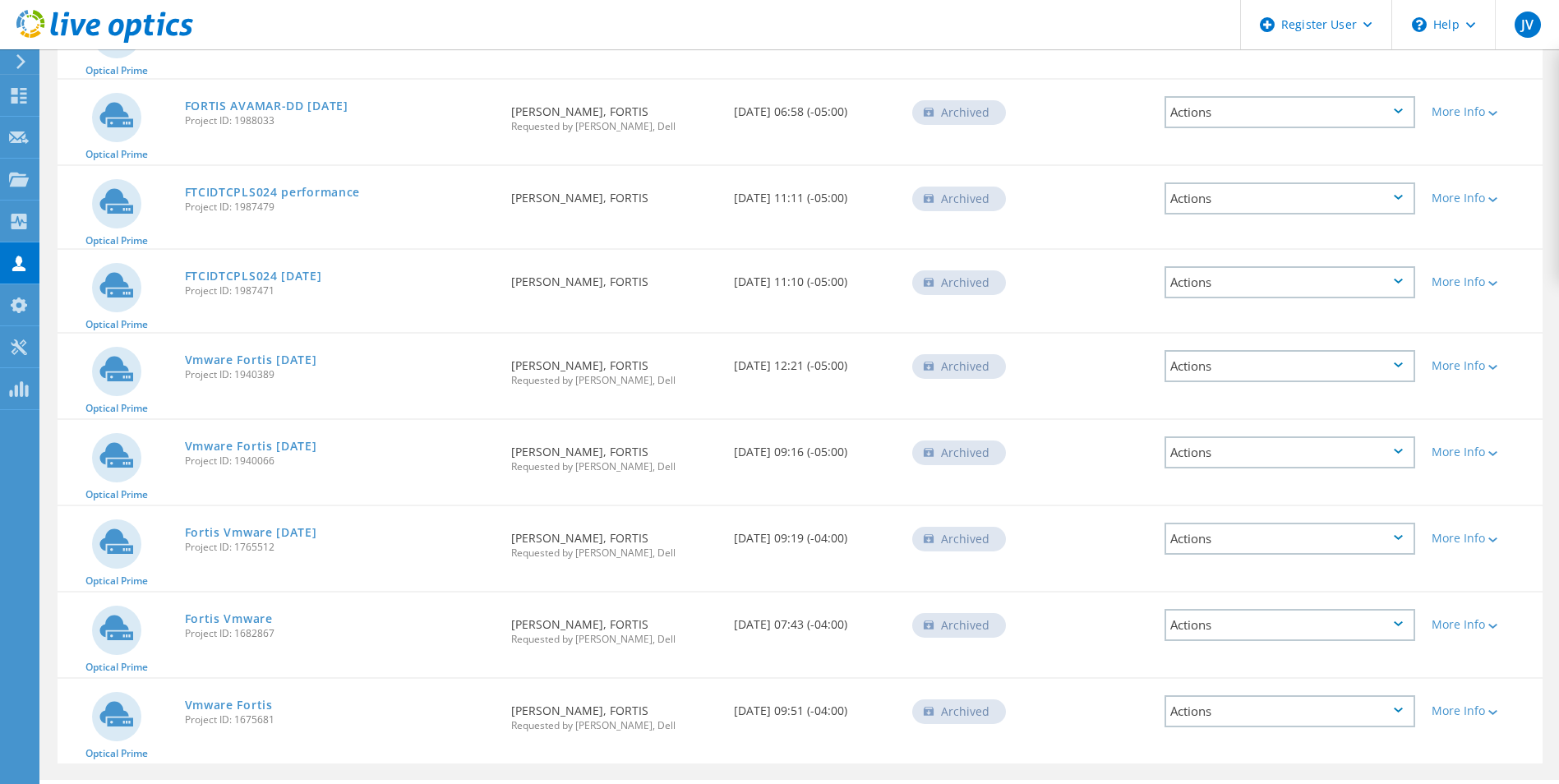
scroll to position [411, 0]
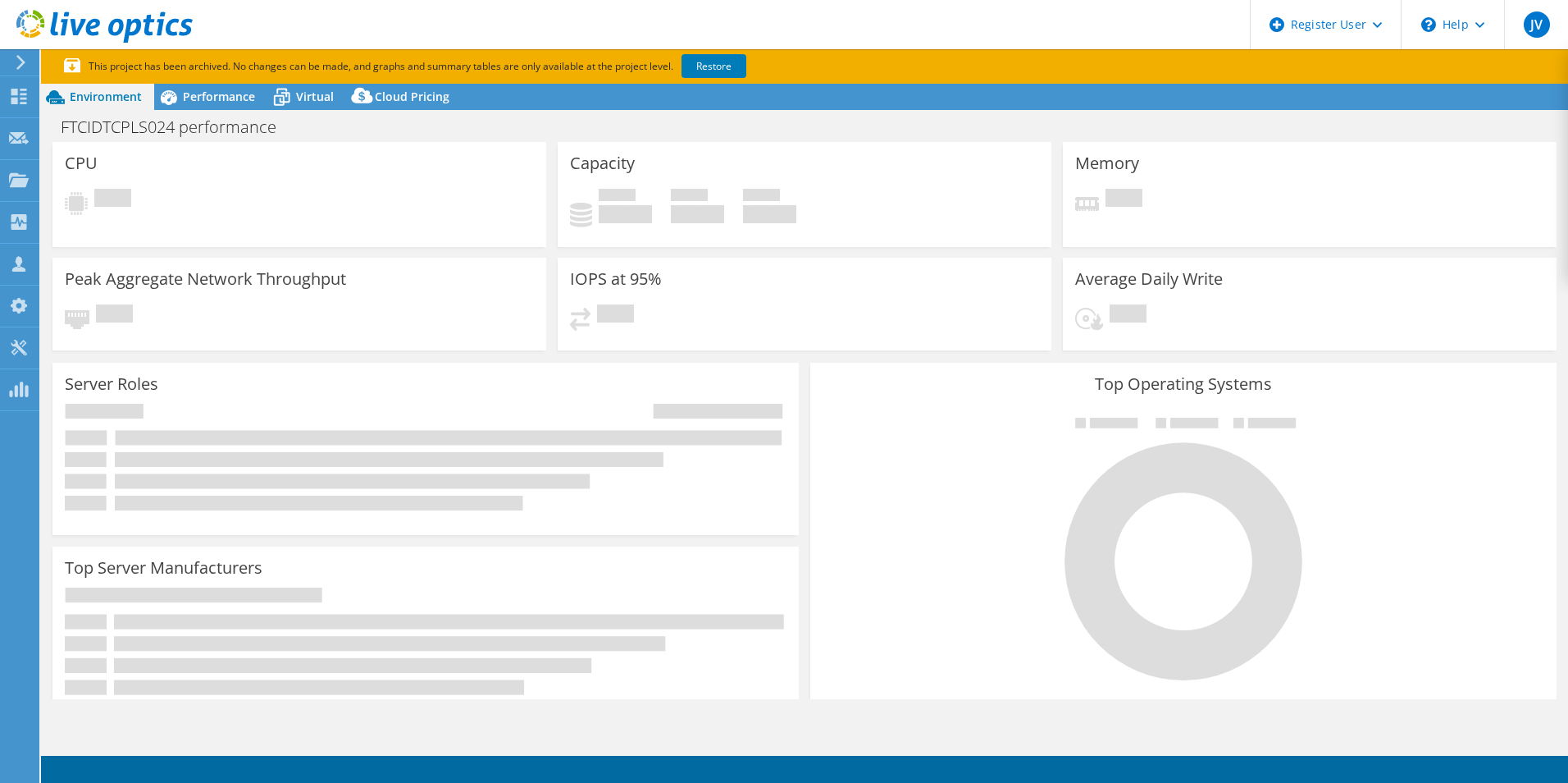
select select "USEast"
select select "USD"
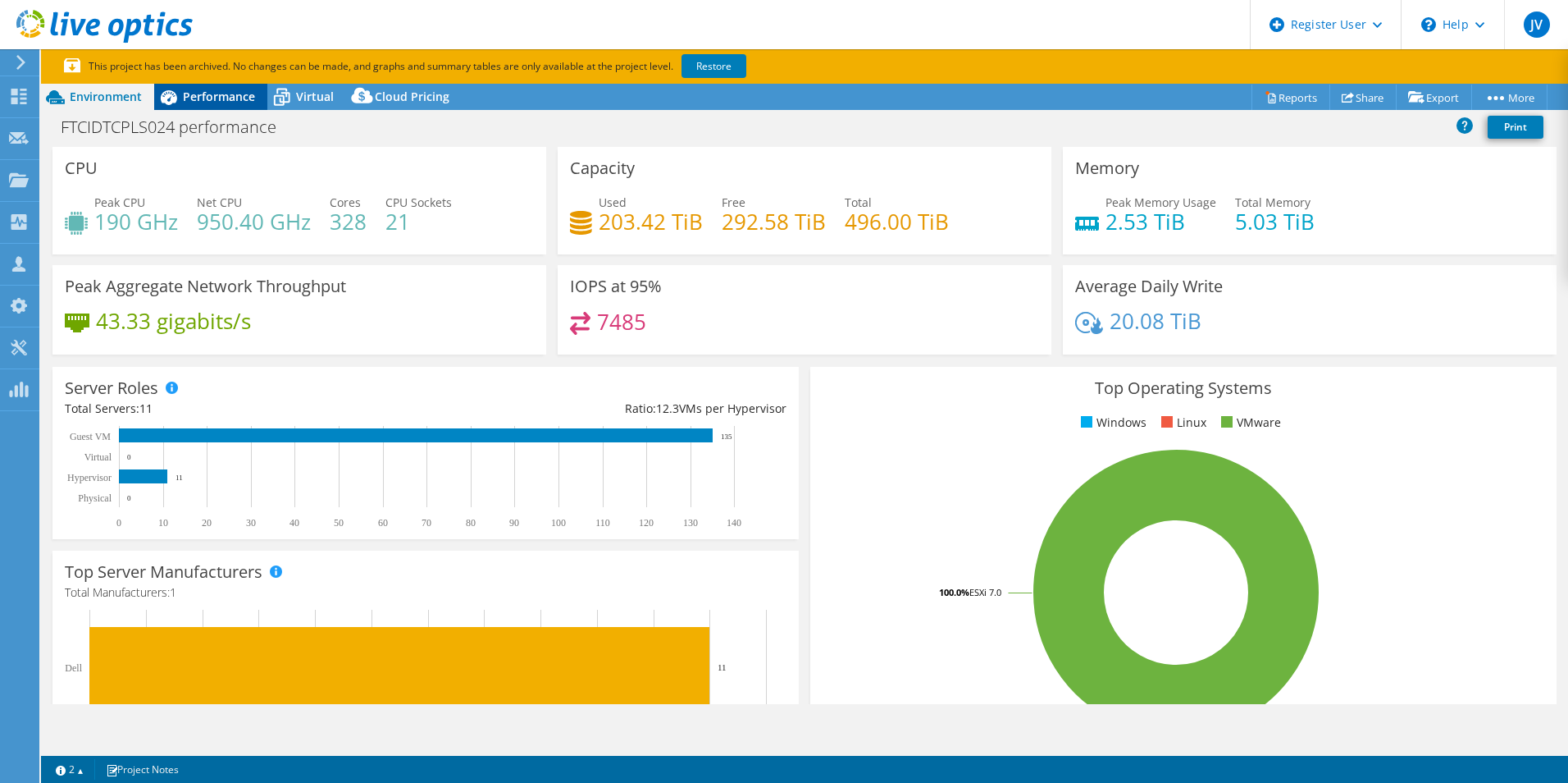
click at [194, 101] on span "Performance" at bounding box center [218, 96] width 72 height 16
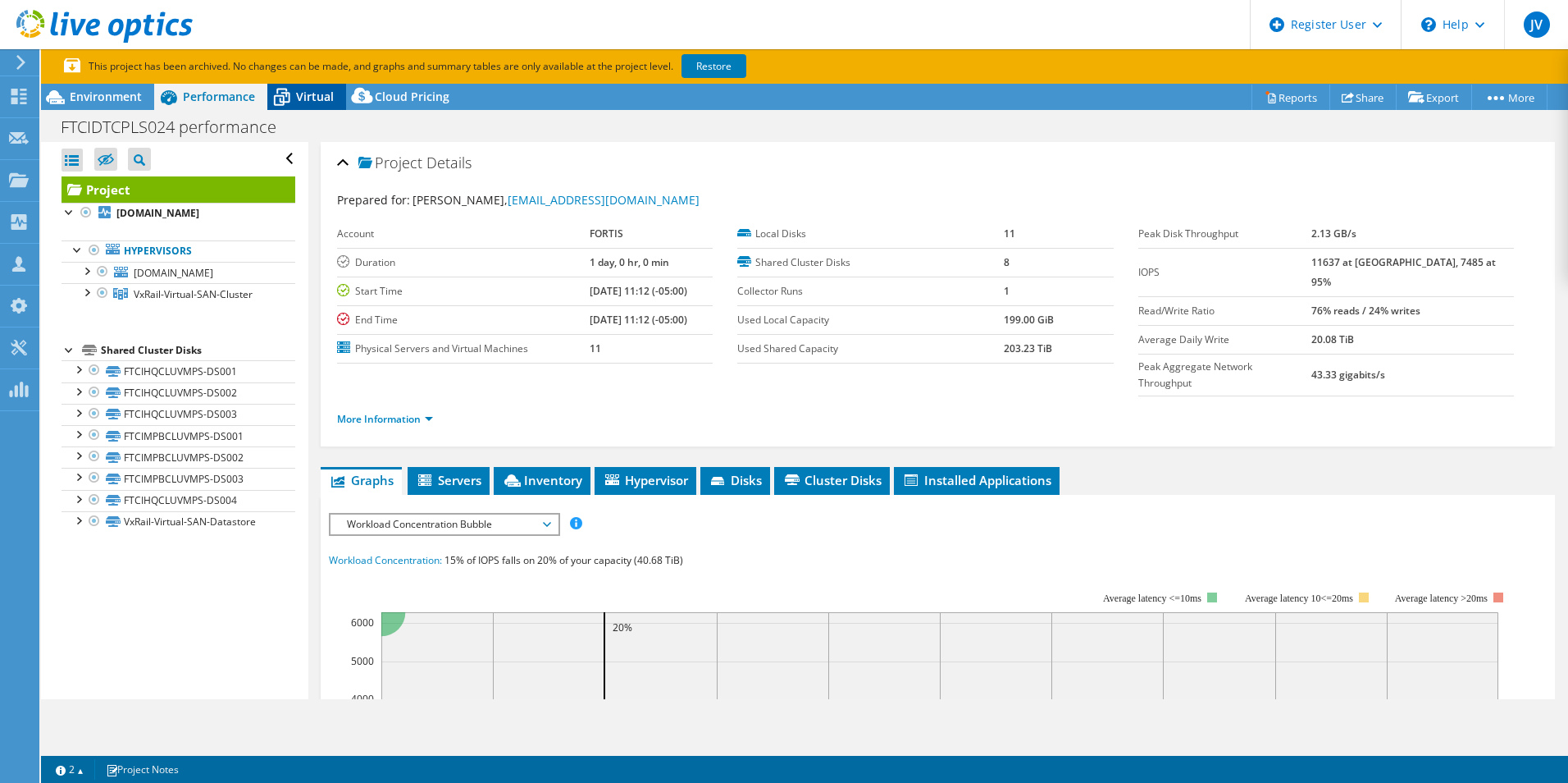
click at [298, 101] on span "Virtual" at bounding box center [315, 96] width 37 height 16
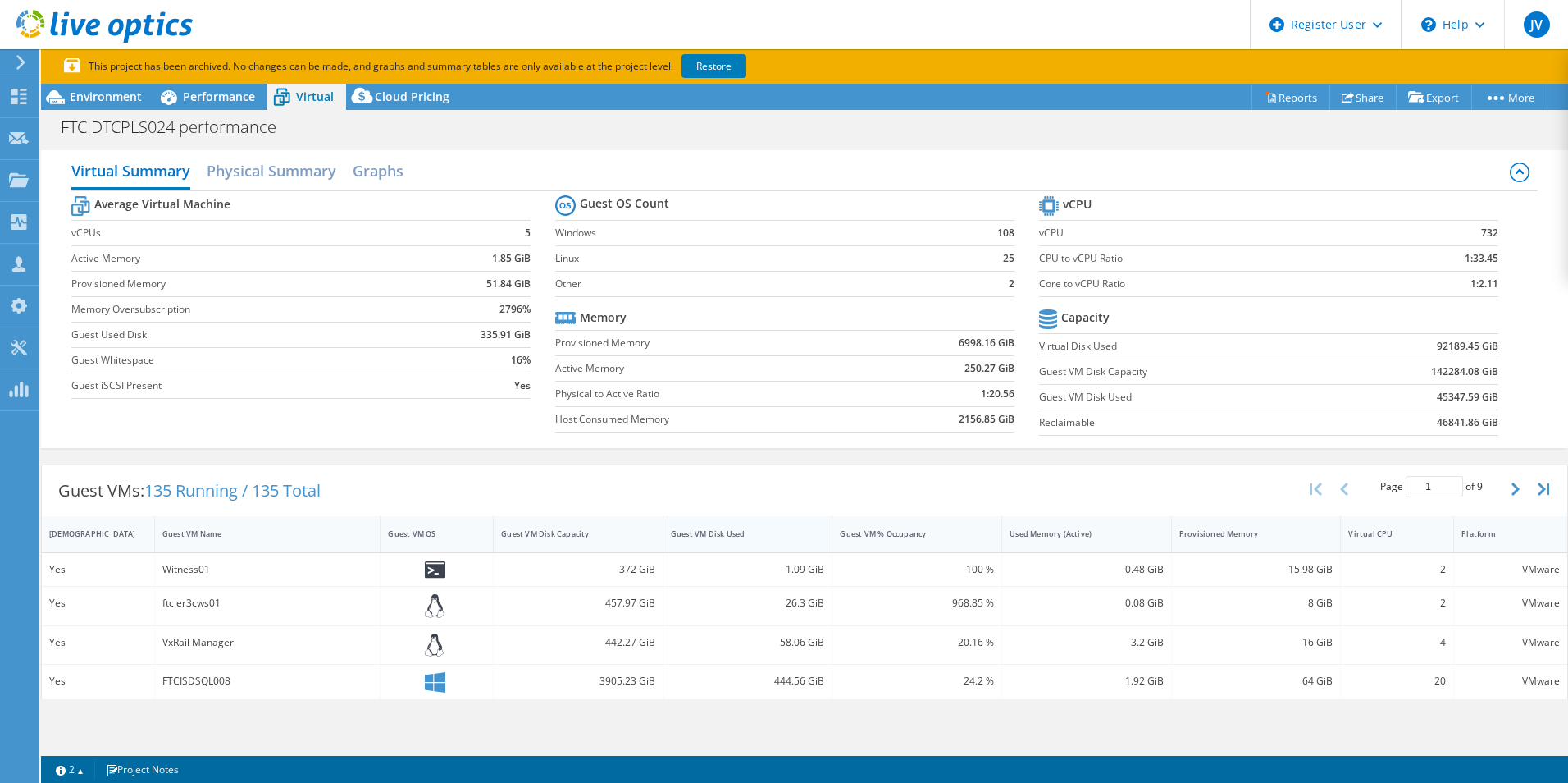
click at [745, 529] on div "Guest VM Disk Used" at bounding box center [738, 533] width 135 height 11
click at [748, 526] on div "Guest VM Disk Used" at bounding box center [739, 534] width 150 height 26
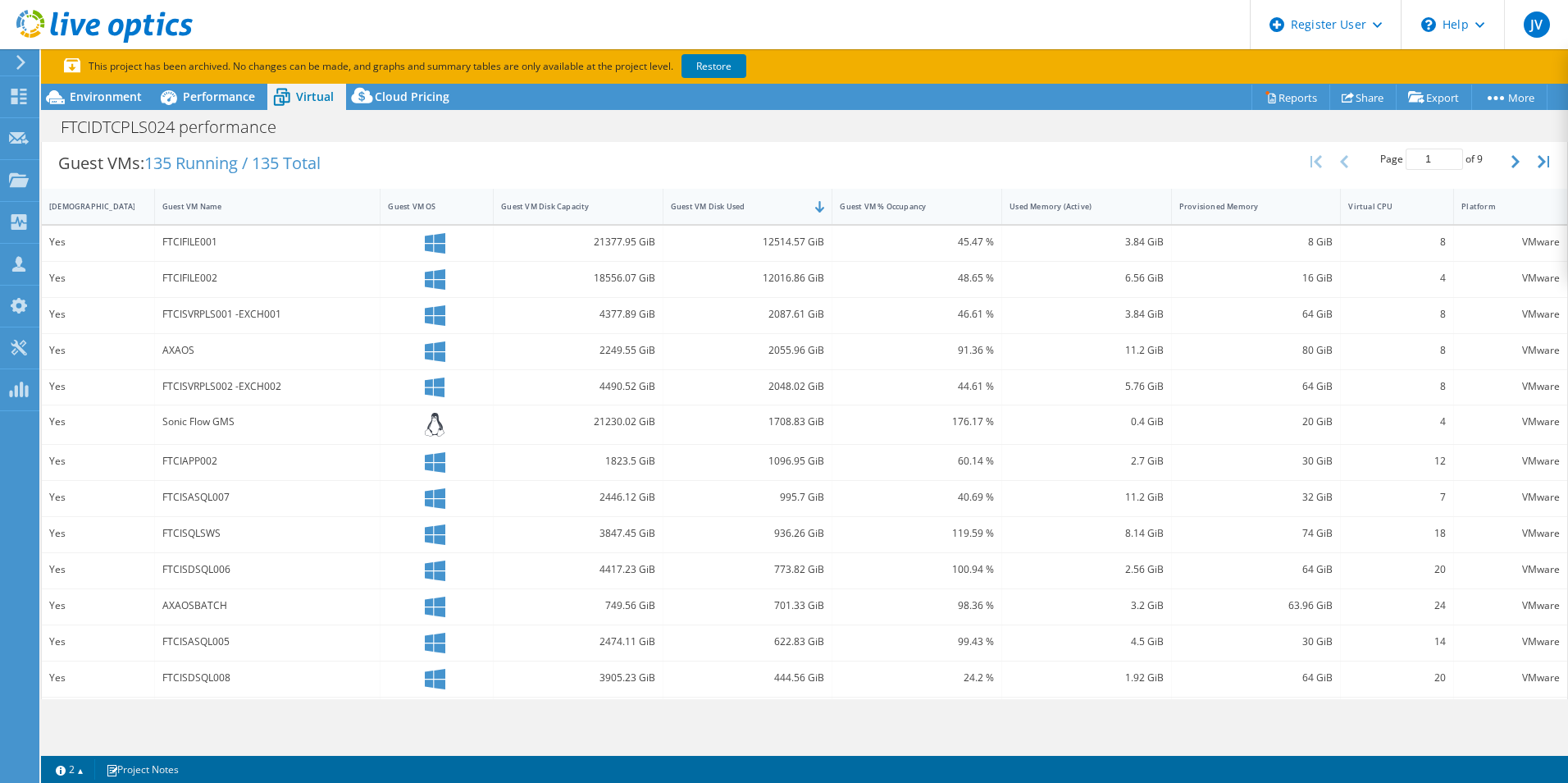
scroll to position [327, 0]
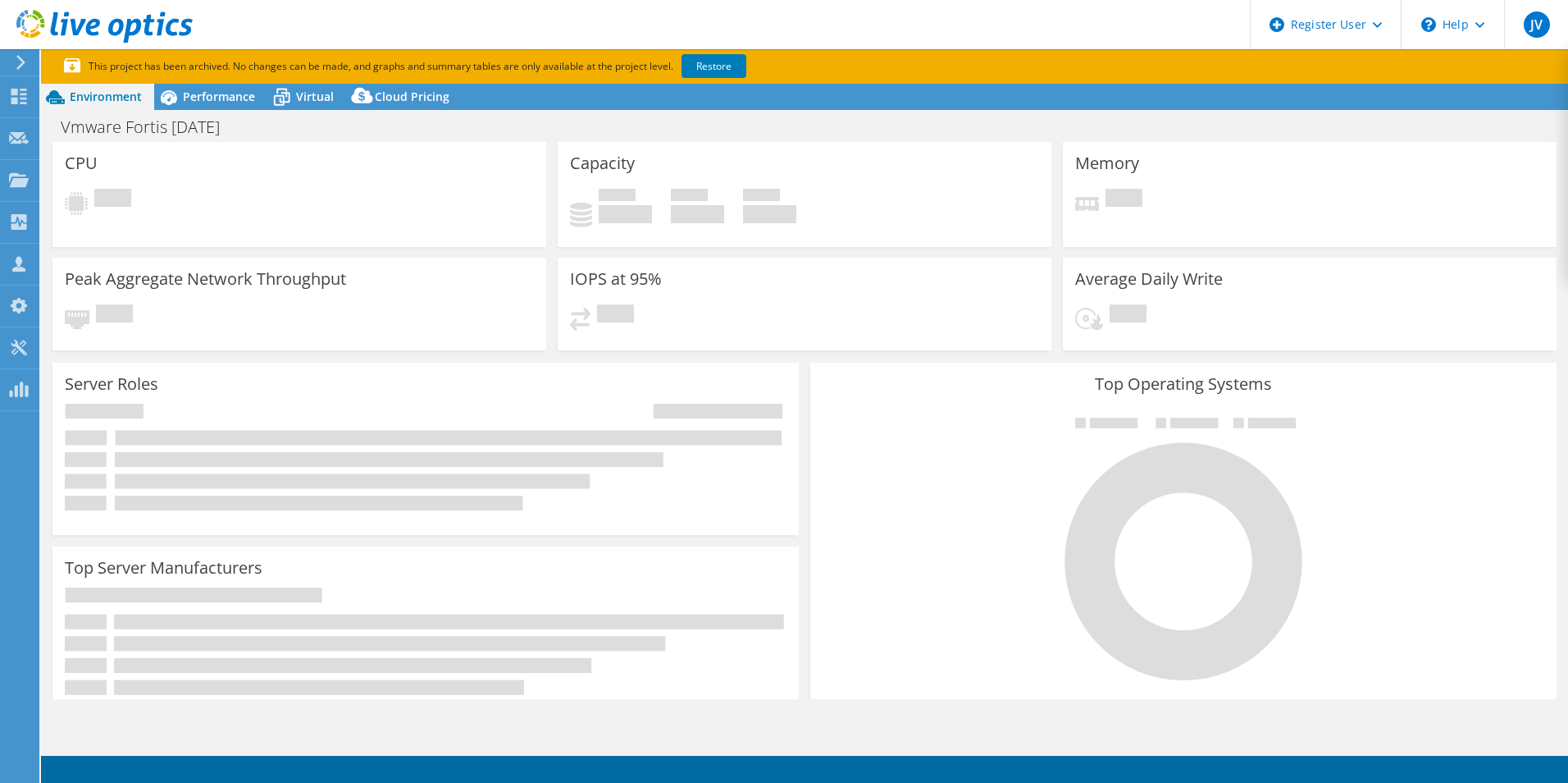
select select "USEast"
select select "USD"
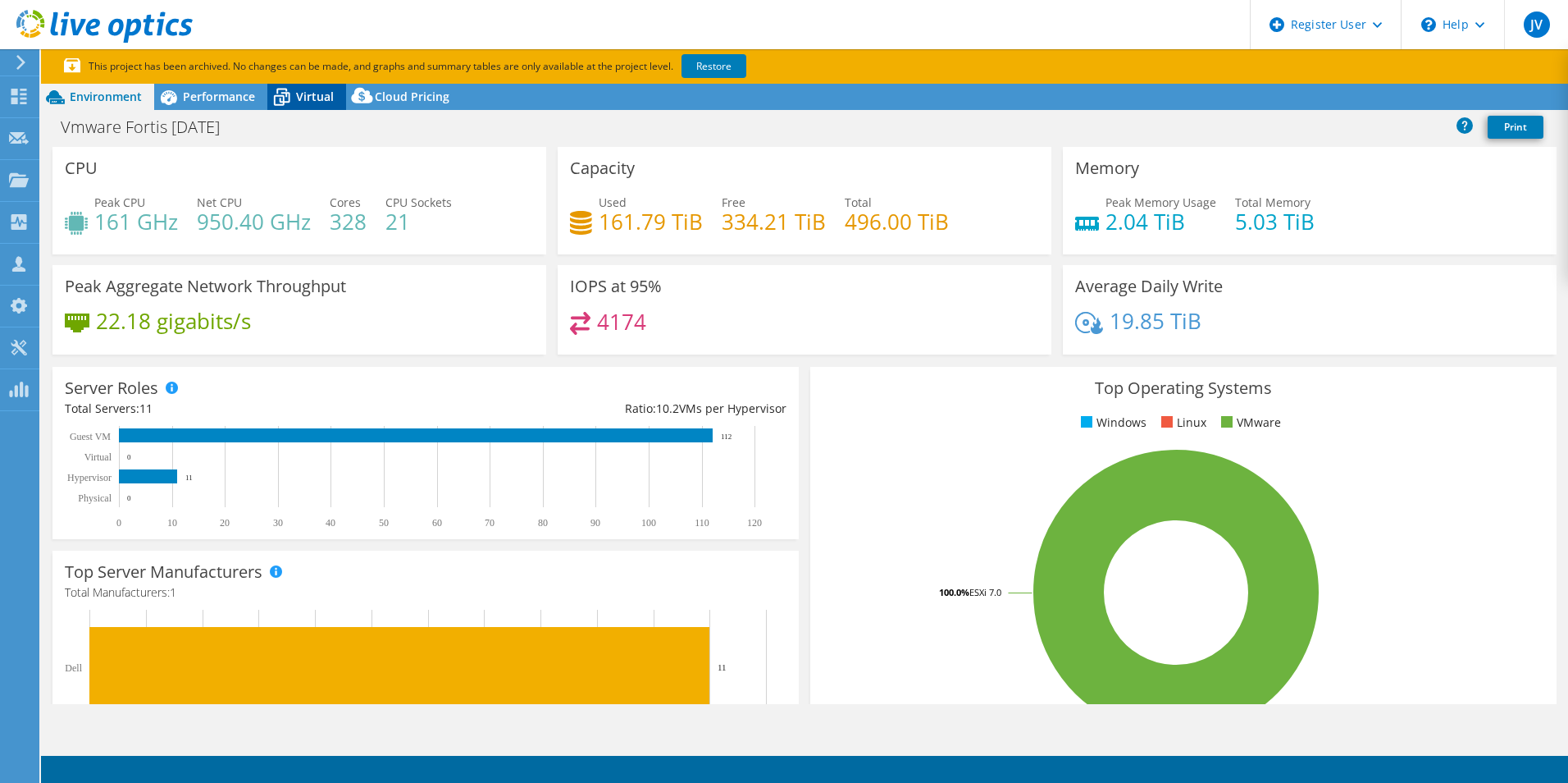
click at [316, 92] on span "Virtual" at bounding box center [315, 96] width 37 height 16
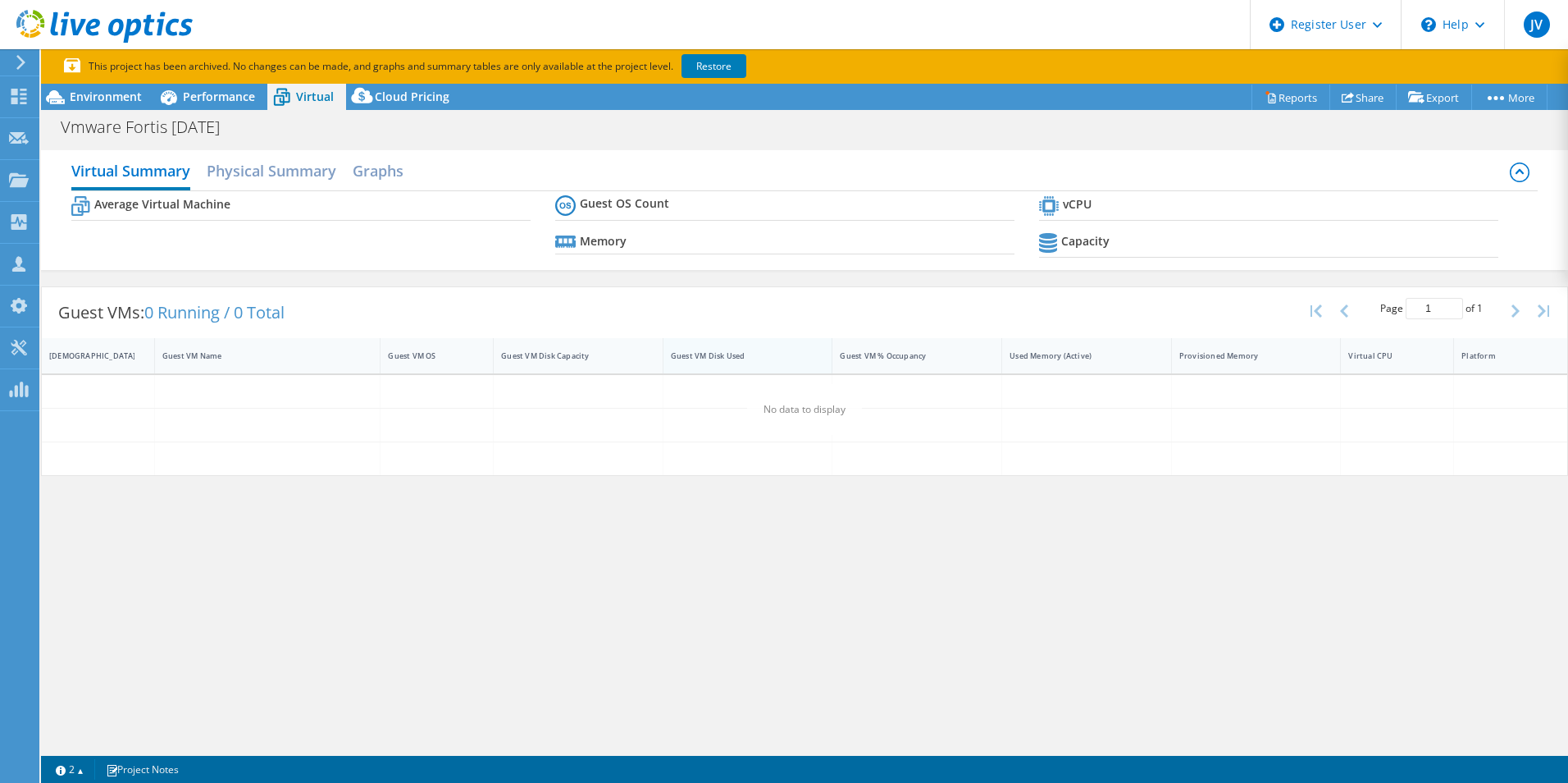
click at [719, 358] on div "Guest VM Disk Used" at bounding box center [738, 355] width 135 height 11
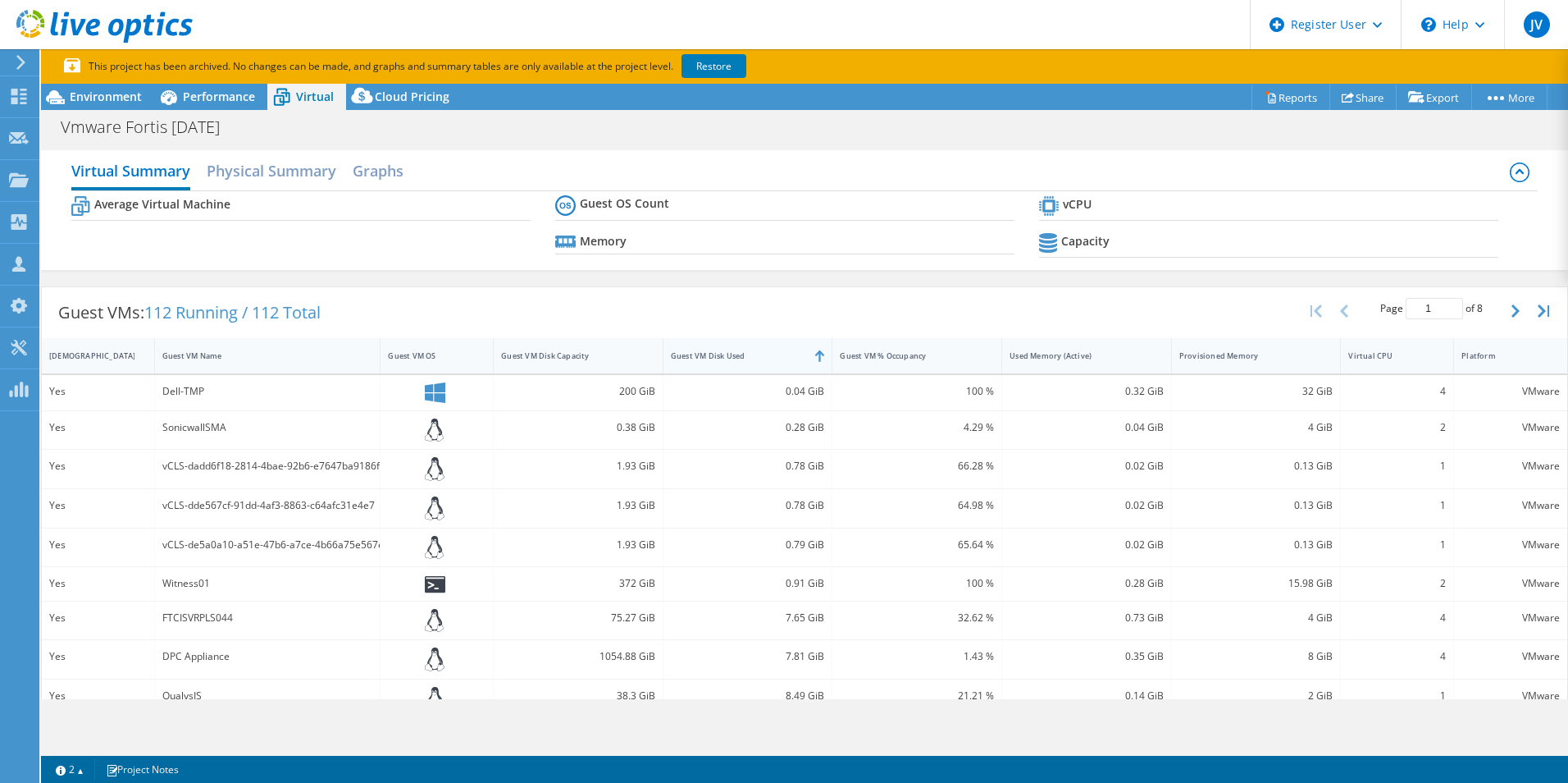
click at [724, 358] on div "Guest VM Disk Used" at bounding box center [738, 355] width 135 height 11
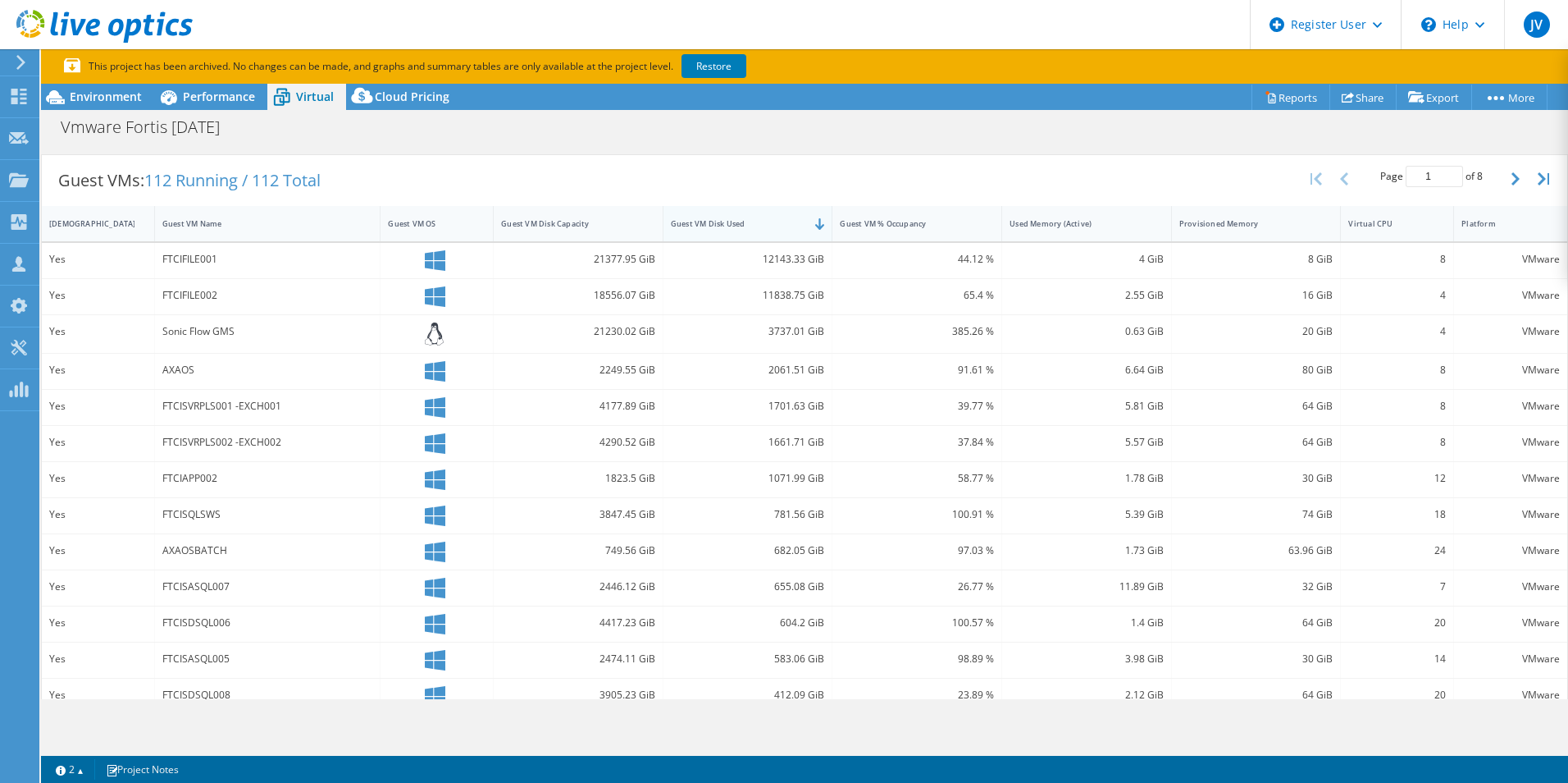
scroll to position [329, 0]
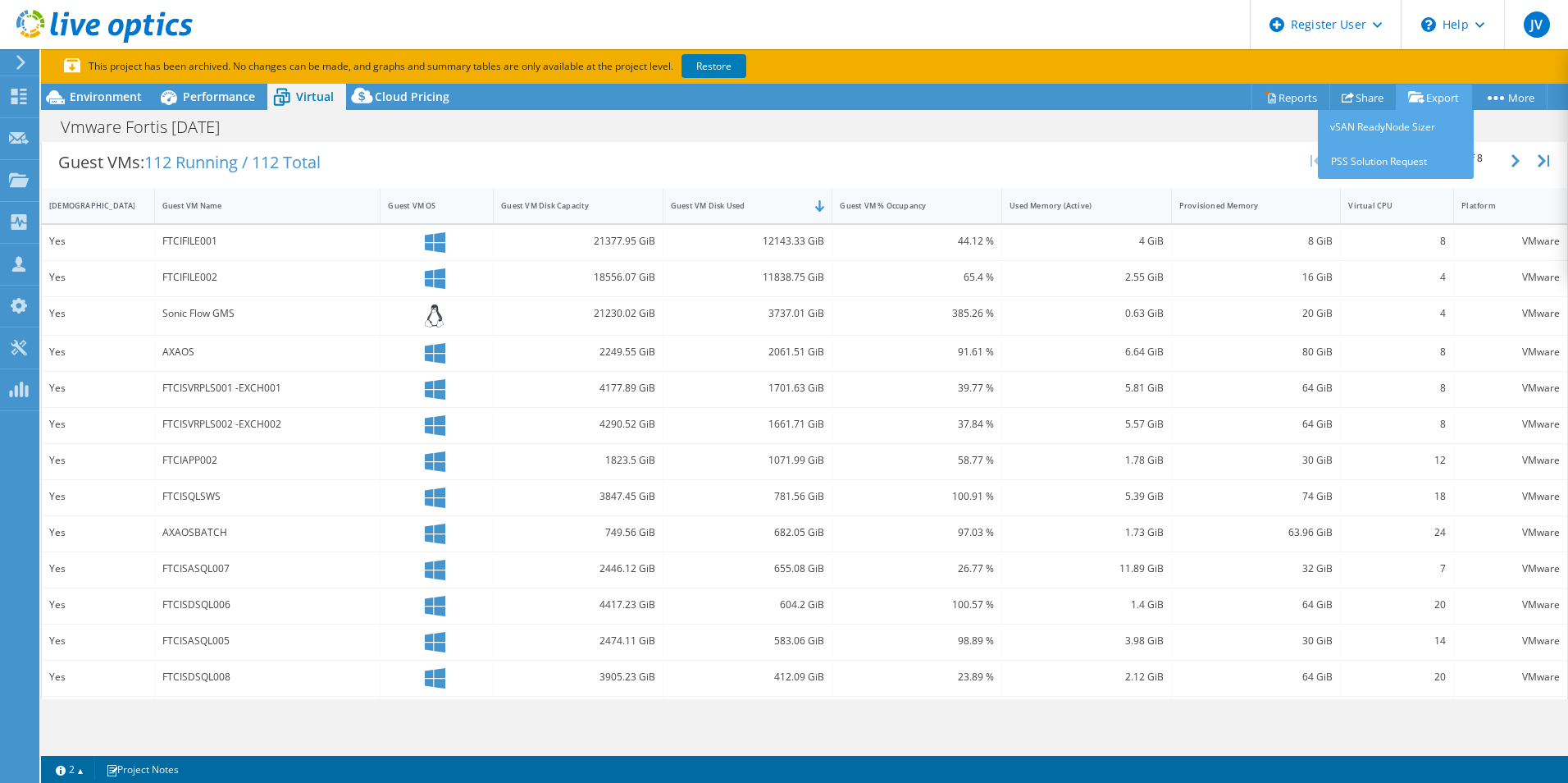
click at [1445, 90] on link "Export" at bounding box center [1434, 97] width 77 height 26
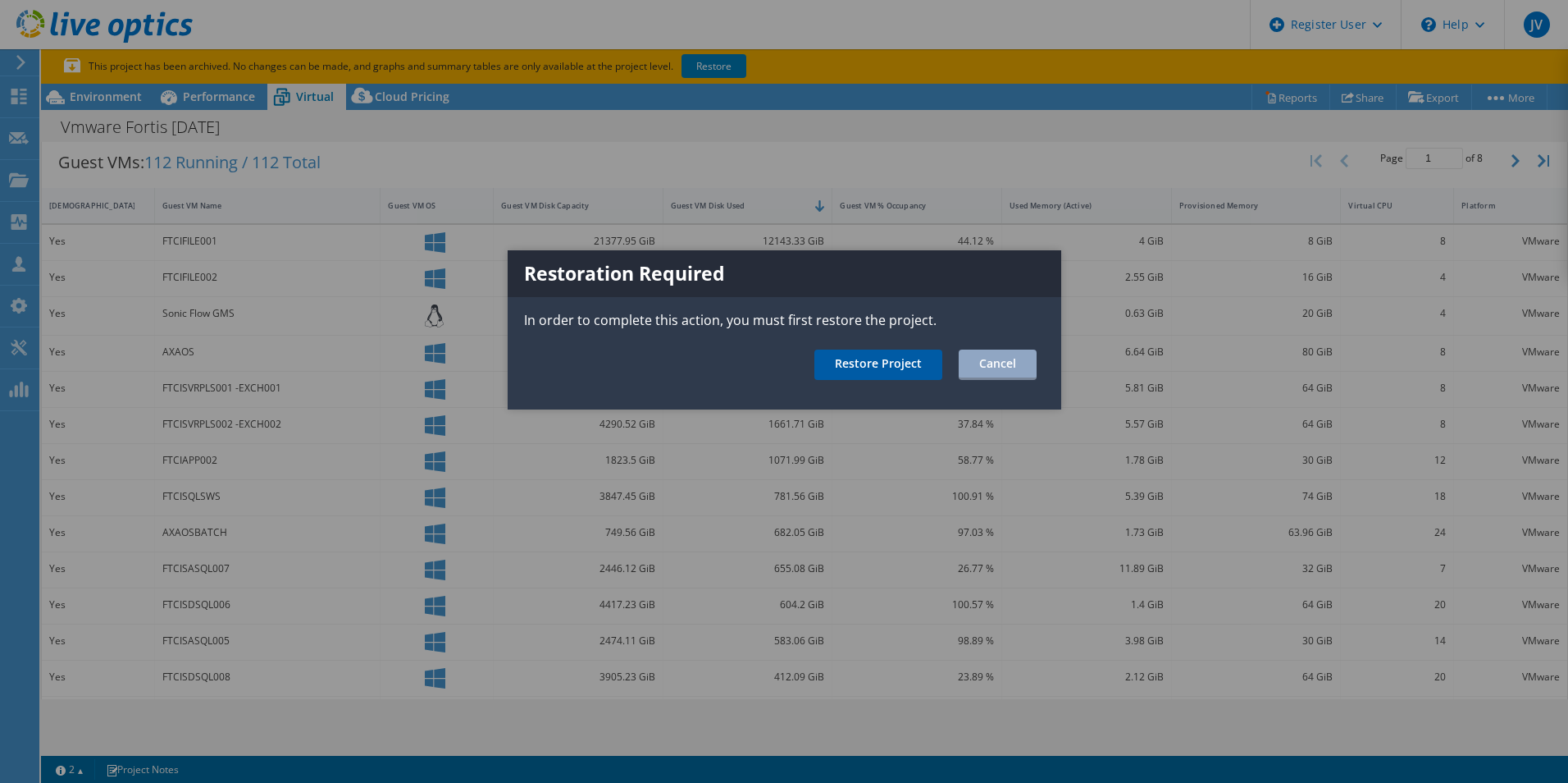
click at [914, 368] on link "Restore Project" at bounding box center [878, 364] width 128 height 30
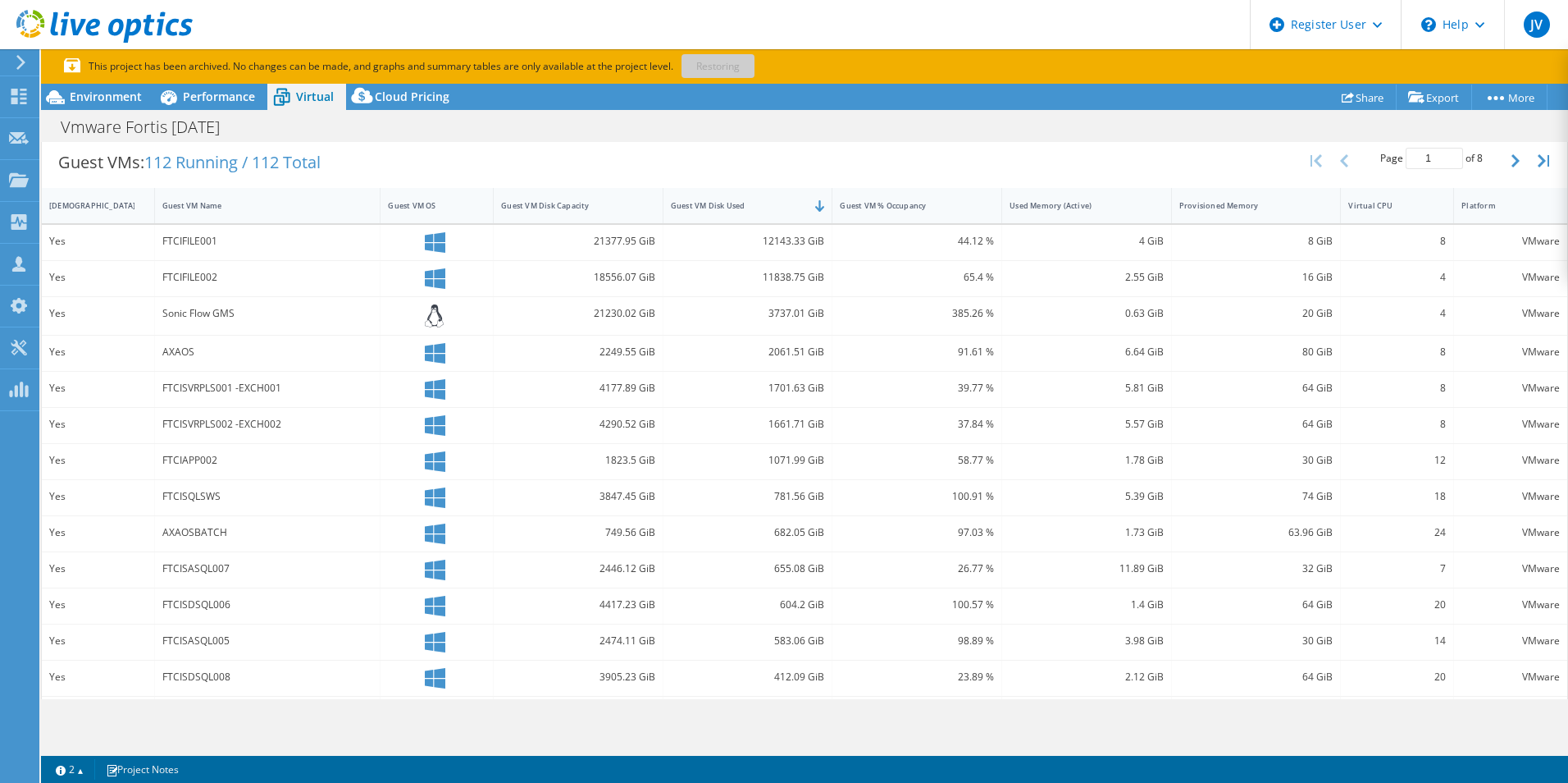
click at [1198, 90] on div "Project Actions Project Actions Reports Share Export vSAN ReadyNode Sizer" at bounding box center [805, 96] width 1528 height 27
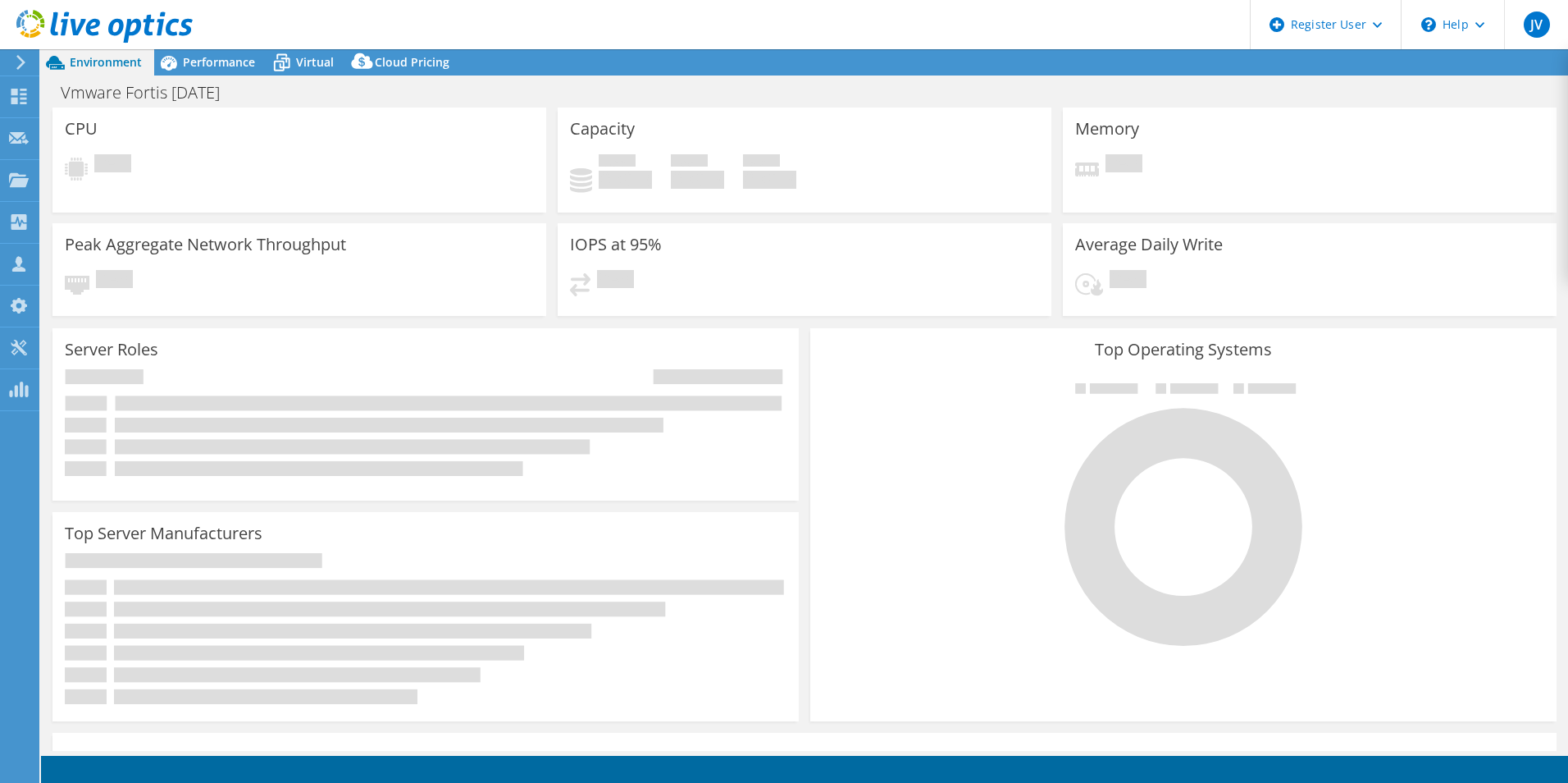
select select "USEast"
select select "USD"
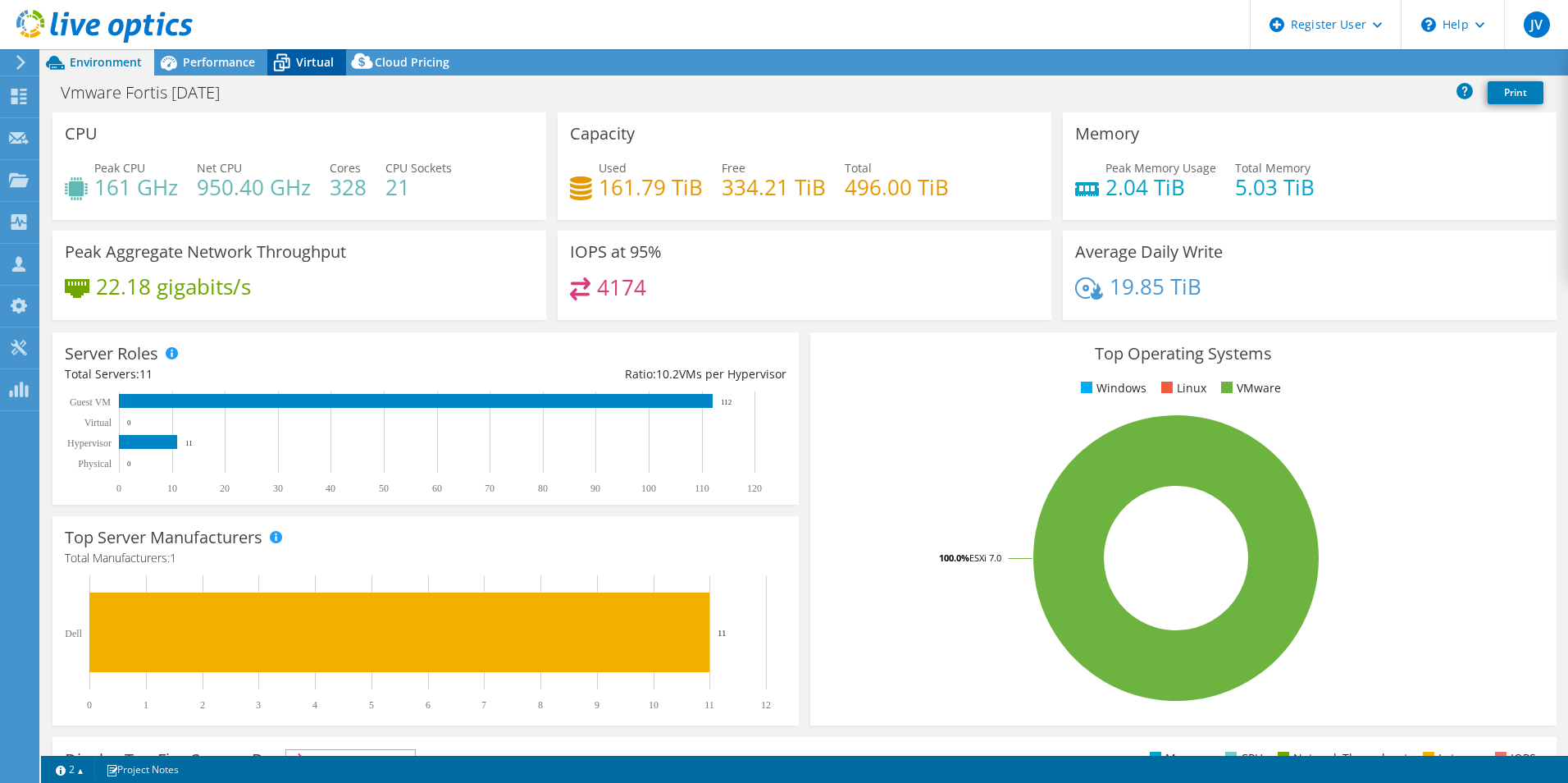
click at [304, 69] on span "Virtual" at bounding box center [315, 62] width 37 height 16
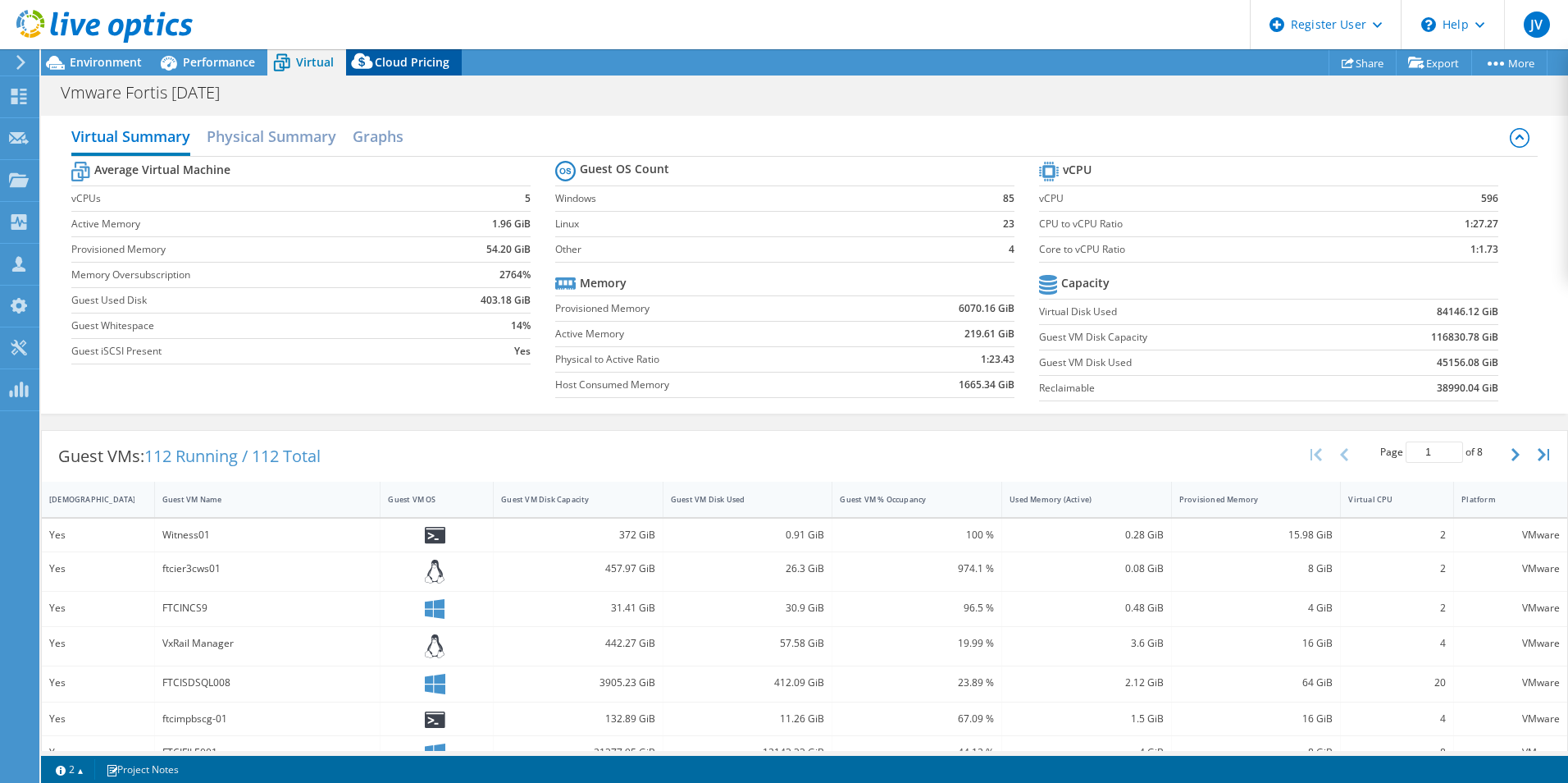
click at [402, 63] on span "Cloud Pricing" at bounding box center [412, 62] width 75 height 16
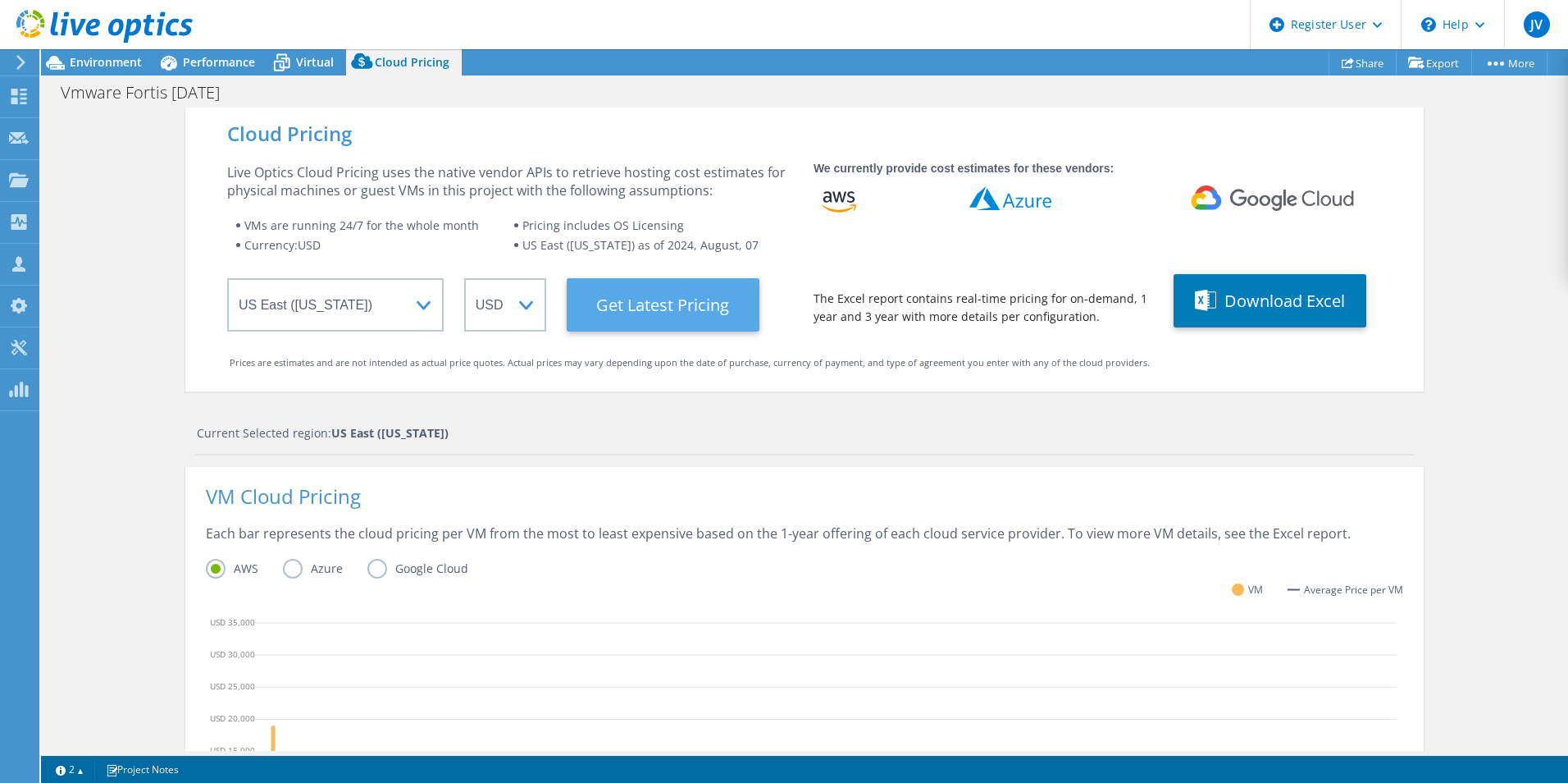
click at [599, 301] on Latest "Get Latest Pricing" at bounding box center [663, 305] width 193 height 53
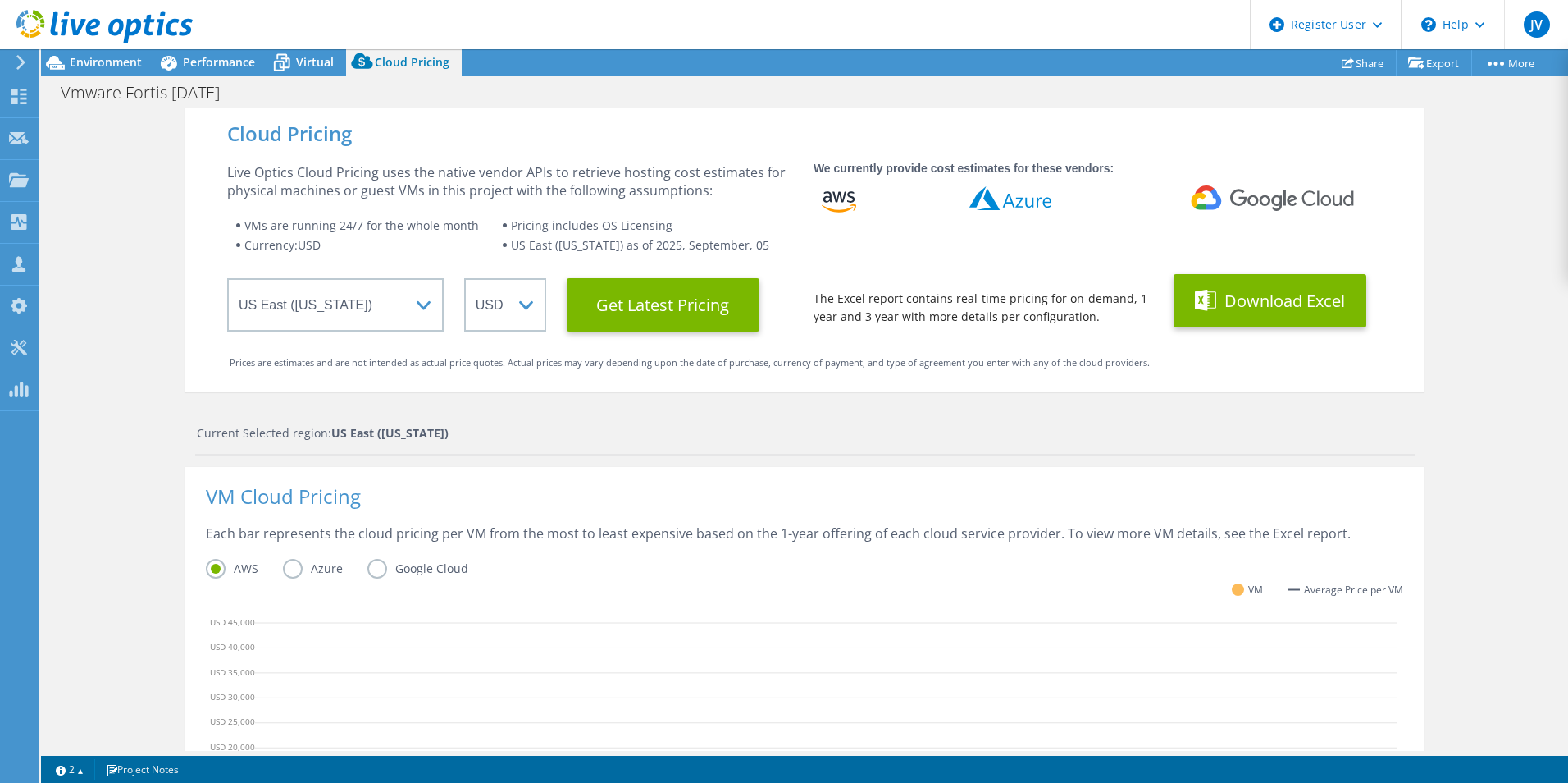
click at [1240, 304] on button "Download Excel" at bounding box center [1270, 301] width 193 height 53
click at [1238, 295] on button "Download Excel" at bounding box center [1270, 301] width 193 height 53
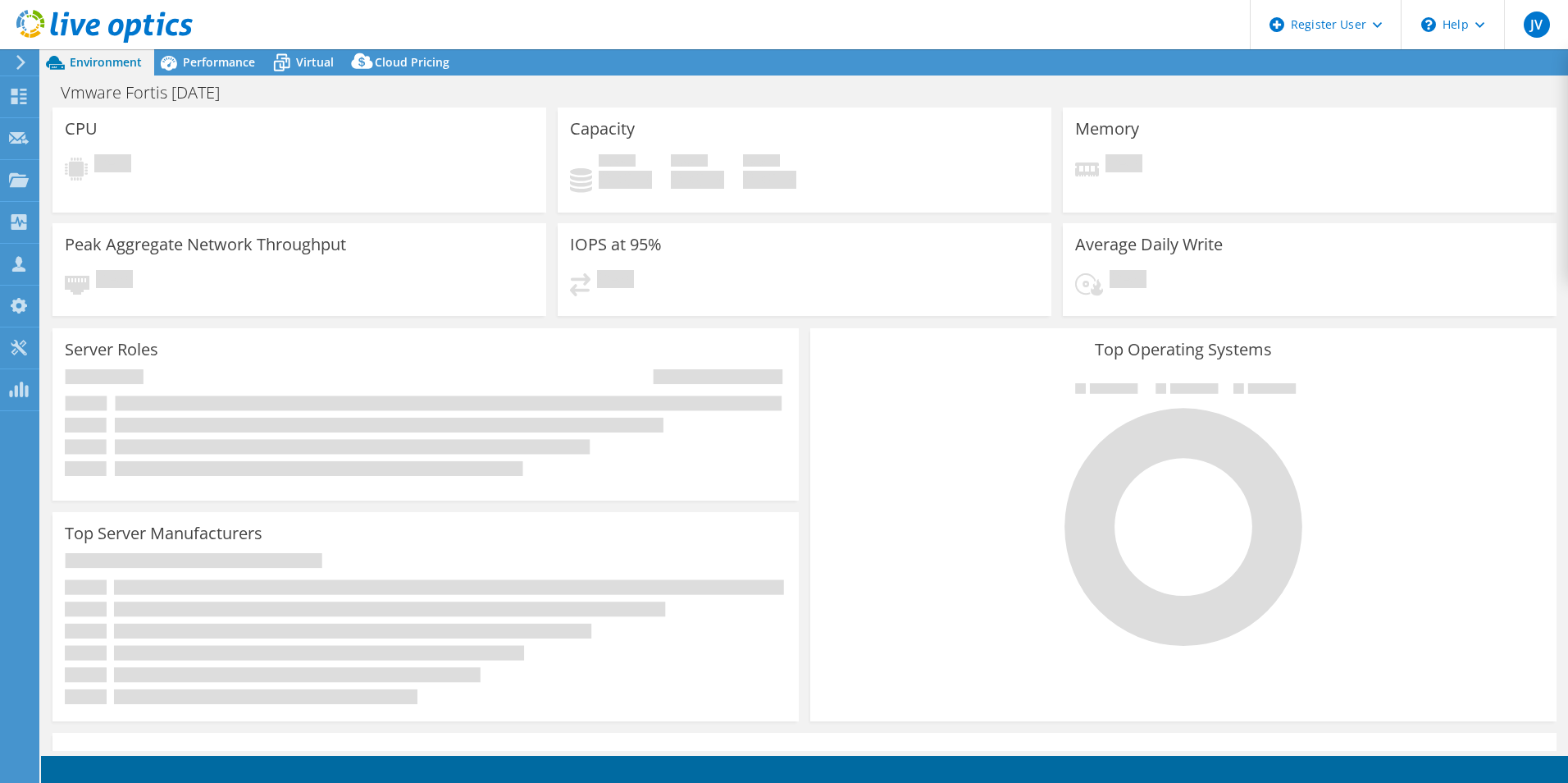
select select "USEast"
select select "USD"
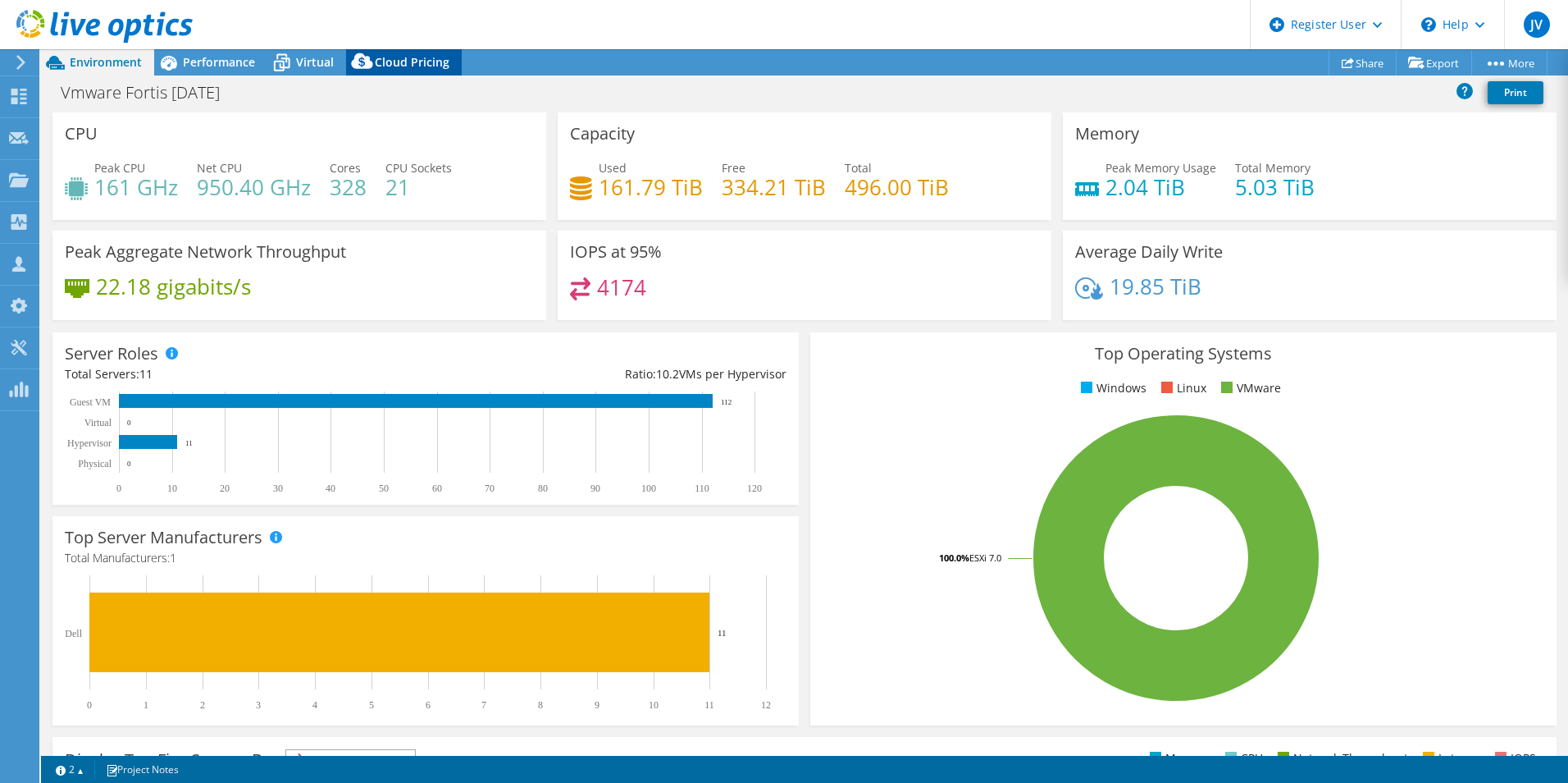
click at [420, 68] on span "Cloud Pricing" at bounding box center [412, 62] width 75 height 16
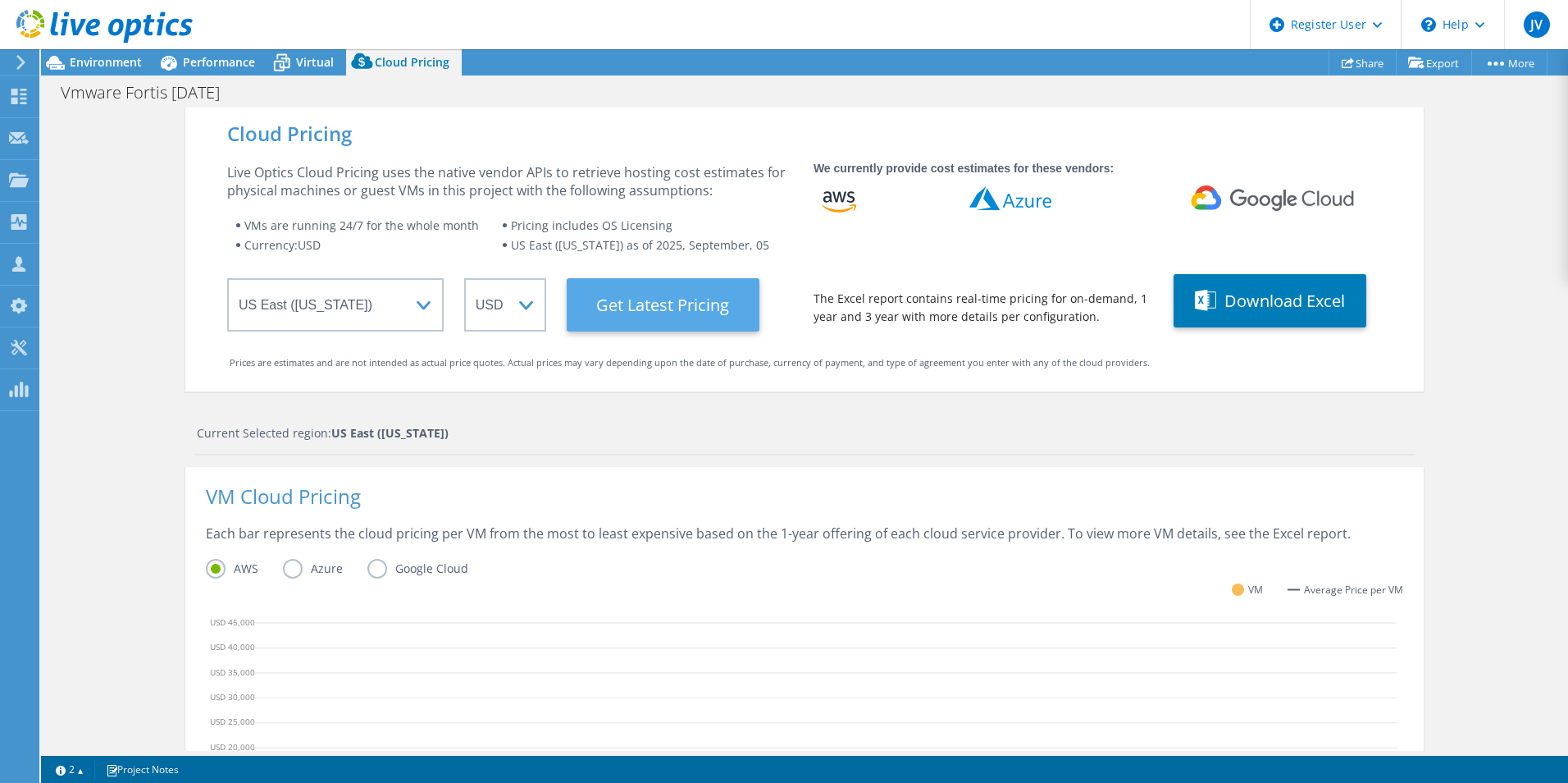
click at [618, 305] on Latest "Get Latest Pricing" at bounding box center [663, 305] width 193 height 53
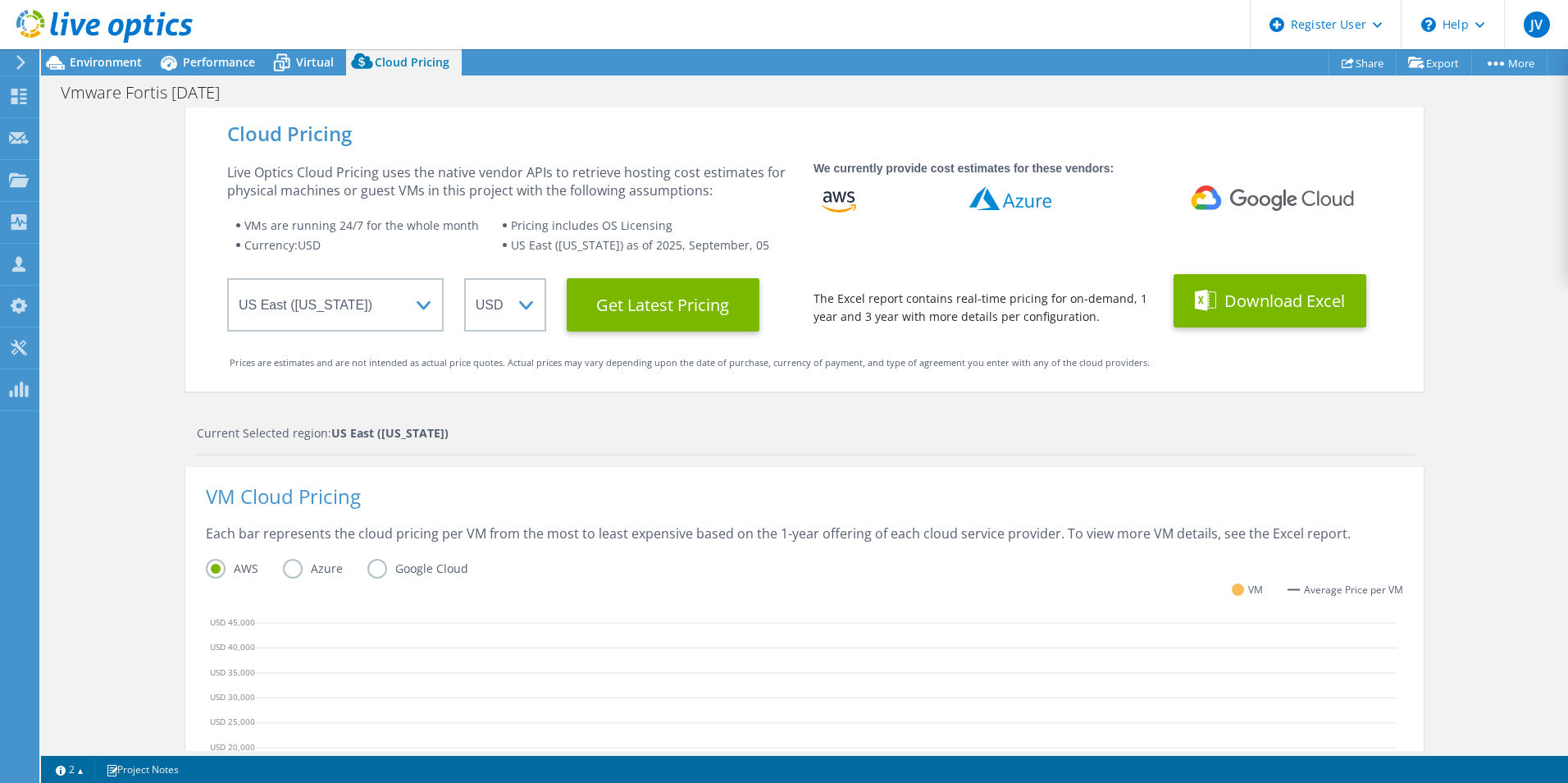
drag, startPoint x: 1287, startPoint y: 291, endPoint x: 1246, endPoint y: 256, distance: 53.9
click at [1286, 291] on button "Download Excel" at bounding box center [1270, 301] width 193 height 53
